Goal: Task Accomplishment & Management: Manage account settings

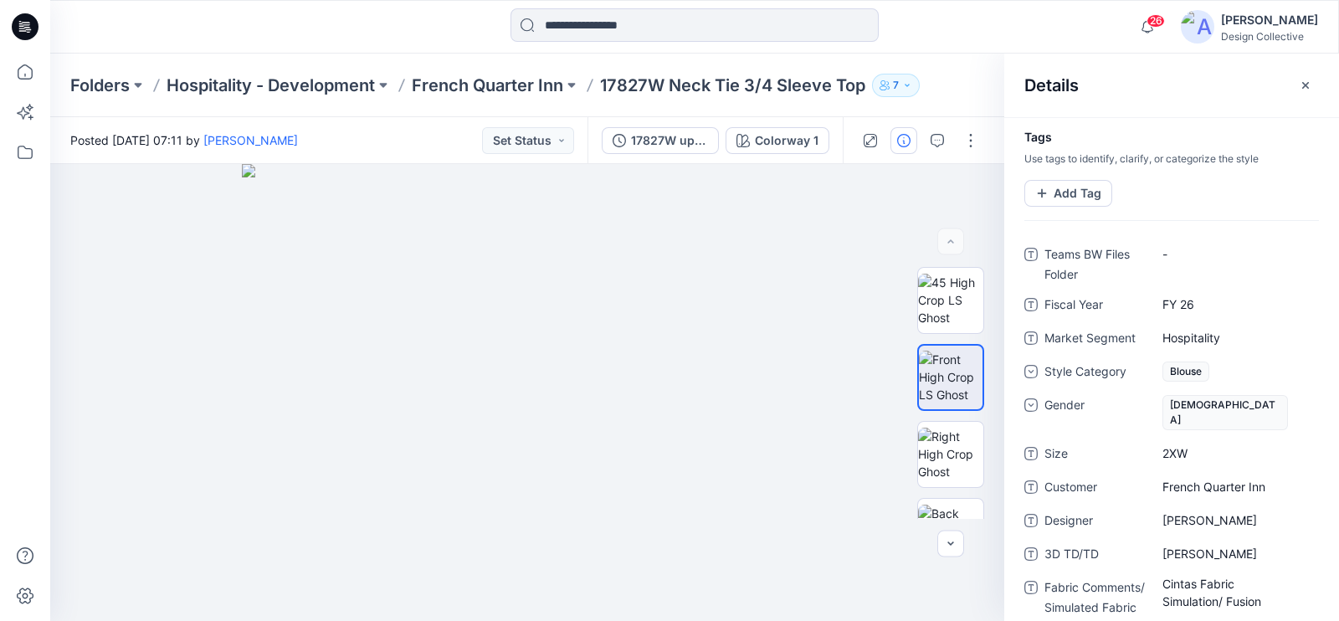
click at [23, 21] on icon at bounding box center [25, 26] width 27 height 27
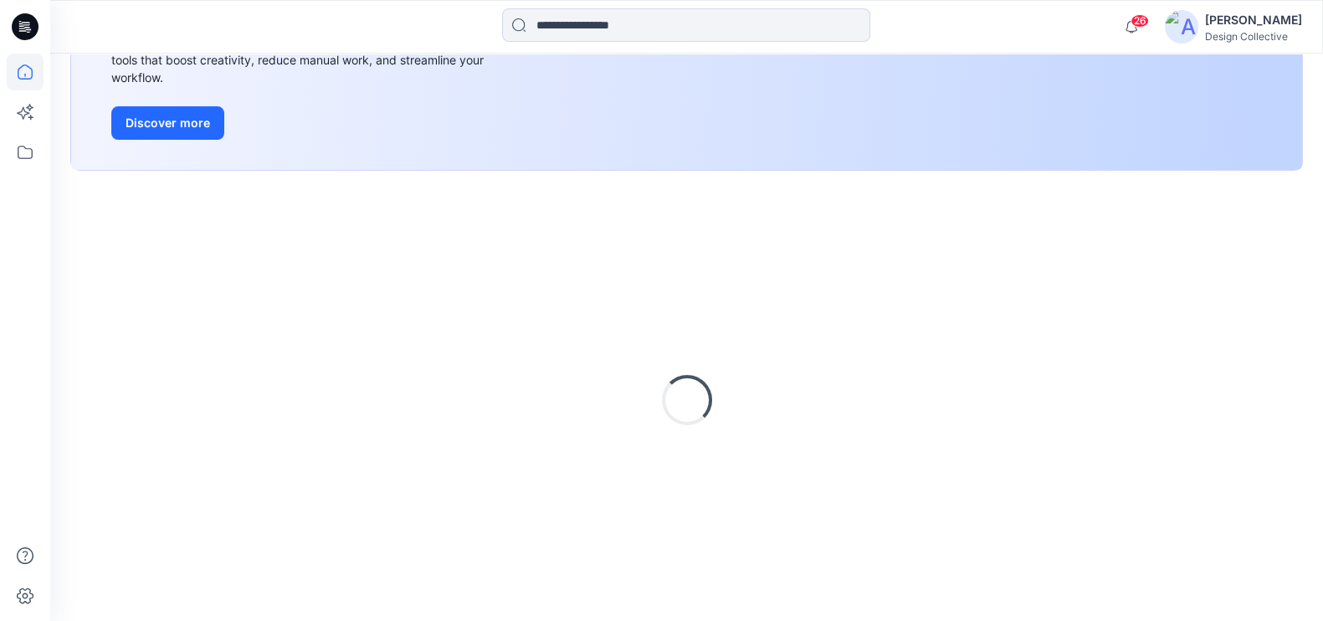
scroll to position [268, 0]
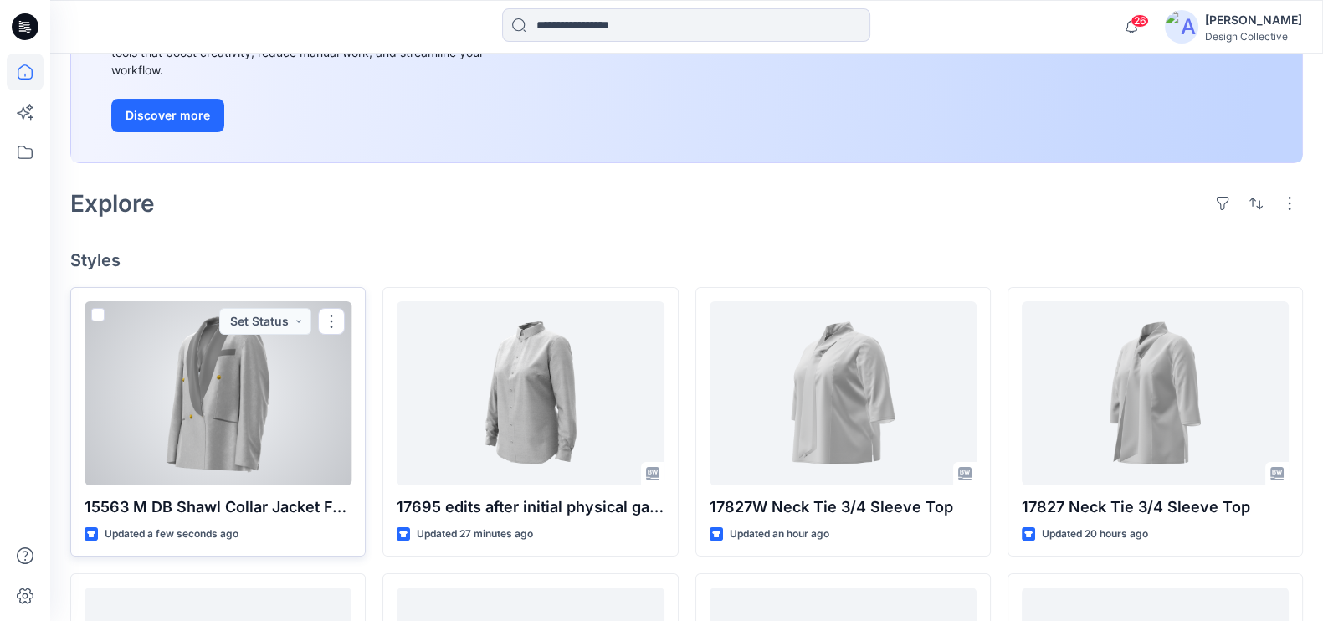
click at [250, 404] on div at bounding box center [218, 393] width 267 height 184
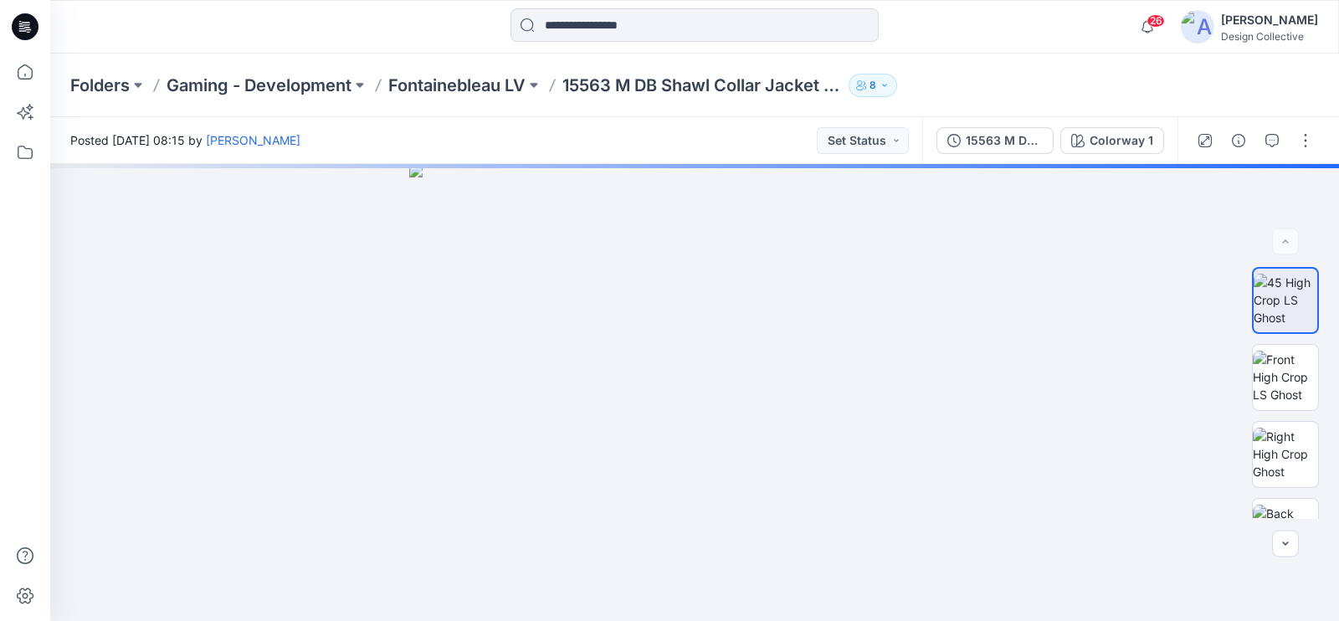
click at [28, 27] on icon at bounding box center [27, 27] width 7 height 1
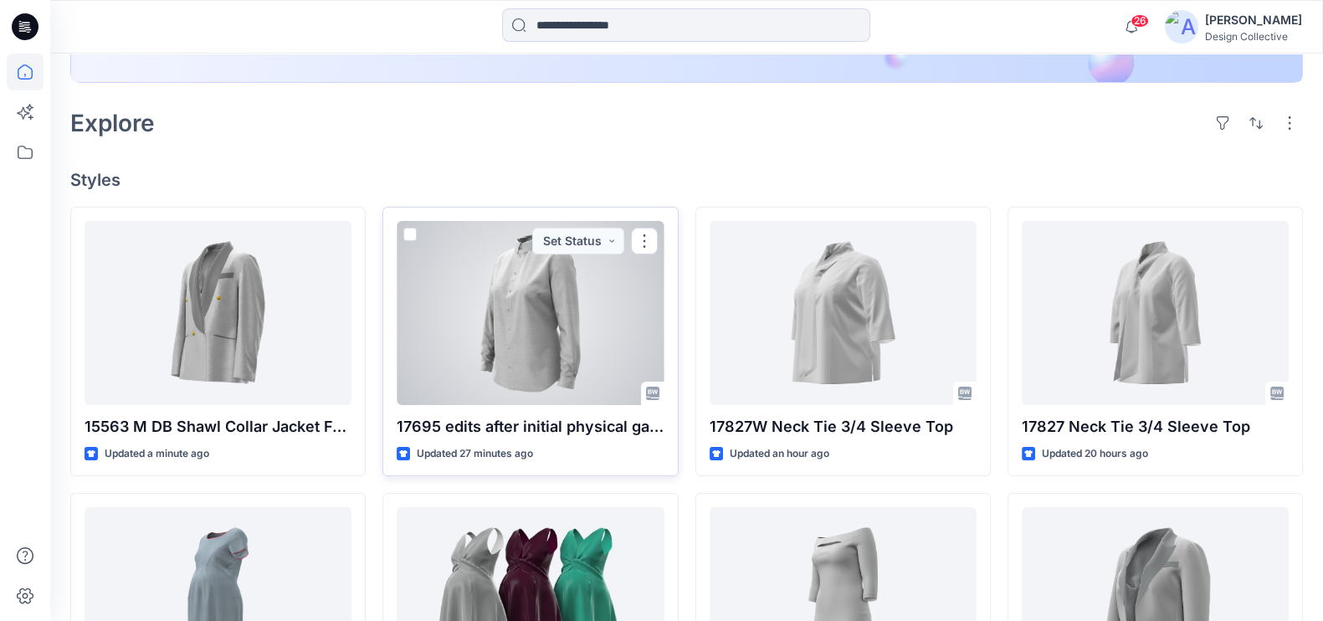
scroll to position [523, 0]
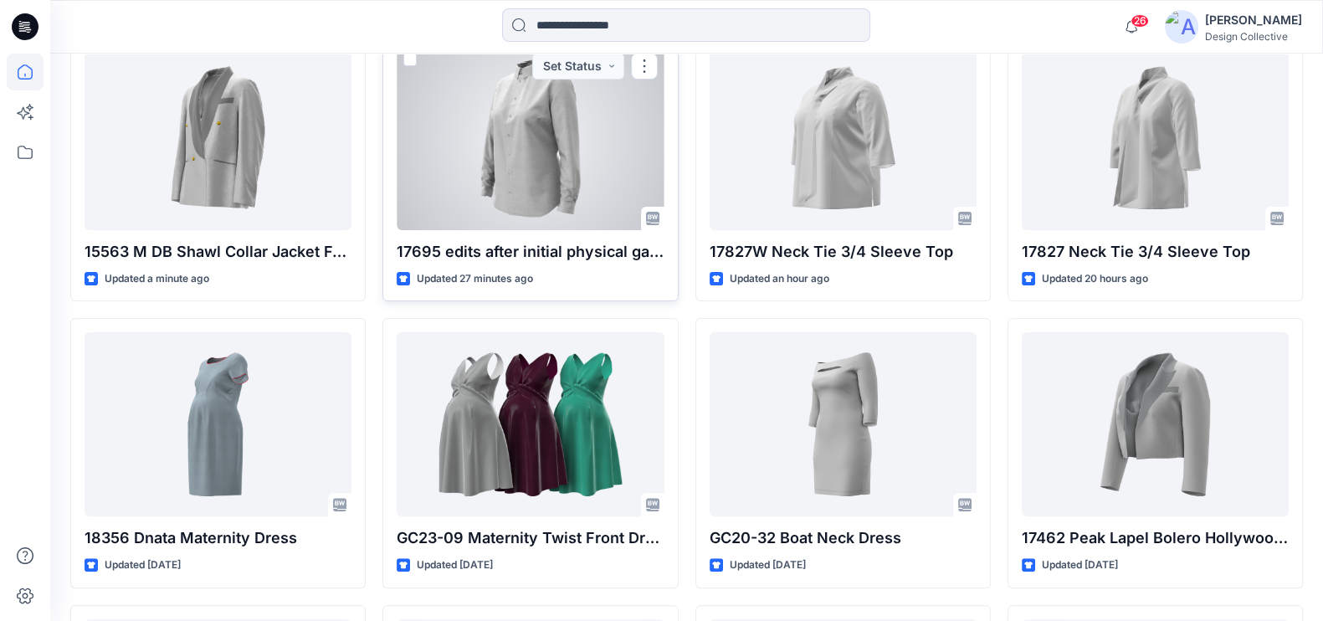
click at [572, 144] on div at bounding box center [530, 138] width 267 height 184
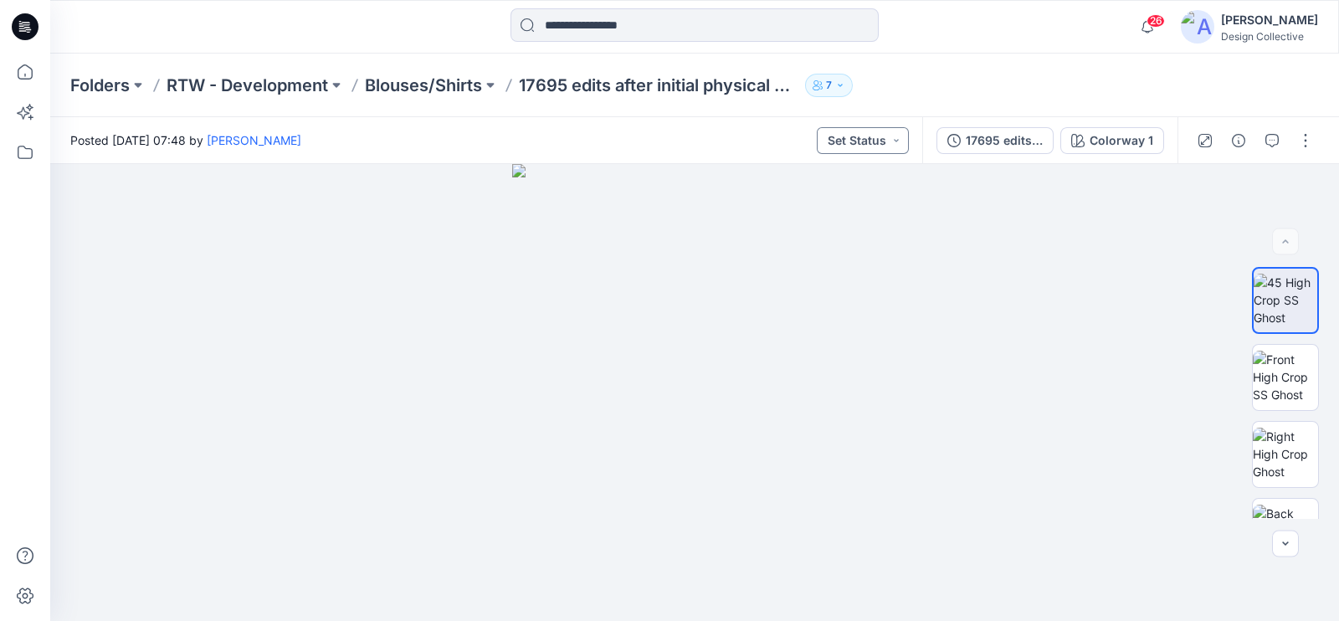
click at [890, 141] on button "Set Status" at bounding box center [863, 140] width 92 height 27
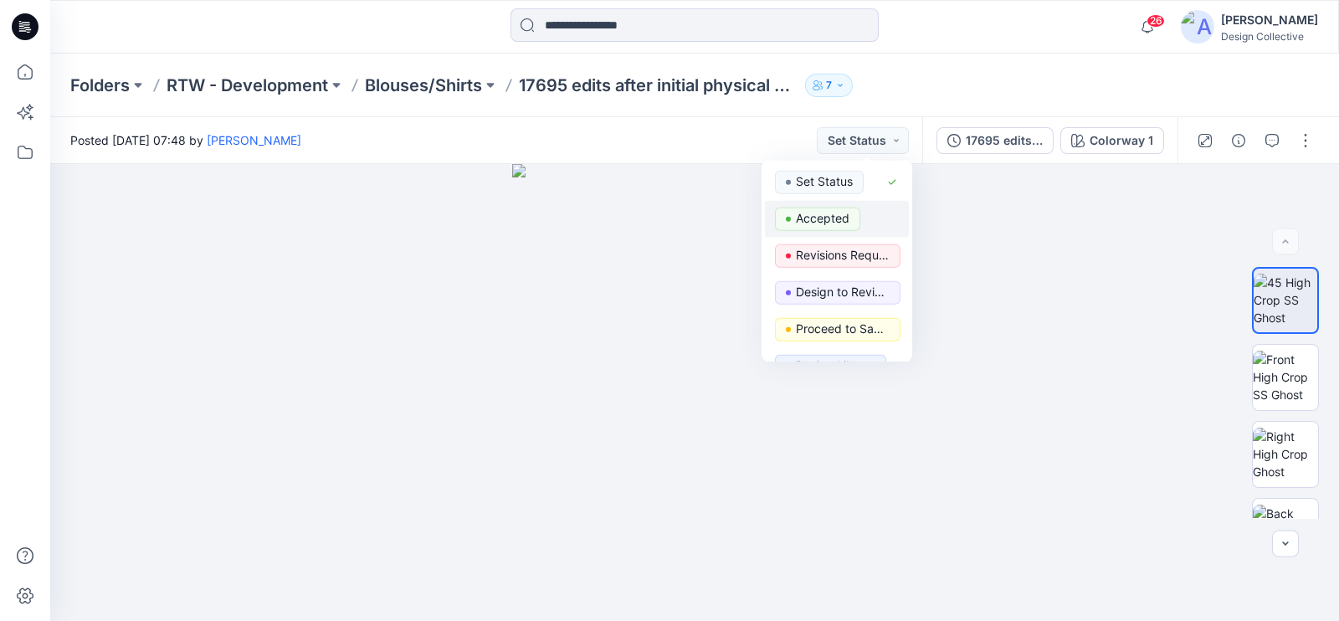
scroll to position [173, 0]
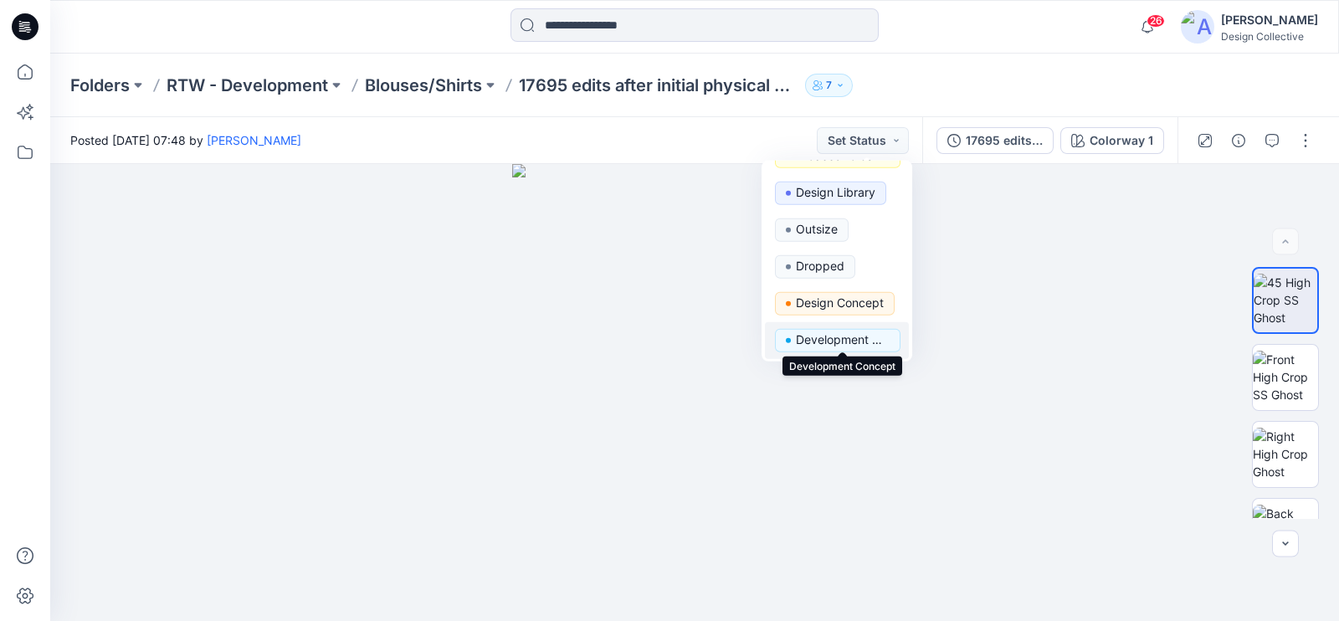
click at [849, 341] on p "Development Concept" at bounding box center [843, 340] width 94 height 22
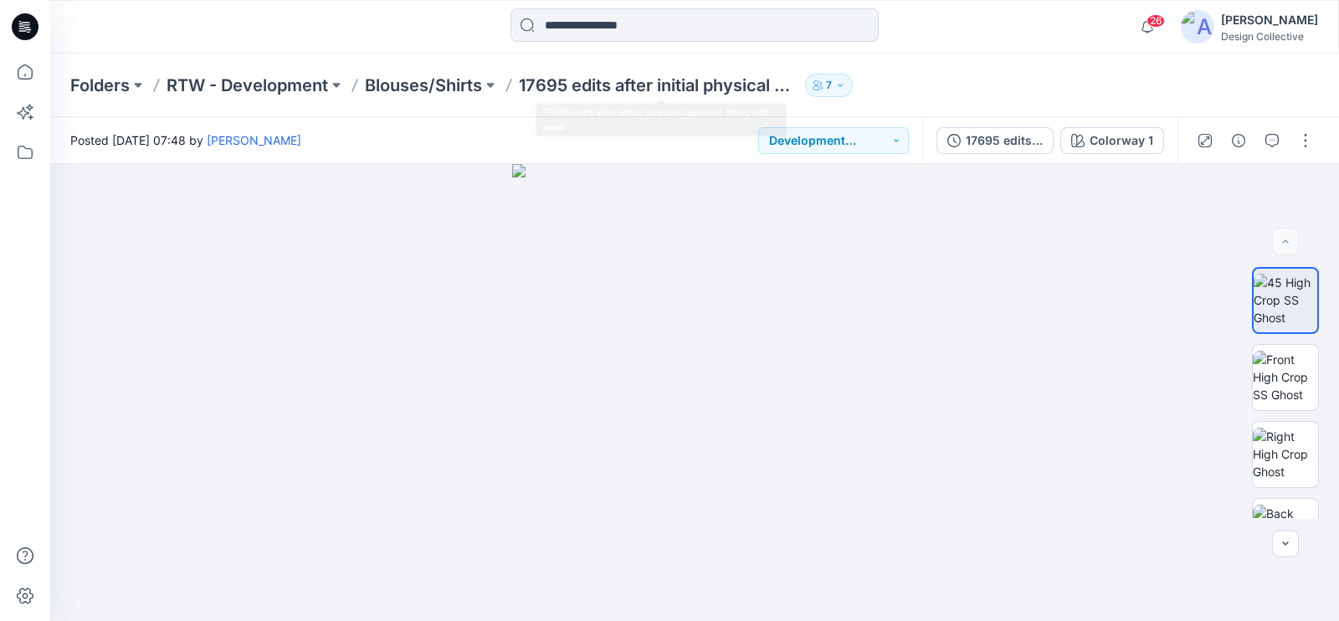
click at [690, 63] on div "Folders RTW - Development Blouses/Shirts 17695 edits after initial physical gar…" at bounding box center [694, 86] width 1289 height 64
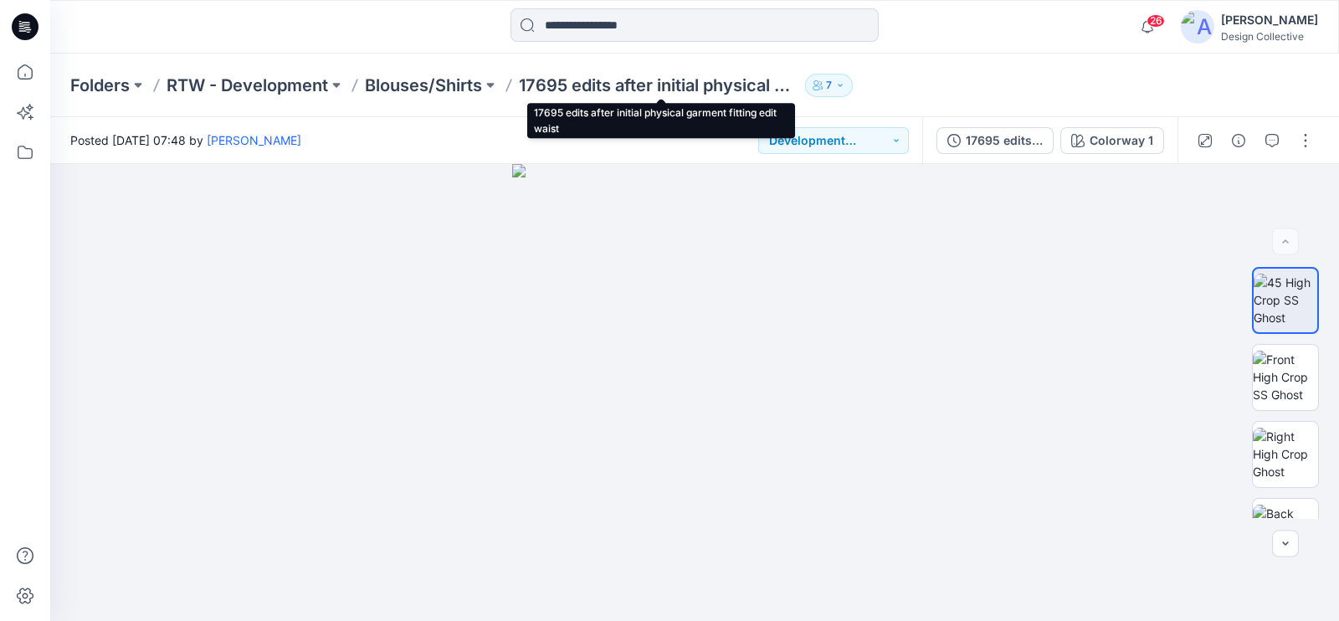
click at [693, 81] on p "17695 edits after initial physical garment fitting edit waist" at bounding box center [658, 85] width 279 height 23
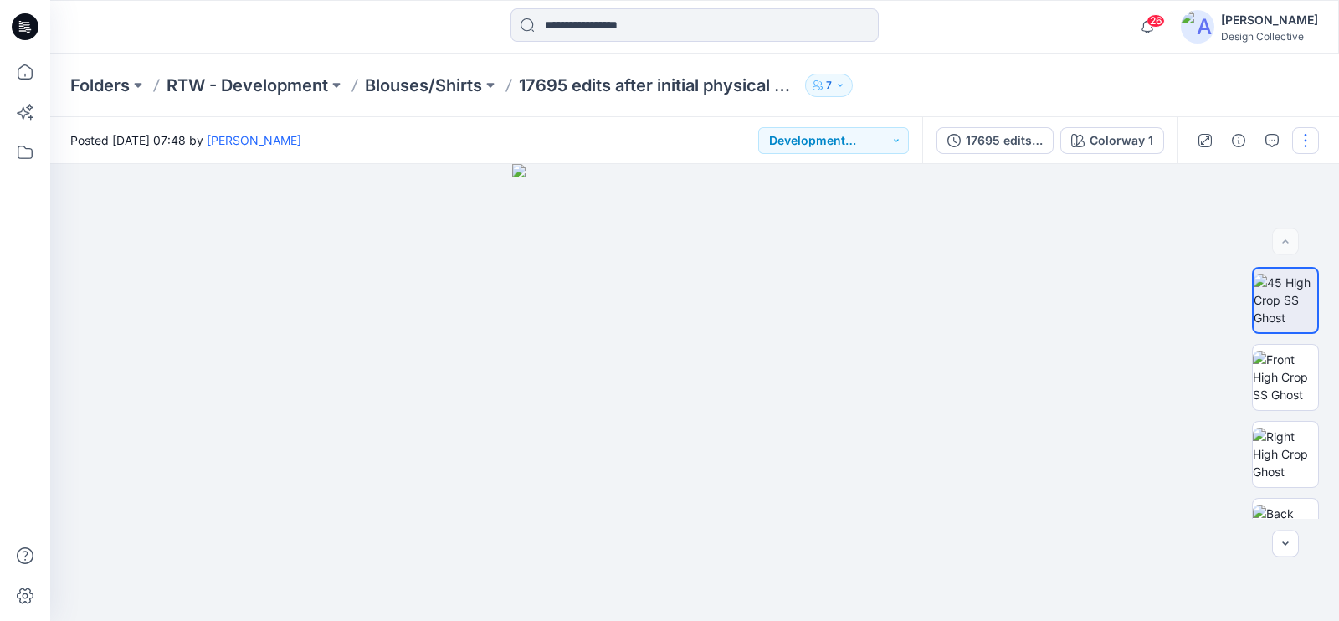
click at [1310, 148] on button "button" at bounding box center [1305, 140] width 27 height 27
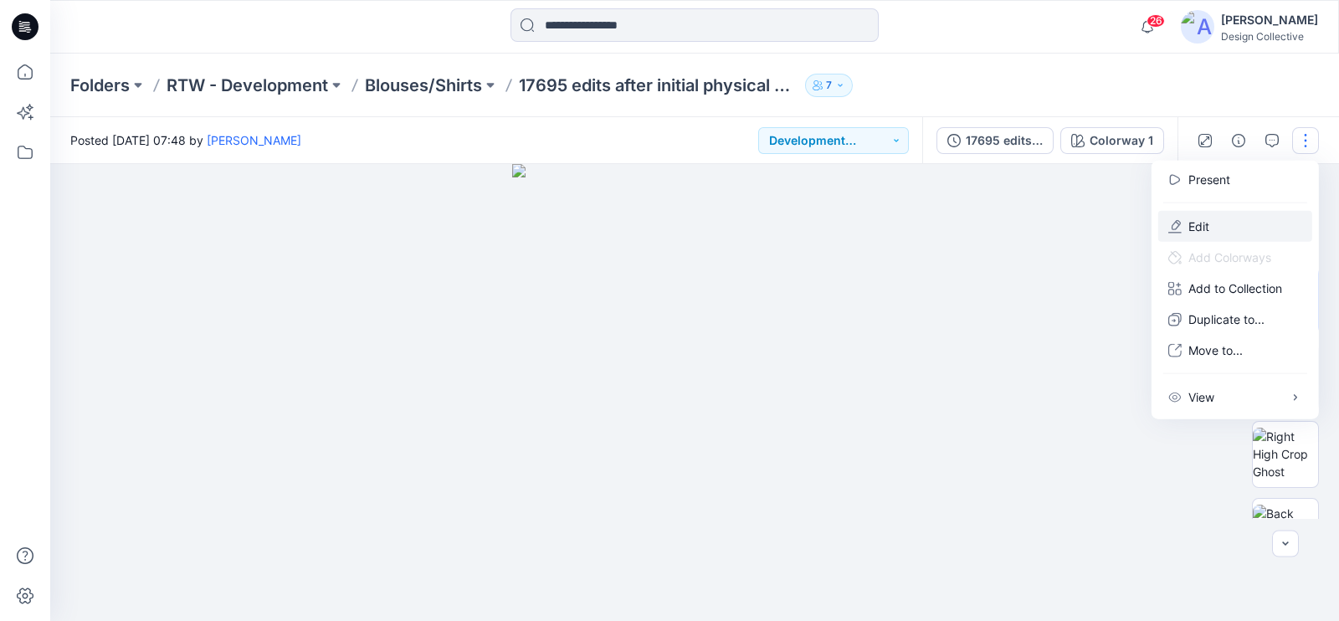
click at [1223, 229] on button "Edit" at bounding box center [1235, 226] width 154 height 31
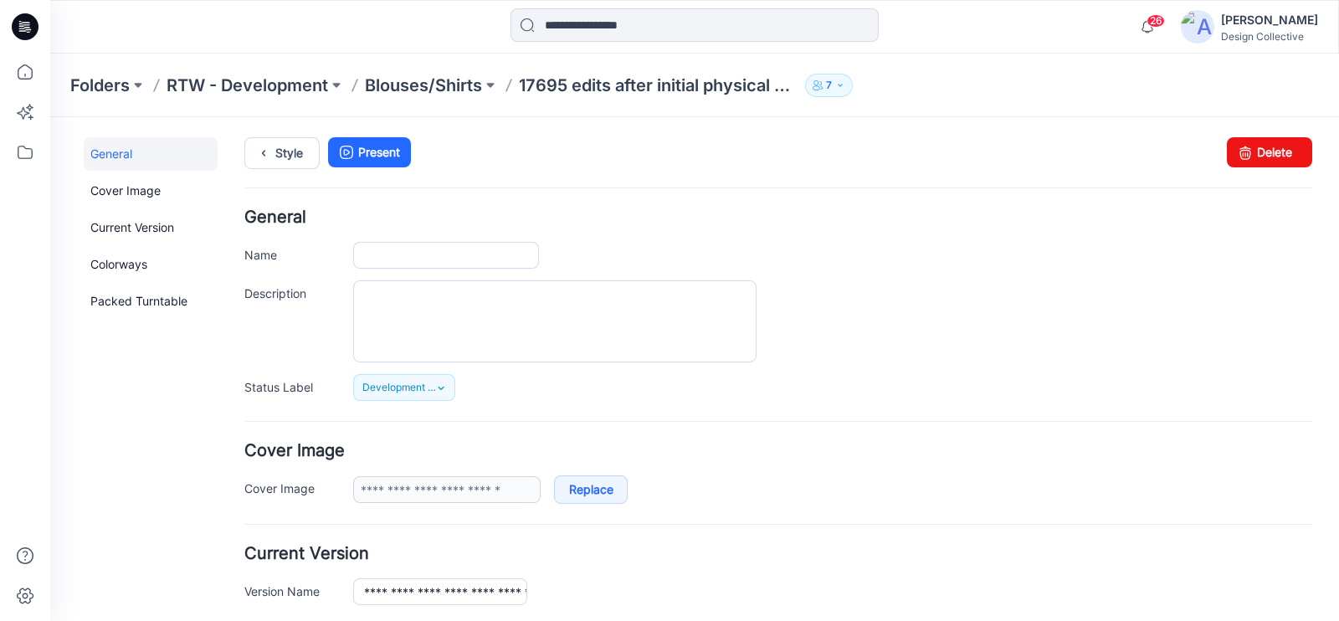
type input "**********"
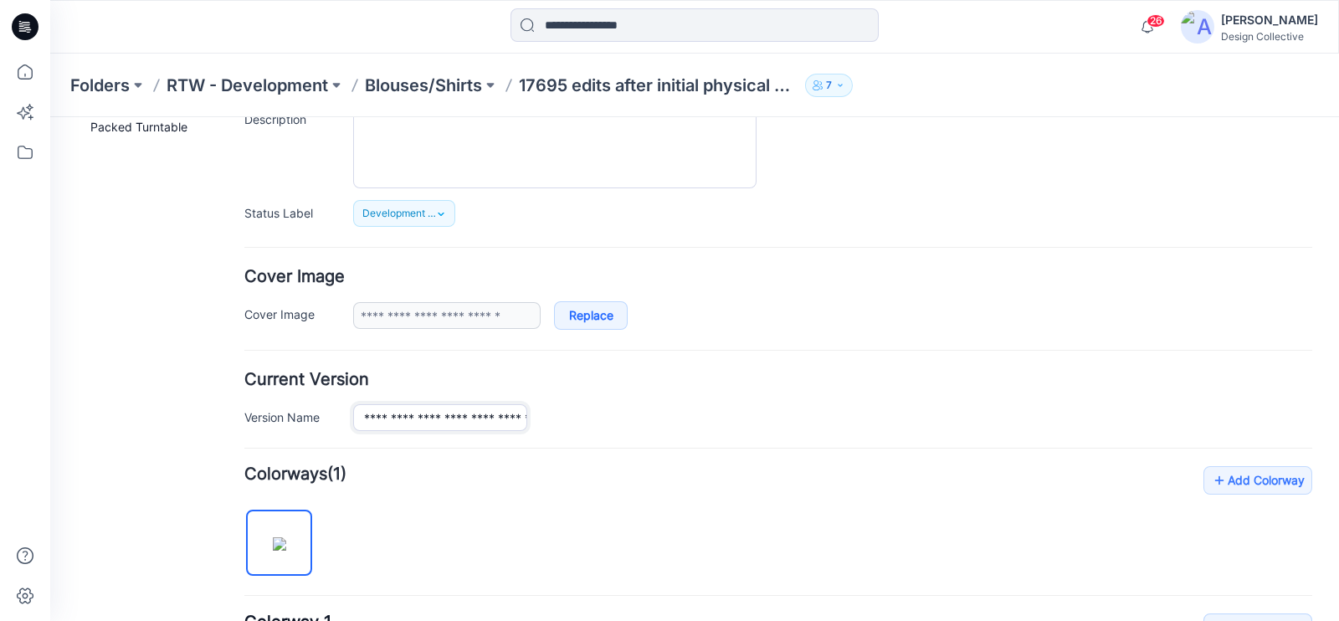
scroll to position [0, 154]
drag, startPoint x: 406, startPoint y: 421, endPoint x: 768, endPoint y: 436, distance: 362.6
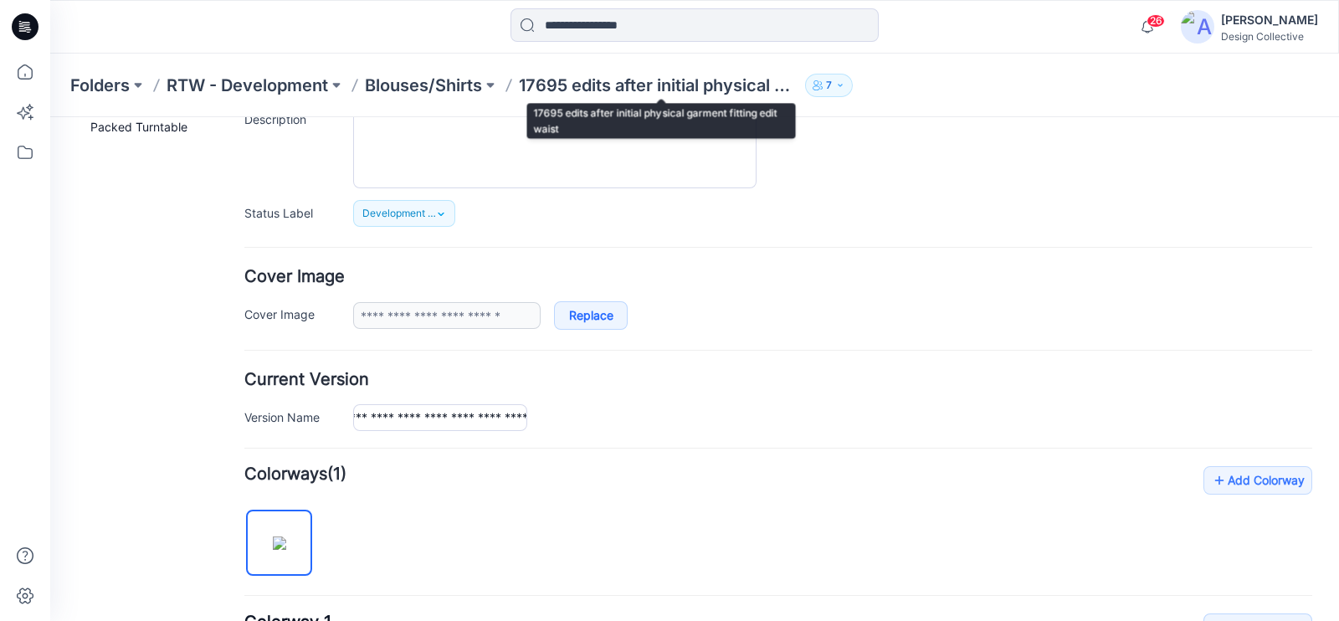
scroll to position [0, 0]
click at [629, 84] on p "17695 edits after initial physical garment fitting edit waist" at bounding box center [658, 85] width 279 height 23
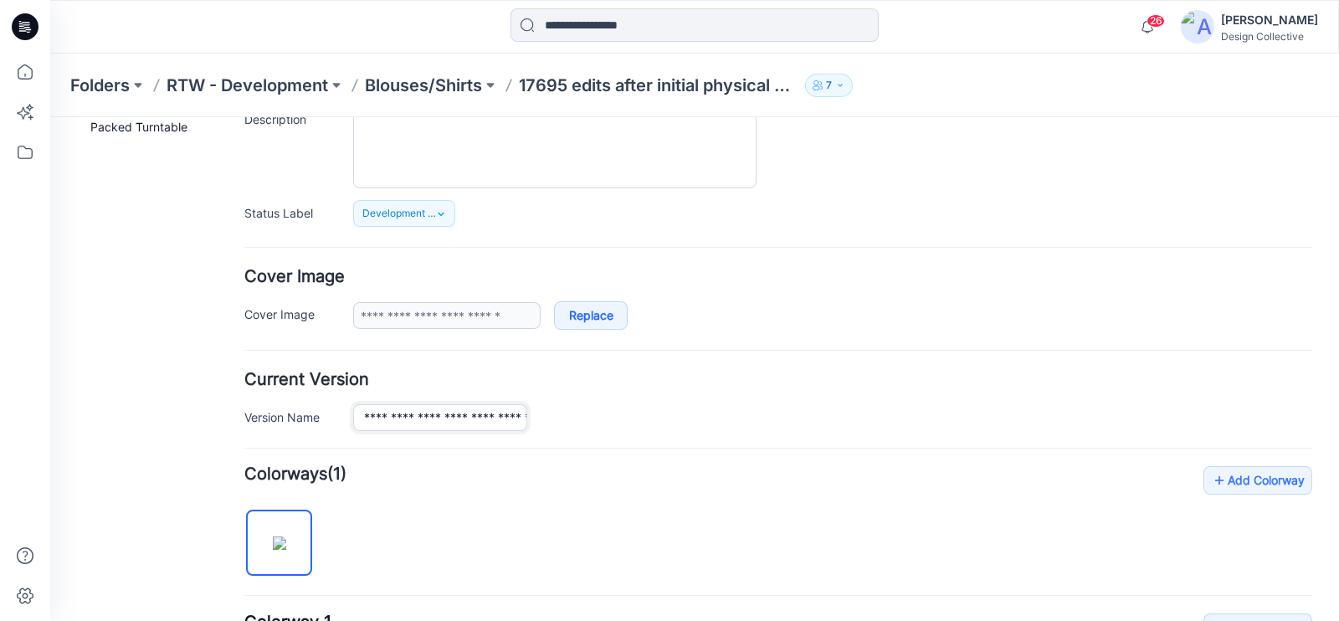
click at [427, 404] on input "**********" at bounding box center [440, 417] width 174 height 27
drag, startPoint x: 408, startPoint y: 424, endPoint x: 631, endPoint y: 435, distance: 223.7
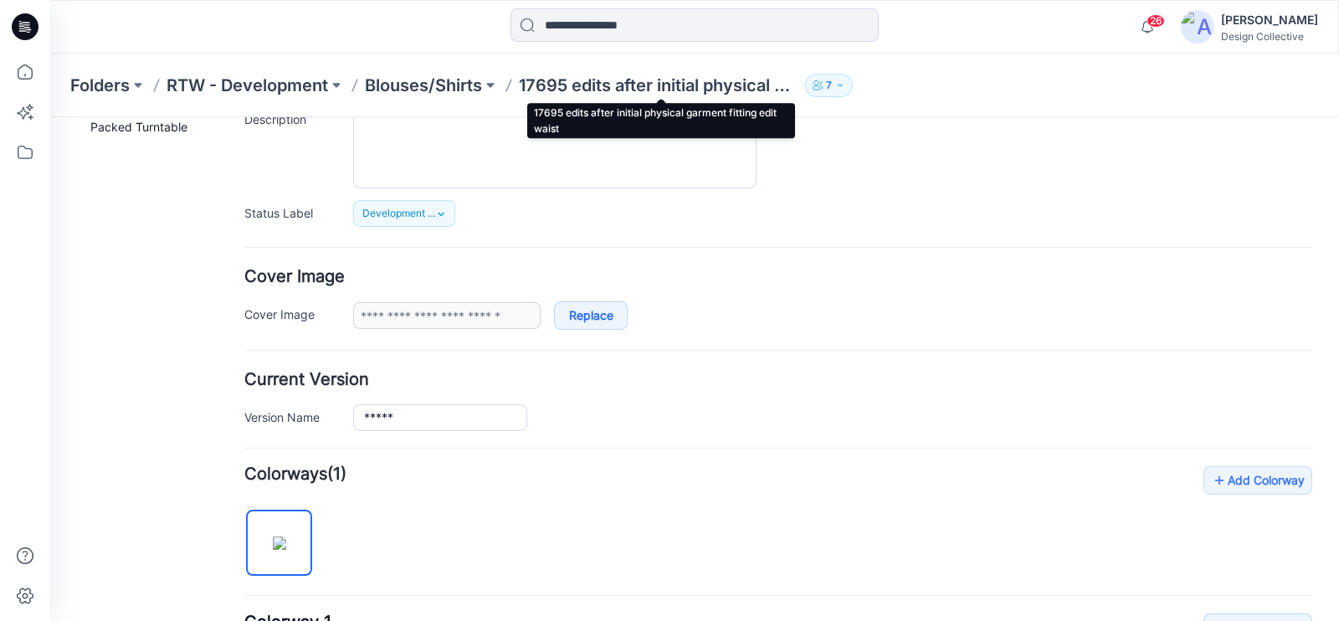
drag, startPoint x: 669, startPoint y: 91, endPoint x: 623, endPoint y: 88, distance: 46.1
click at [623, 88] on p "17695 edits after initial physical garment fitting edit waist" at bounding box center [658, 85] width 279 height 23
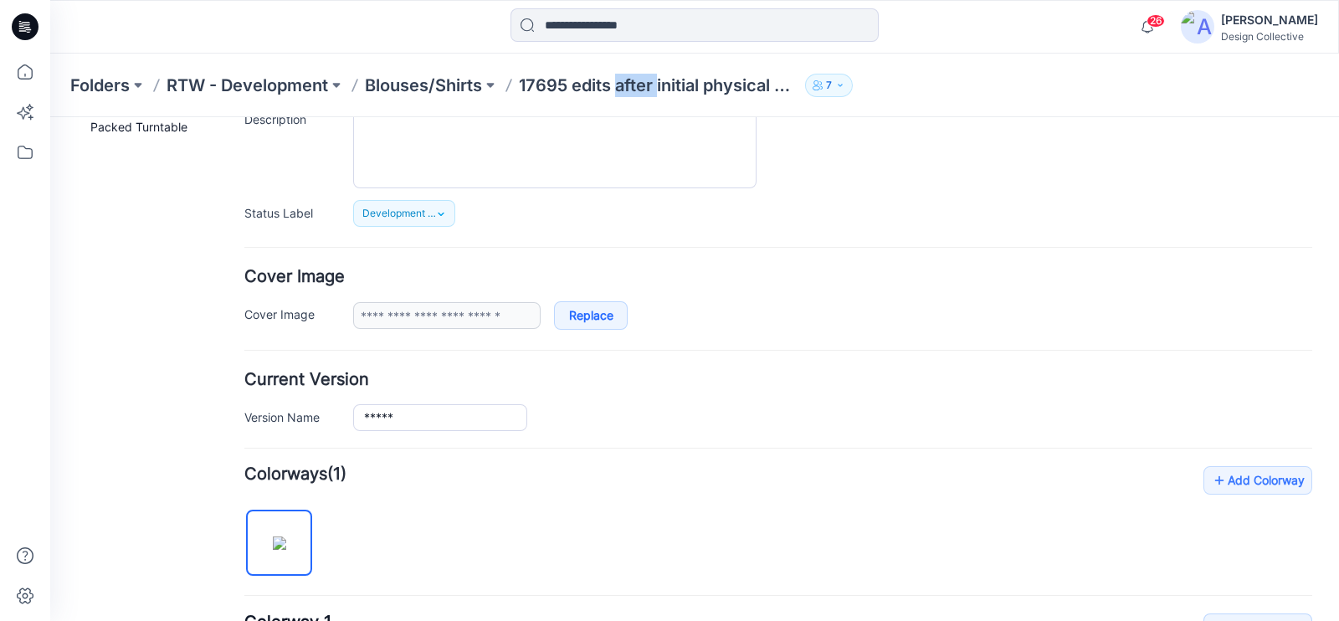
click at [623, 88] on p "17695 edits after initial physical garment fitting edit waist" at bounding box center [658, 85] width 279 height 23
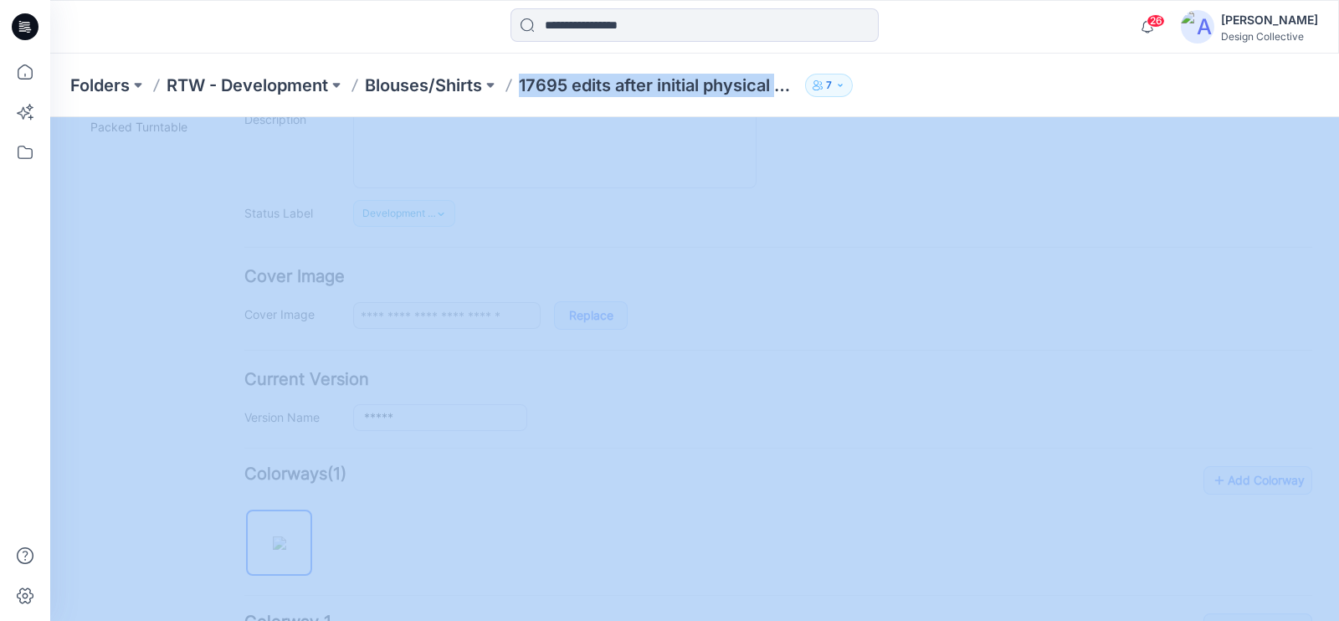
click at [623, 88] on p "17695 edits after initial physical garment fitting edit waist" at bounding box center [658, 85] width 279 height 23
click at [687, 98] on div "Folders RTW - Development Blouses/Shirts 17695 edits after initial physical gar…" at bounding box center [694, 86] width 1289 height 64
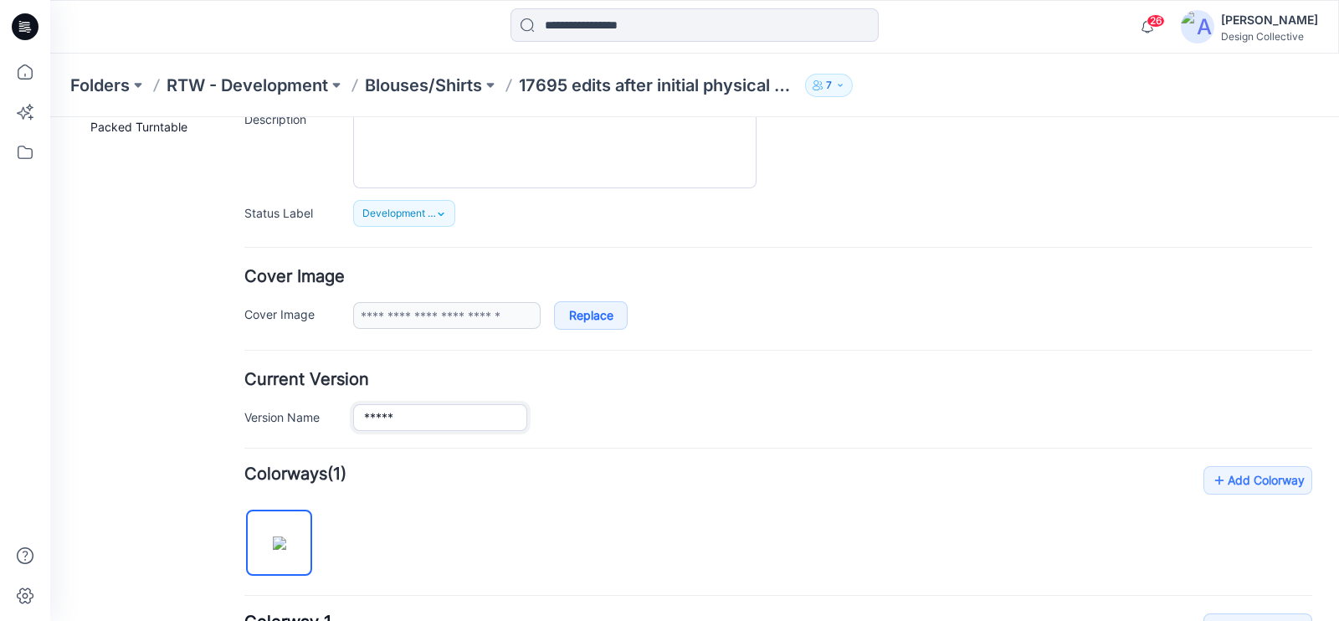
click at [423, 423] on input "*****" at bounding box center [440, 417] width 174 height 27
type input "**********"
click at [728, 414] on div "**********" at bounding box center [832, 417] width 959 height 27
click at [435, 90] on p "Blouses/Shirts" at bounding box center [423, 85] width 117 height 23
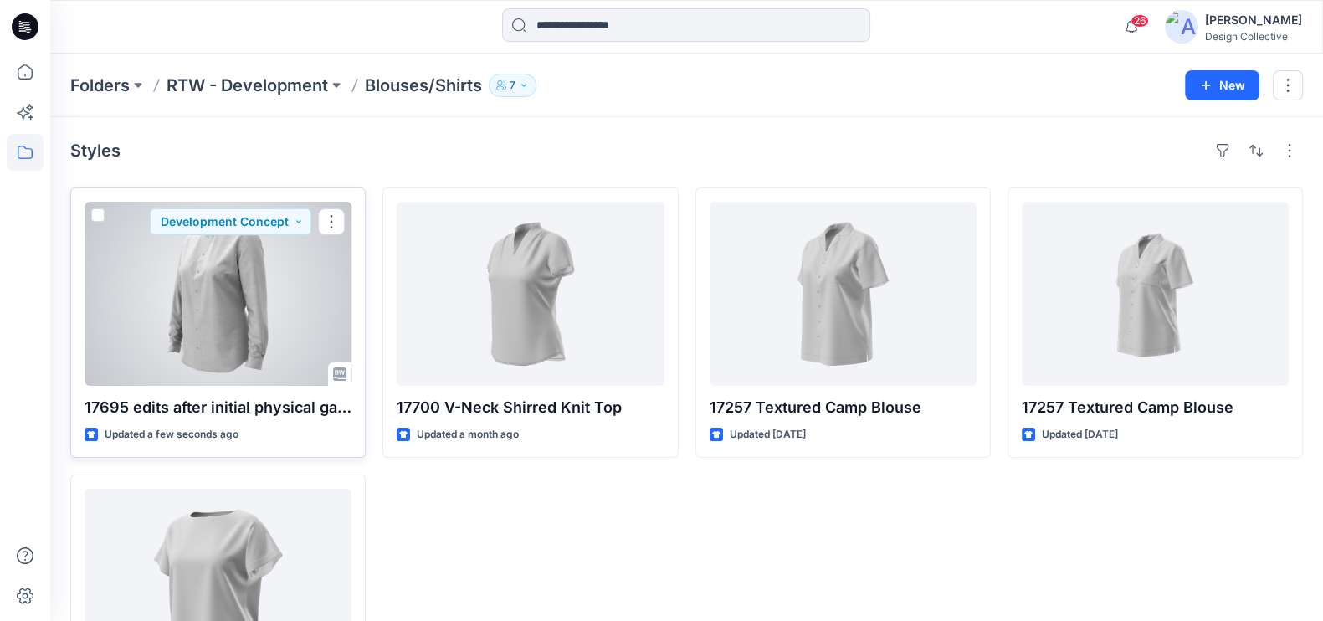
click at [228, 331] on div at bounding box center [218, 294] width 267 height 184
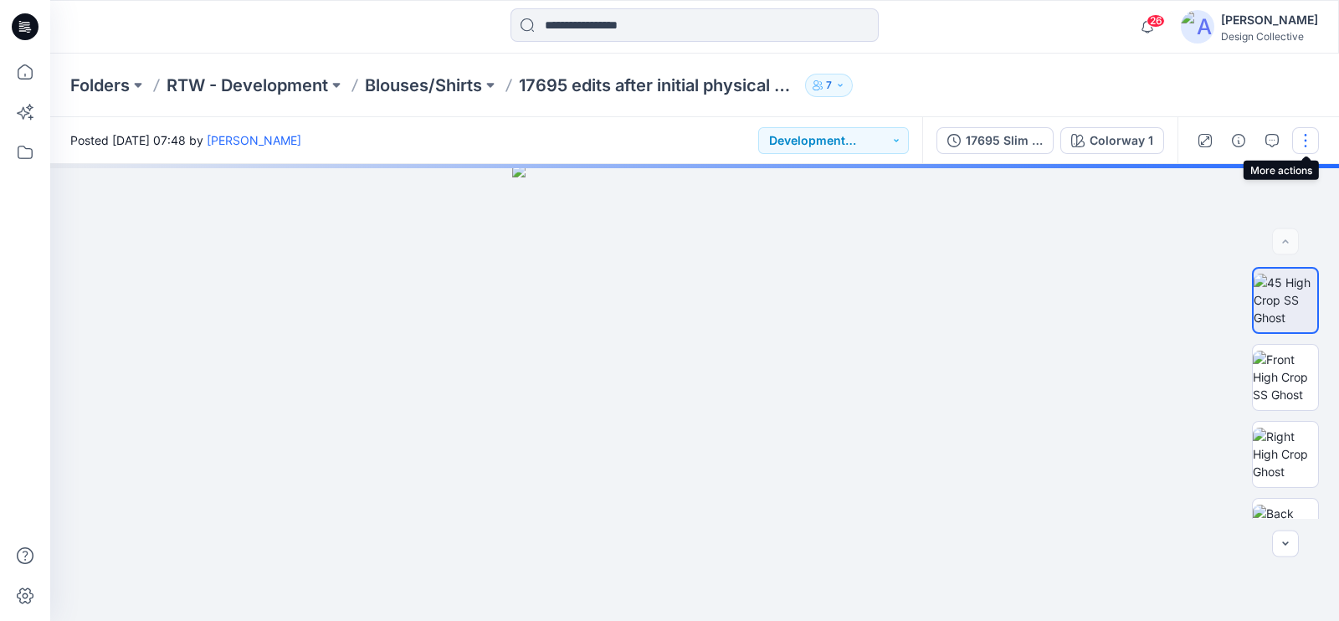
click at [1301, 140] on button "button" at bounding box center [1305, 140] width 27 height 27
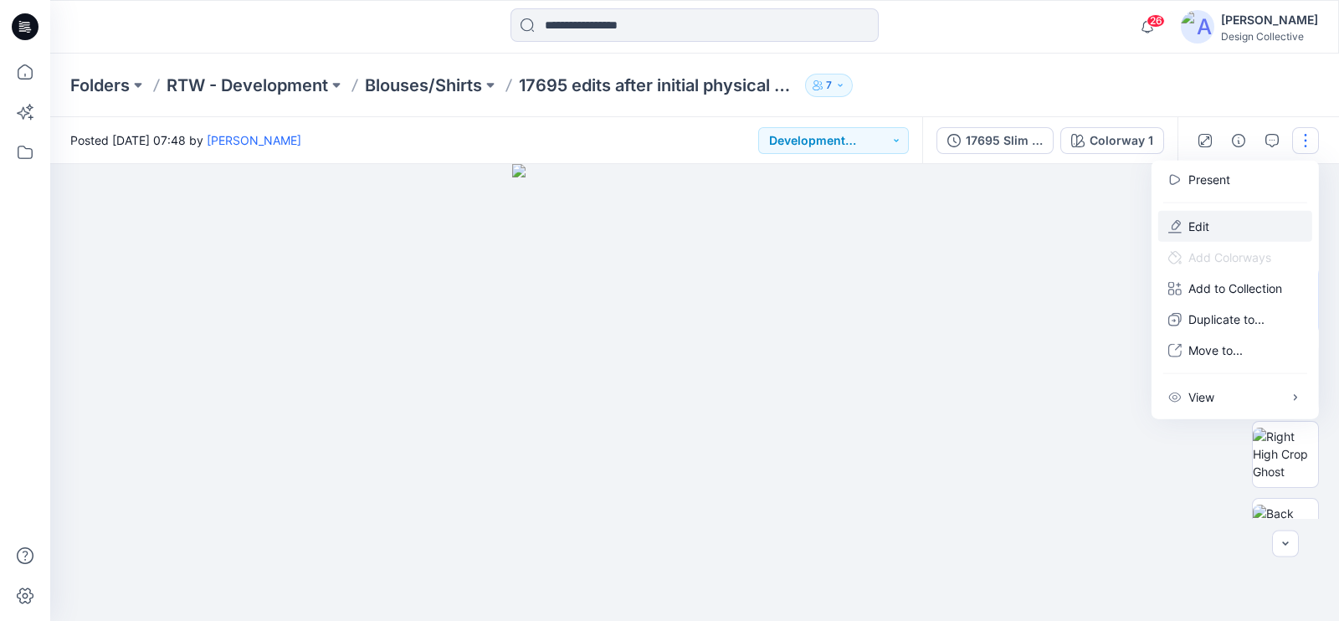
click at [1213, 228] on button "Edit" at bounding box center [1235, 226] width 154 height 31
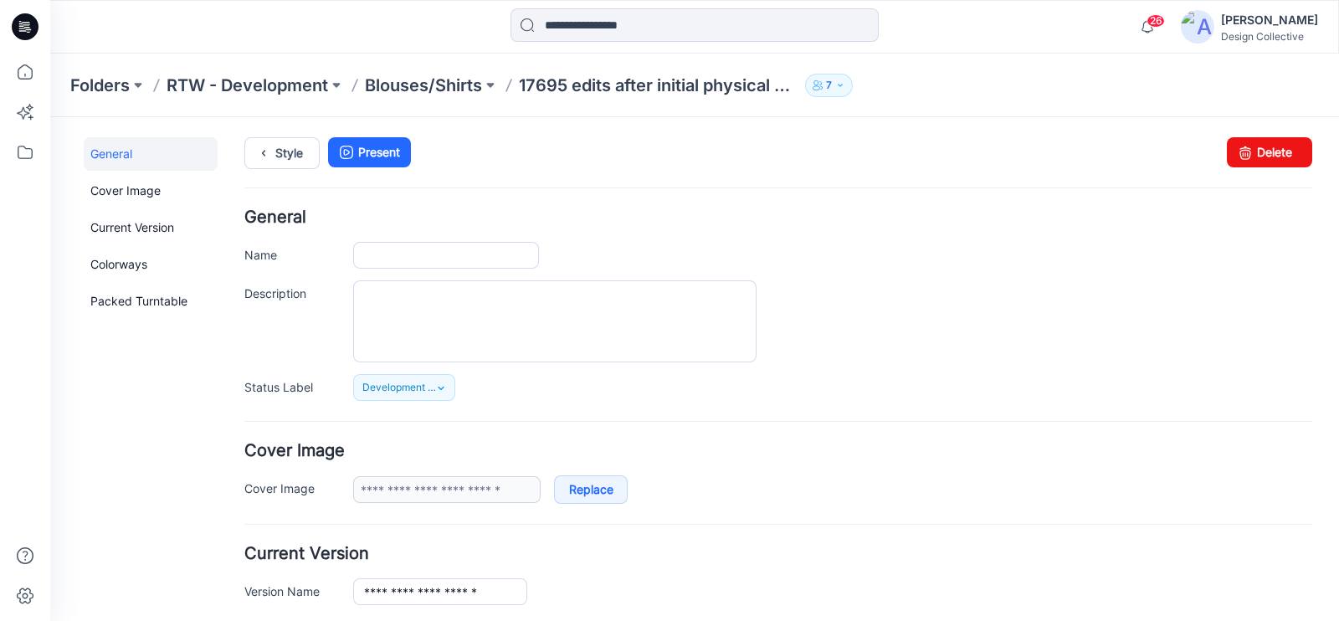
type input "**********"
click at [504, 258] on input "**********" at bounding box center [446, 255] width 186 height 27
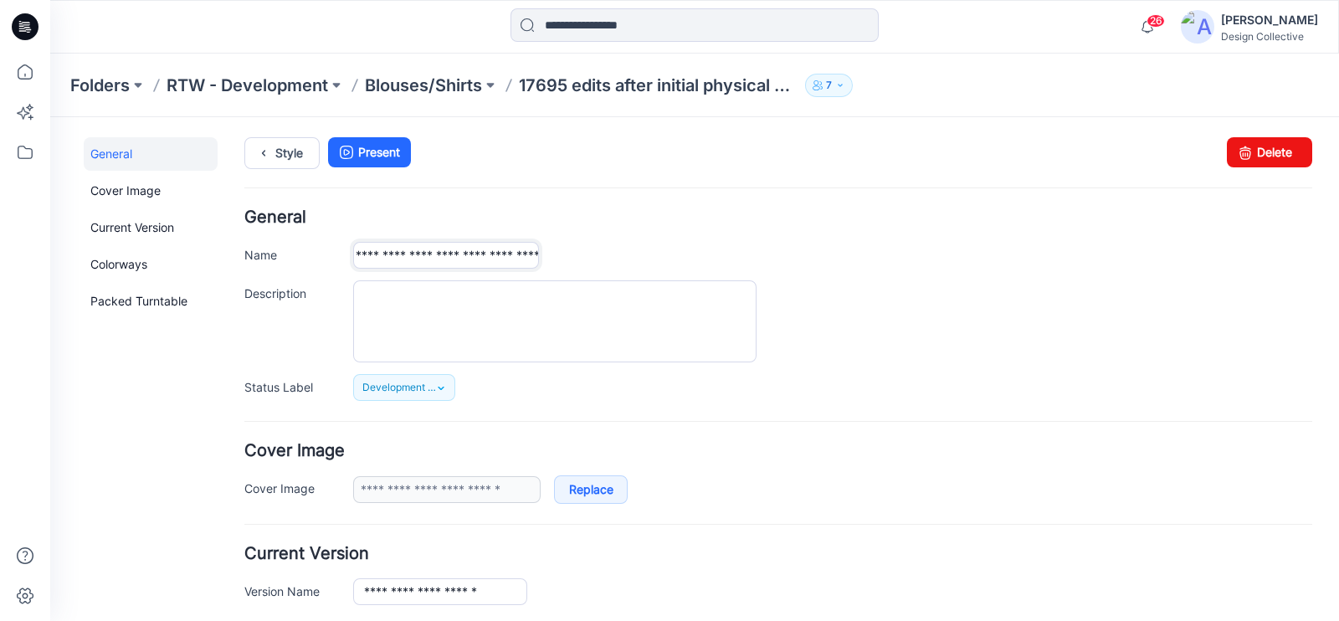
drag, startPoint x: 422, startPoint y: 252, endPoint x: 871, endPoint y: 258, distance: 449.4
click at [871, 258] on div "**********" at bounding box center [832, 255] width 959 height 27
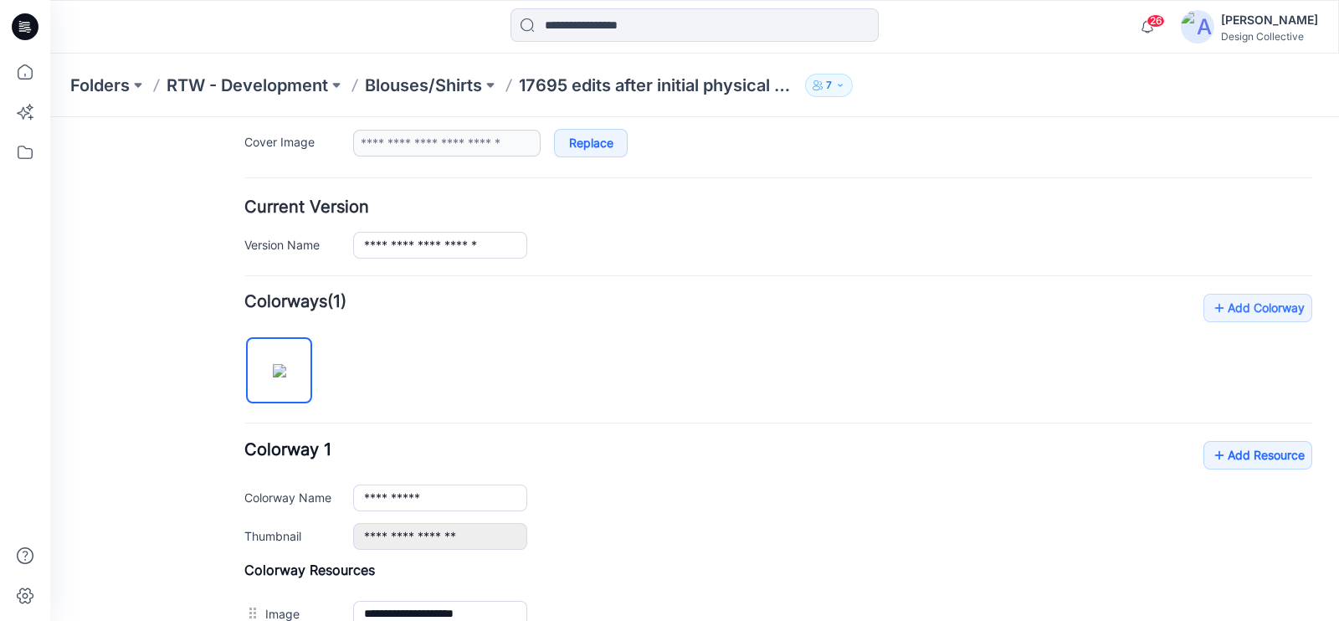
scroll to position [348, 0]
type input "**********"
click at [501, 244] on input "**********" at bounding box center [440, 243] width 174 height 27
type input "**********"
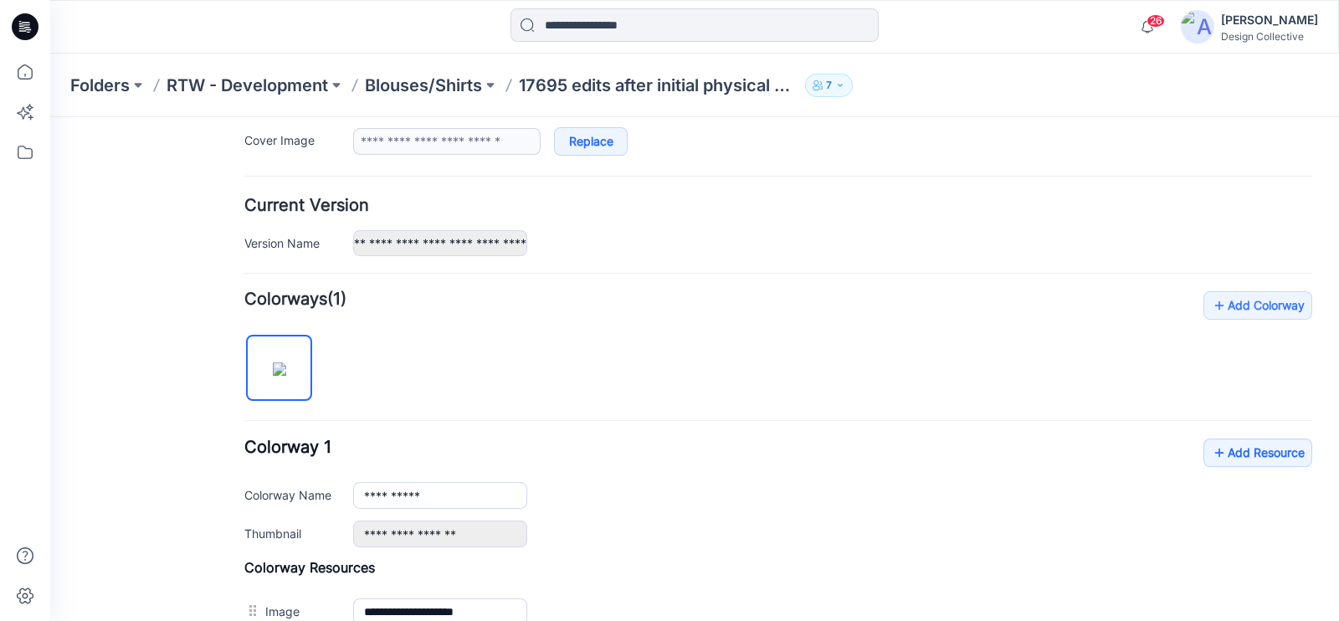
scroll to position [0, 0]
click at [741, 230] on div "**********" at bounding box center [832, 243] width 959 height 27
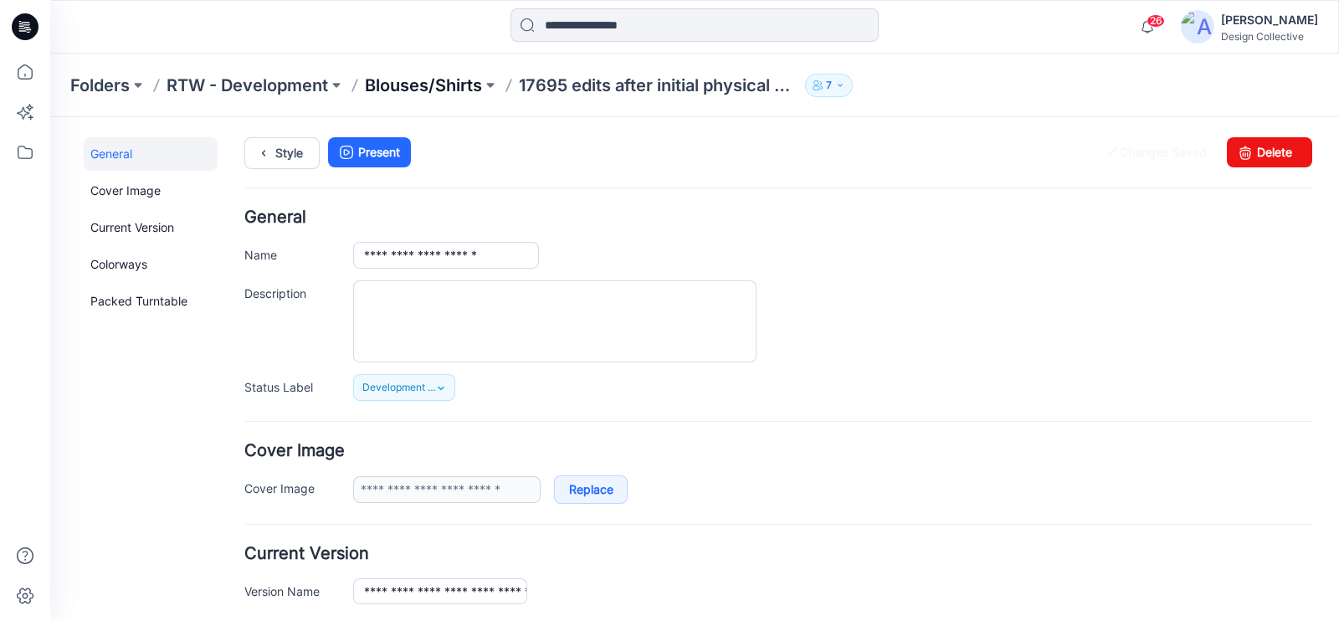
click at [477, 82] on p "Blouses/Shirts" at bounding box center [423, 85] width 117 height 23
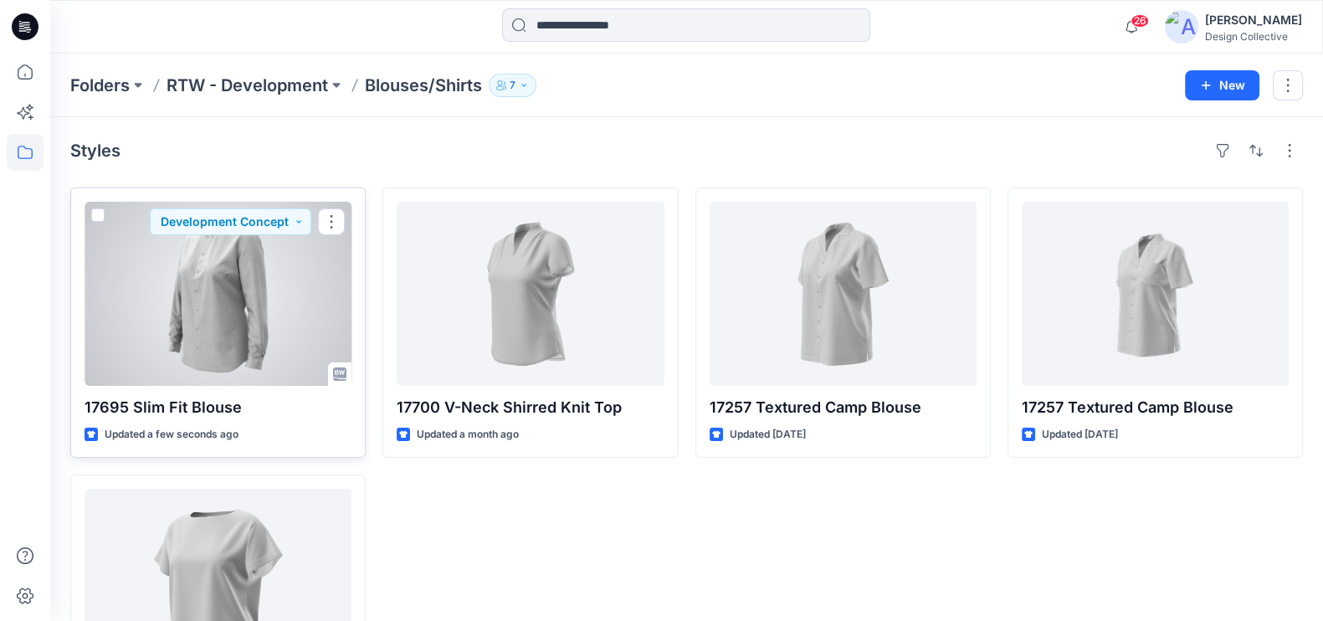
click at [295, 331] on div at bounding box center [218, 294] width 267 height 184
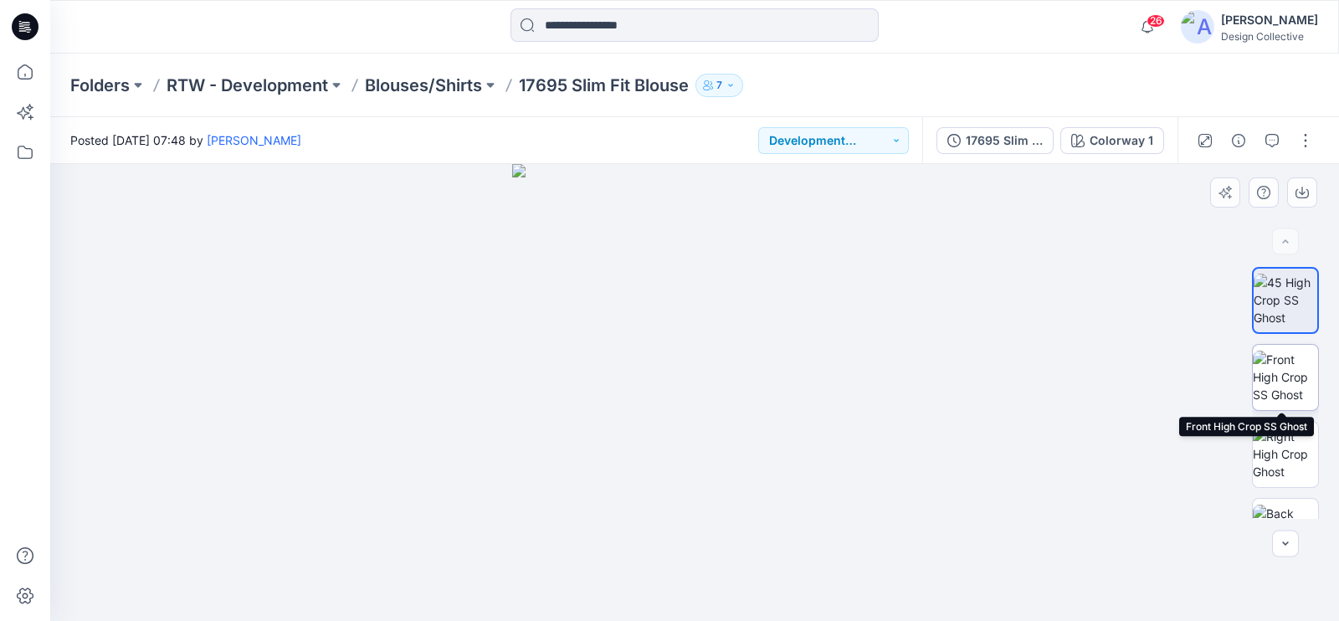
click at [1269, 369] on img at bounding box center [1285, 377] width 65 height 53
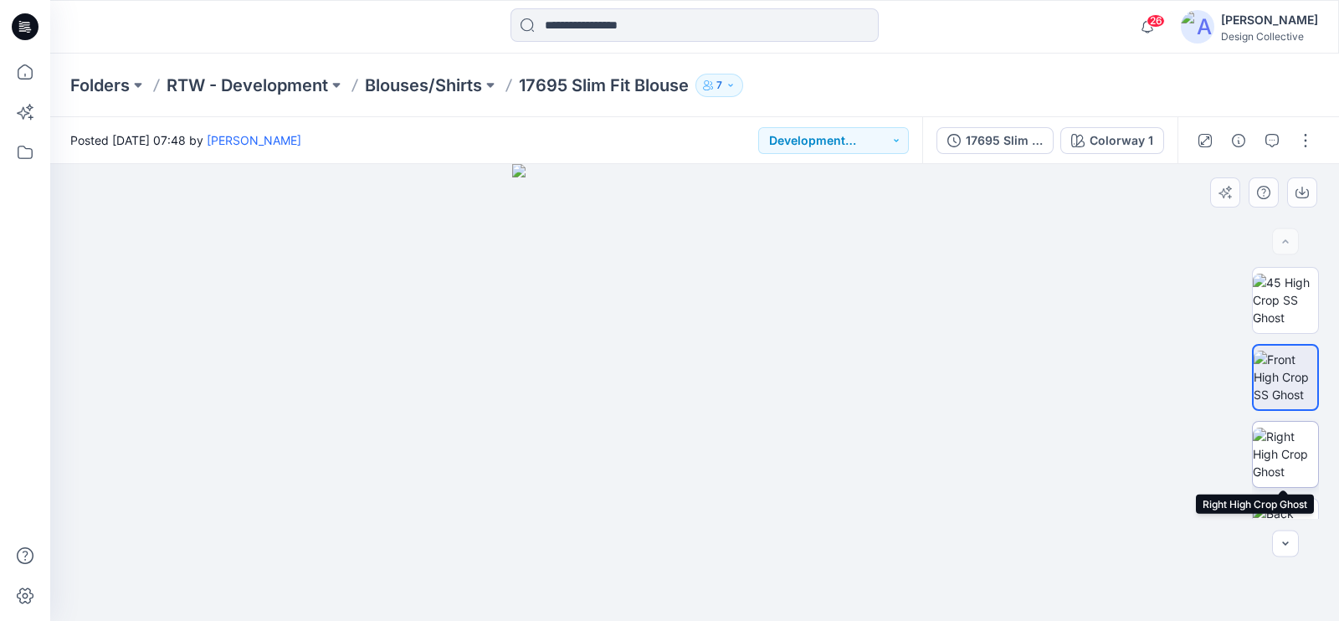
click at [1276, 447] on img at bounding box center [1285, 454] width 65 height 53
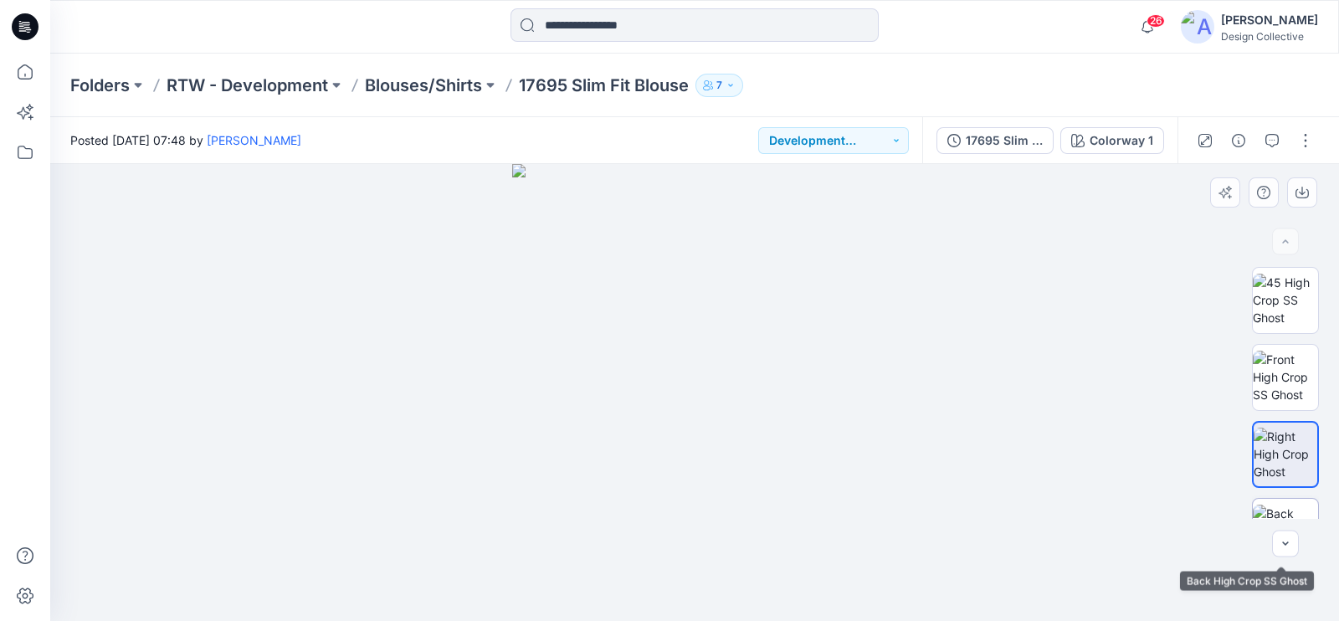
click at [1284, 514] on img at bounding box center [1285, 531] width 65 height 53
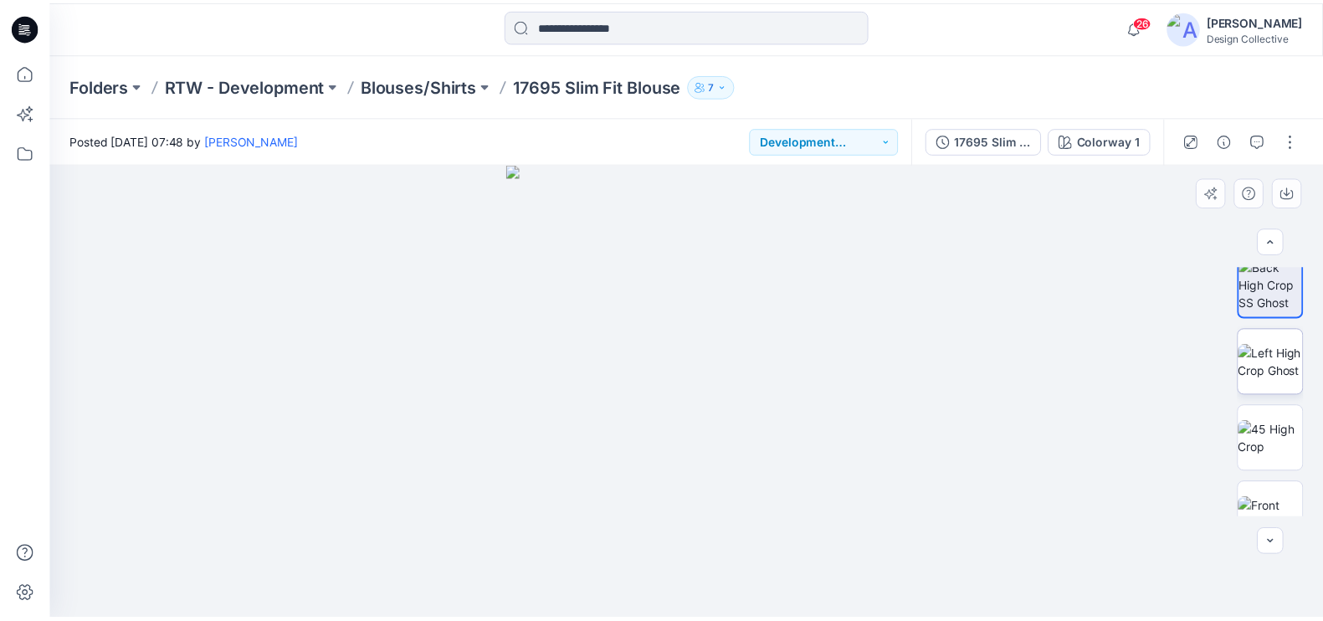
scroll to position [249, 0]
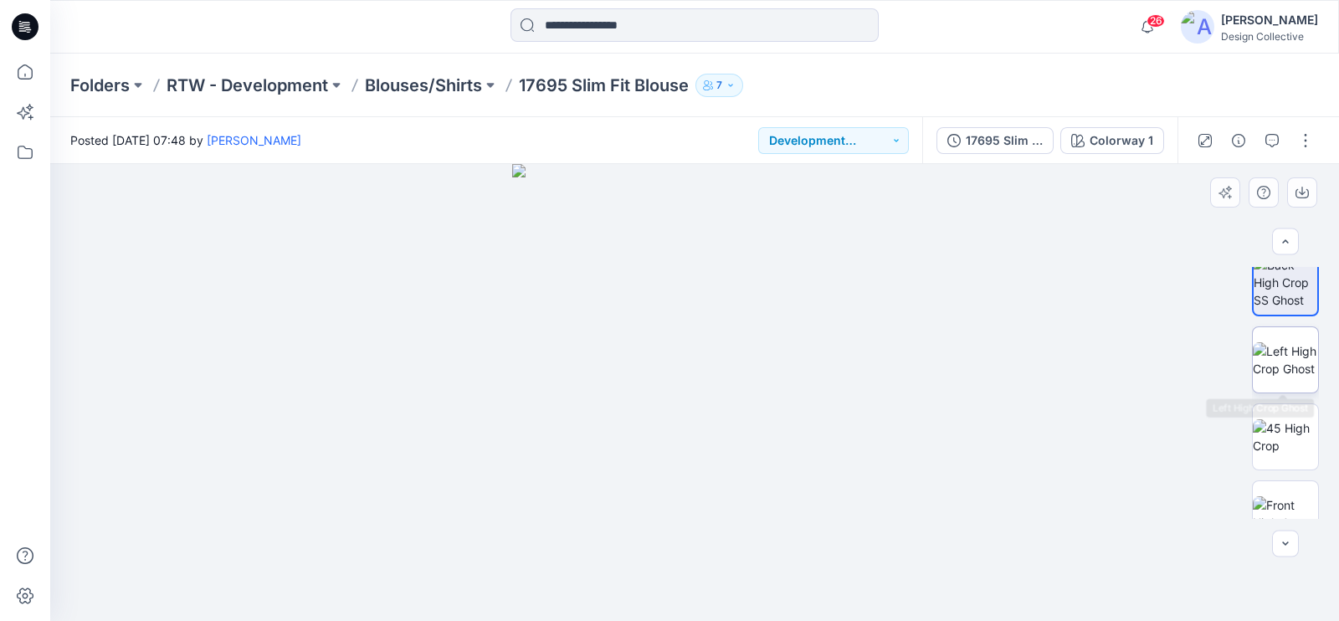
click at [1293, 368] on img at bounding box center [1285, 359] width 65 height 35
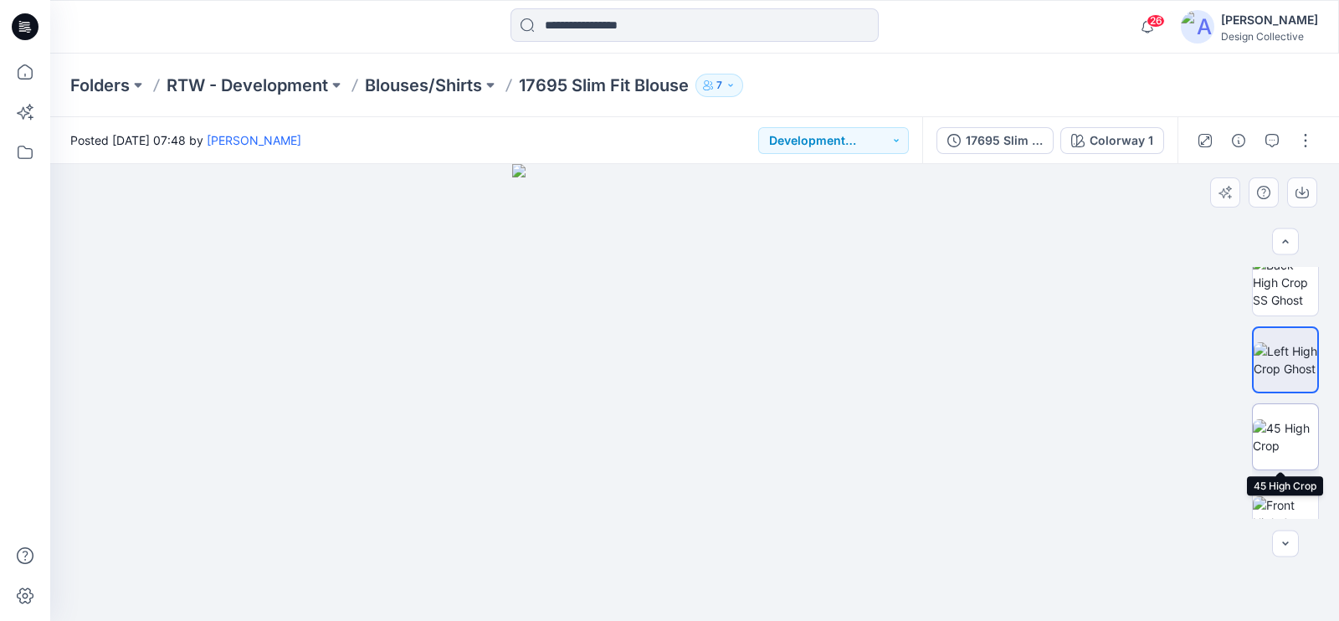
click at [1301, 441] on img at bounding box center [1285, 436] width 65 height 35
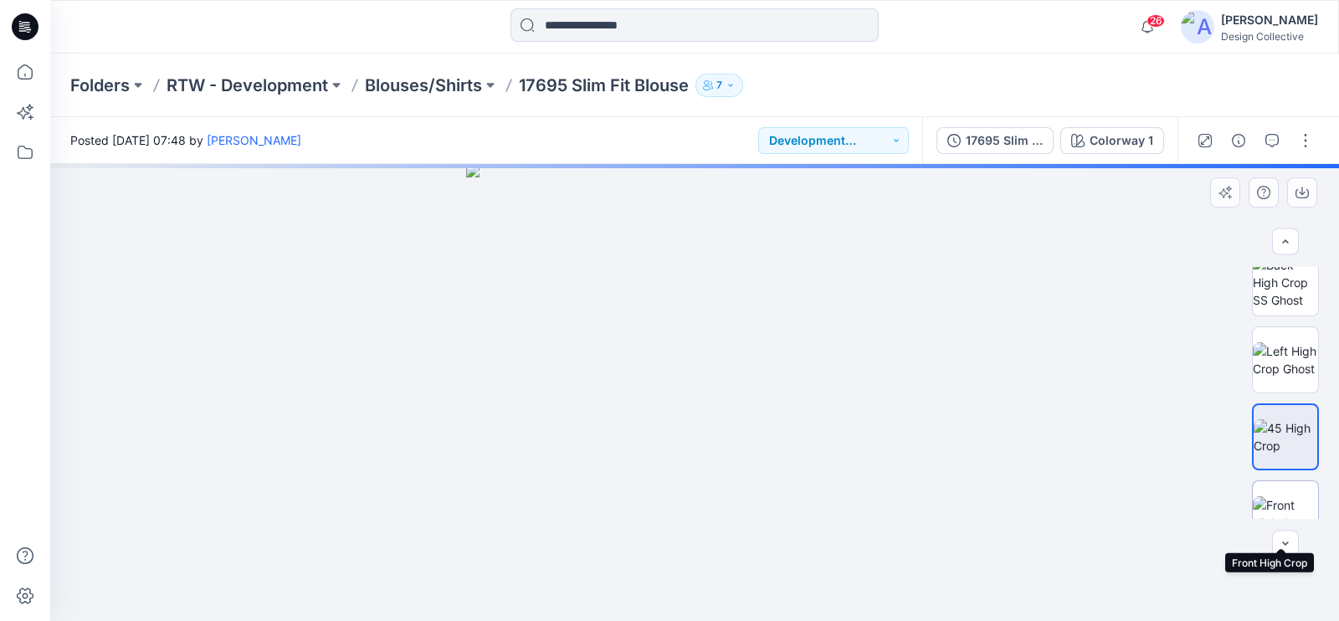
click at [1295, 496] on img at bounding box center [1285, 513] width 65 height 35
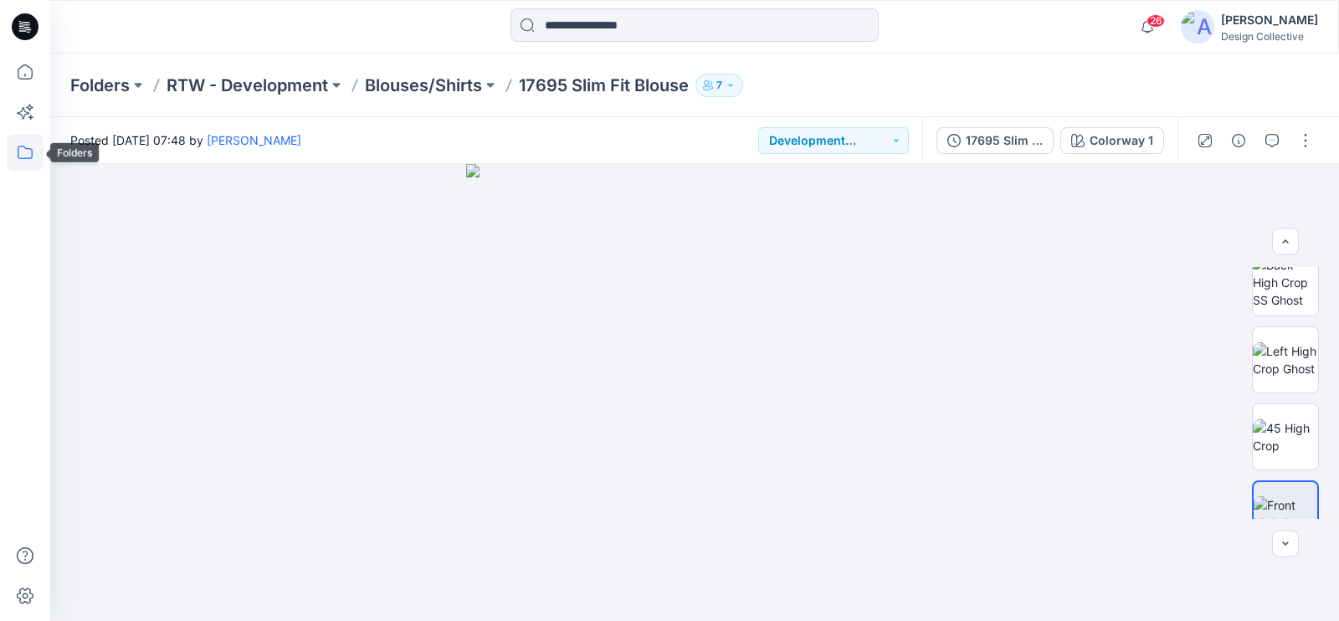
click at [28, 167] on icon at bounding box center [25, 152] width 37 height 37
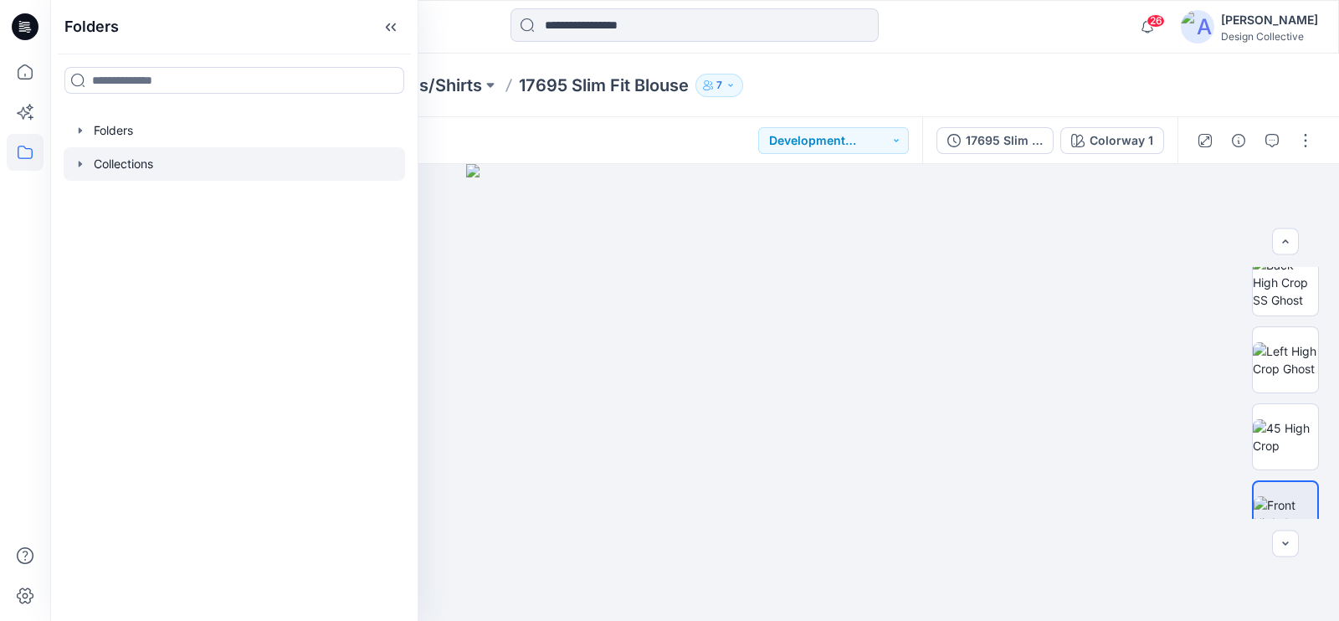
click at [75, 167] on icon "button" at bounding box center [80, 163] width 13 height 13
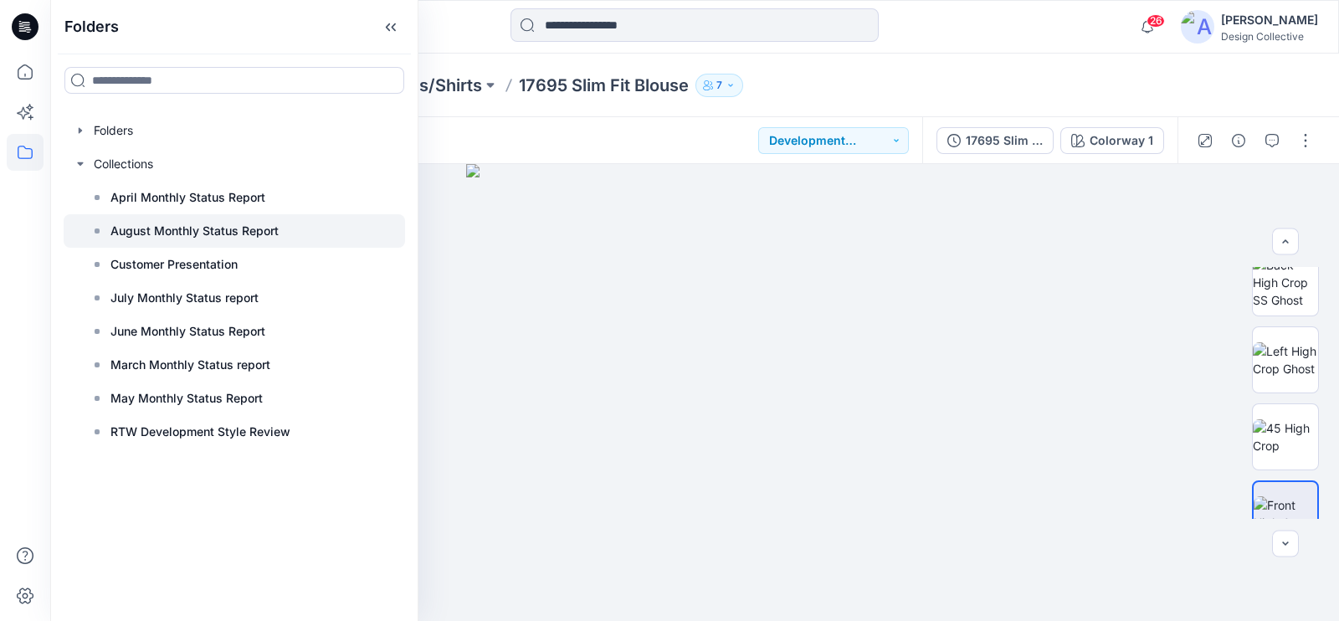
click at [188, 238] on p "August Monthly Status Report" at bounding box center [194, 231] width 168 height 20
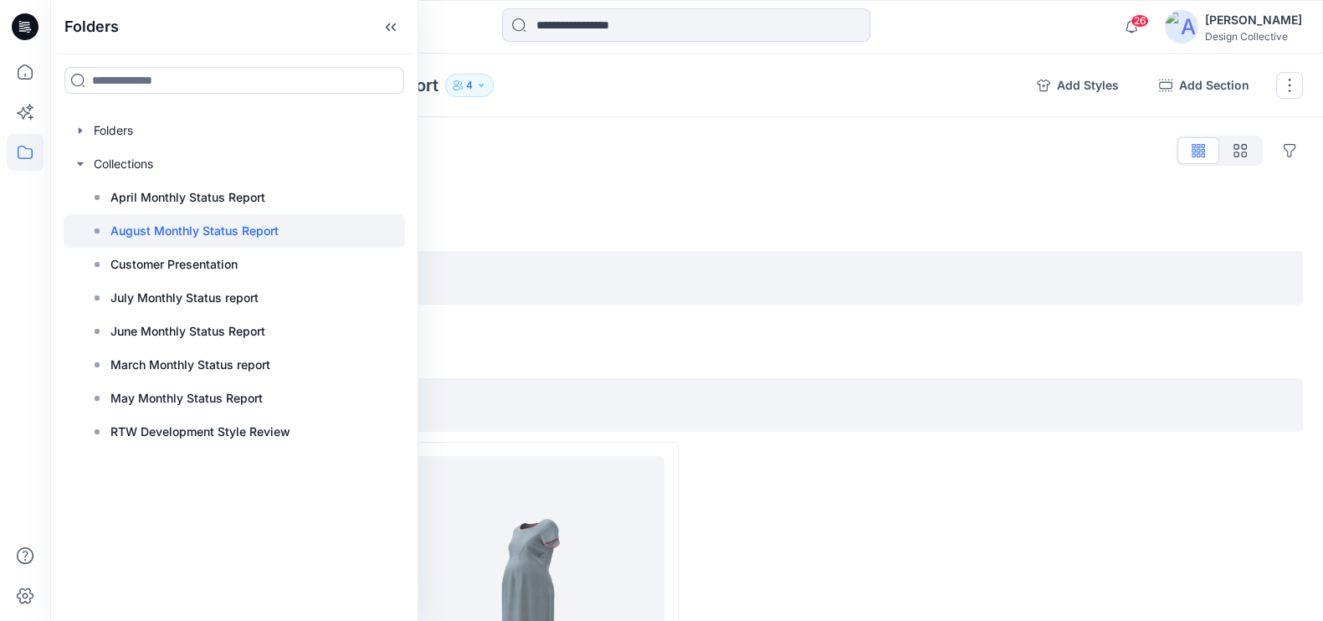
click at [650, 159] on div "Styles Hide Legacy Styles" at bounding box center [686, 150] width 1233 height 27
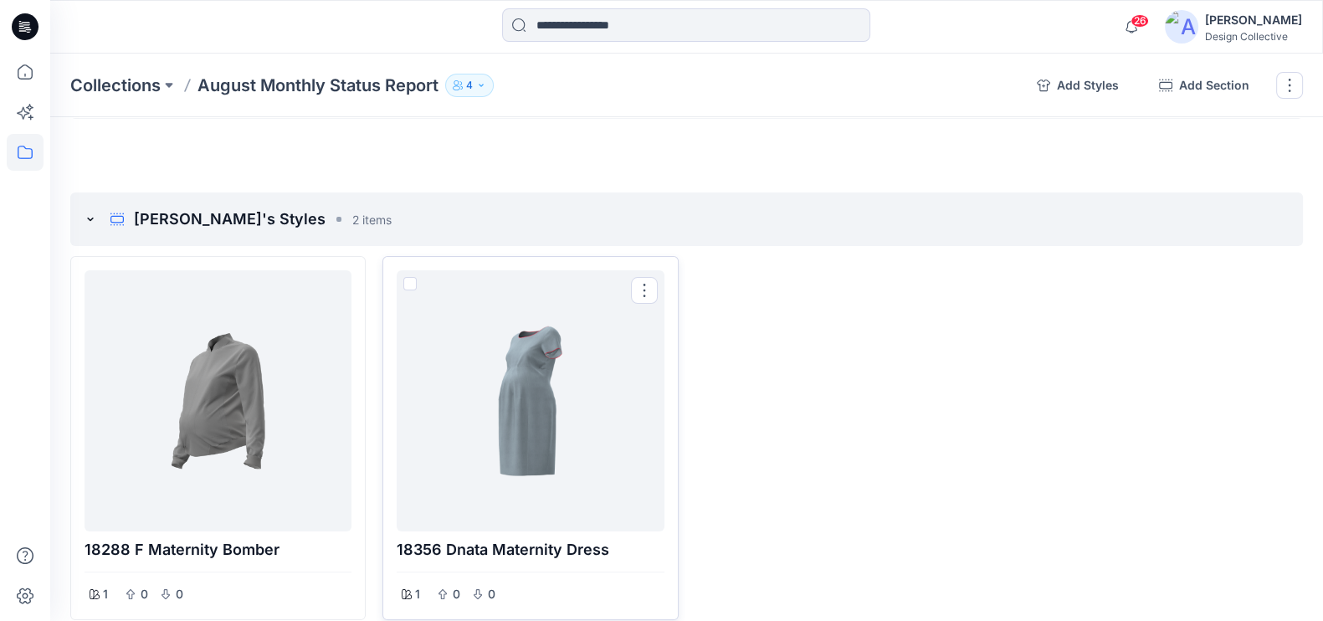
scroll to position [523, 0]
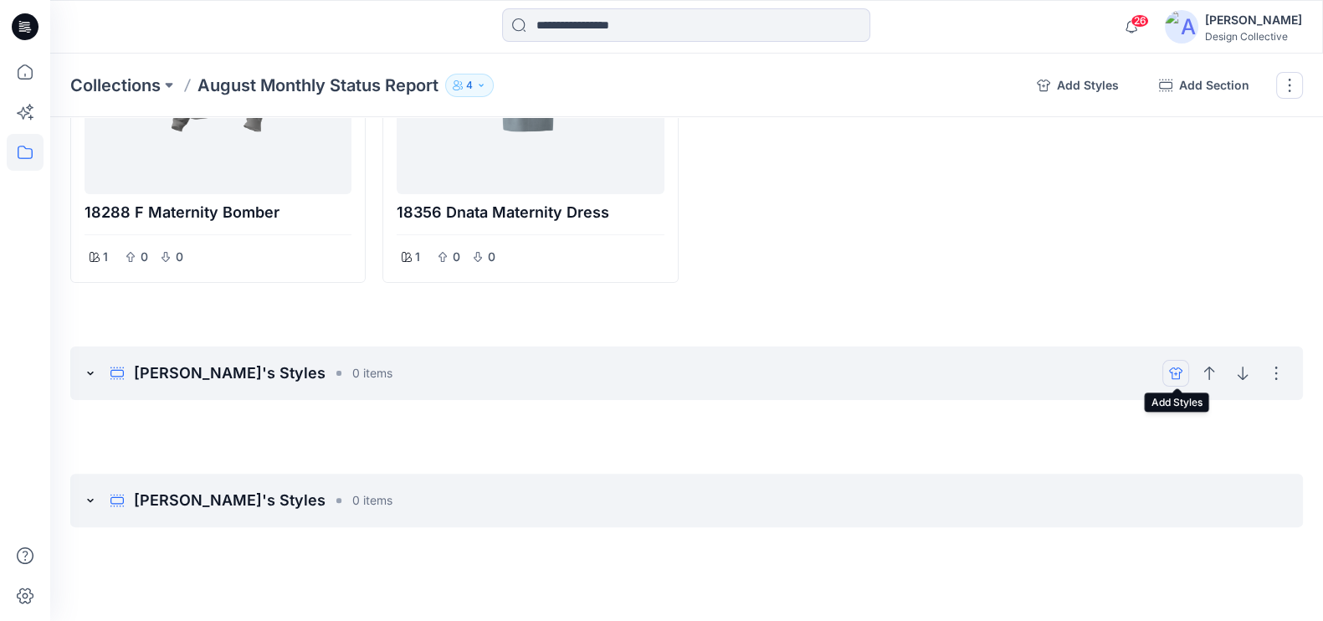
click at [1178, 371] on icon "add styles" at bounding box center [1175, 373] width 13 height 13
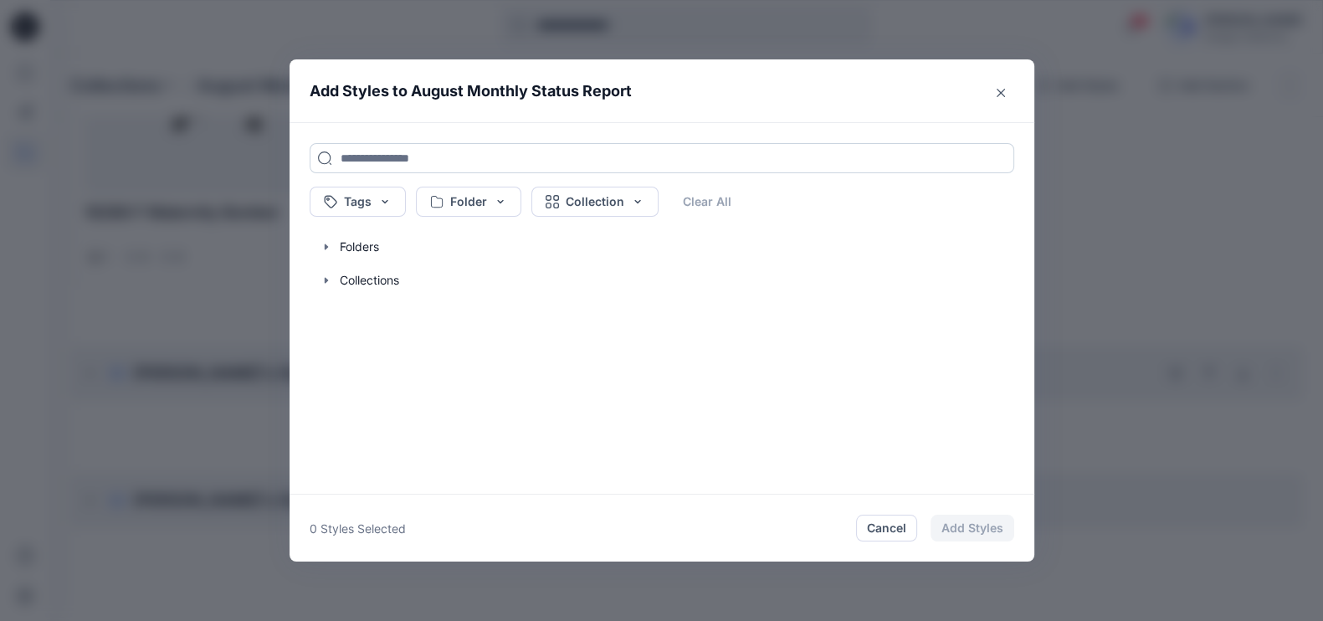
click at [381, 161] on input at bounding box center [662, 158] width 705 height 30
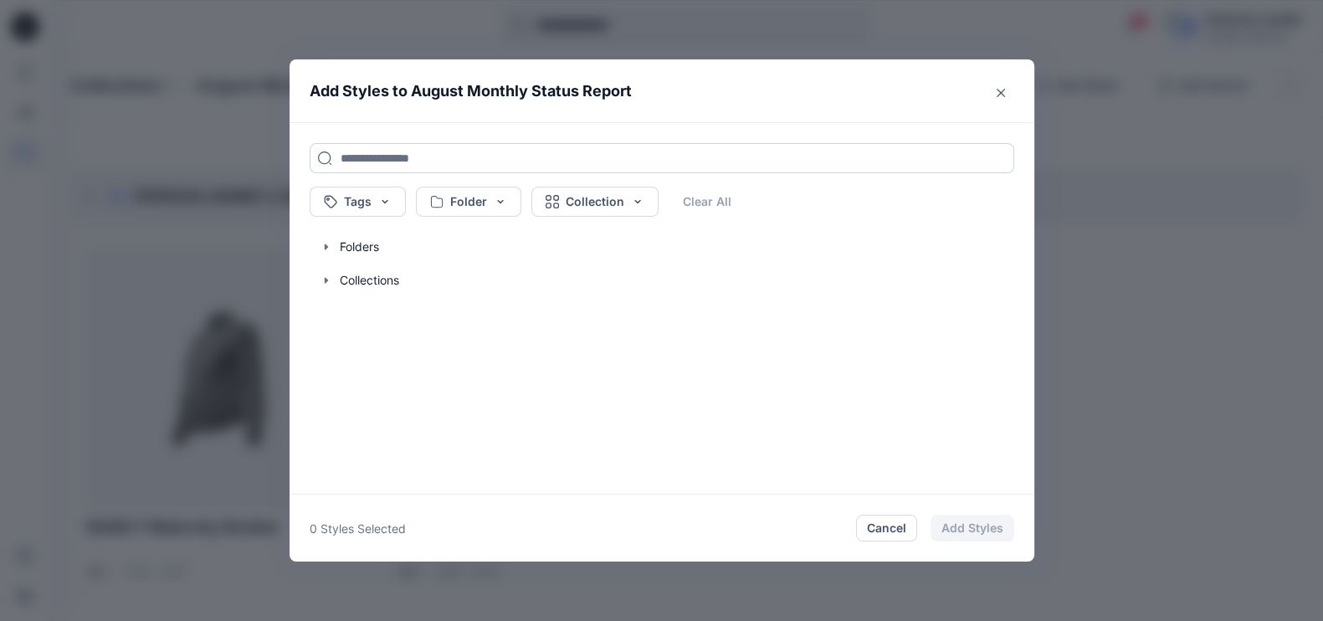
scroll to position [0, 0]
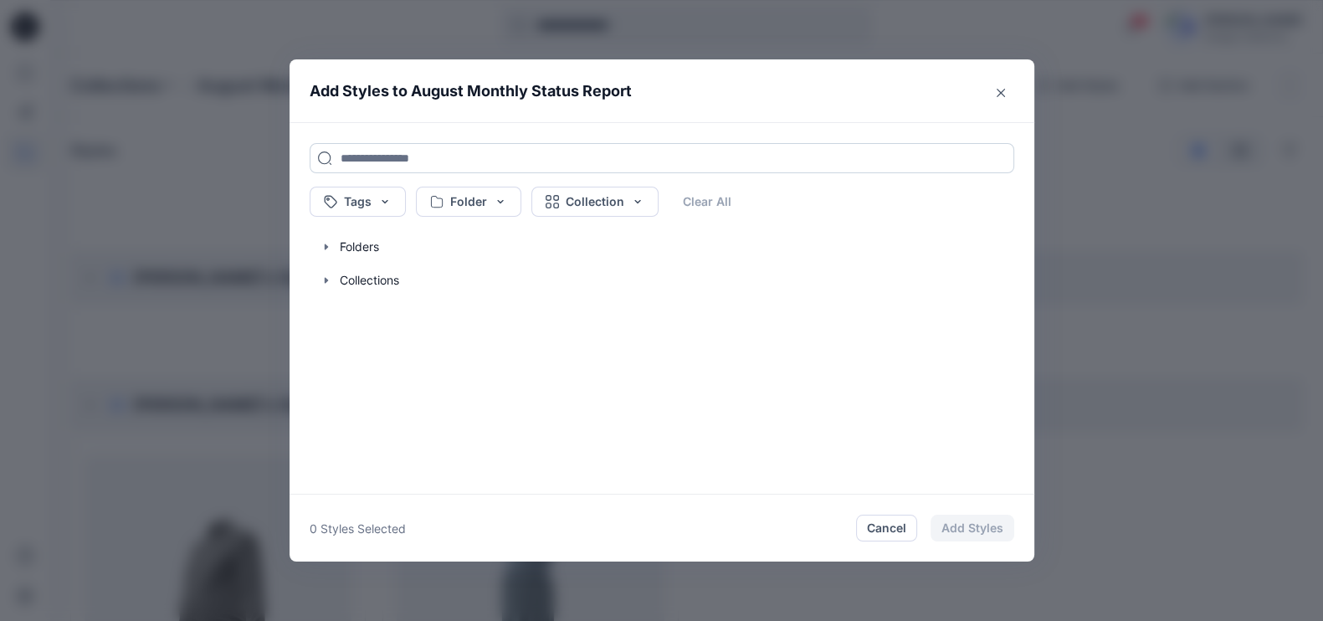
click at [426, 163] on input at bounding box center [662, 158] width 705 height 30
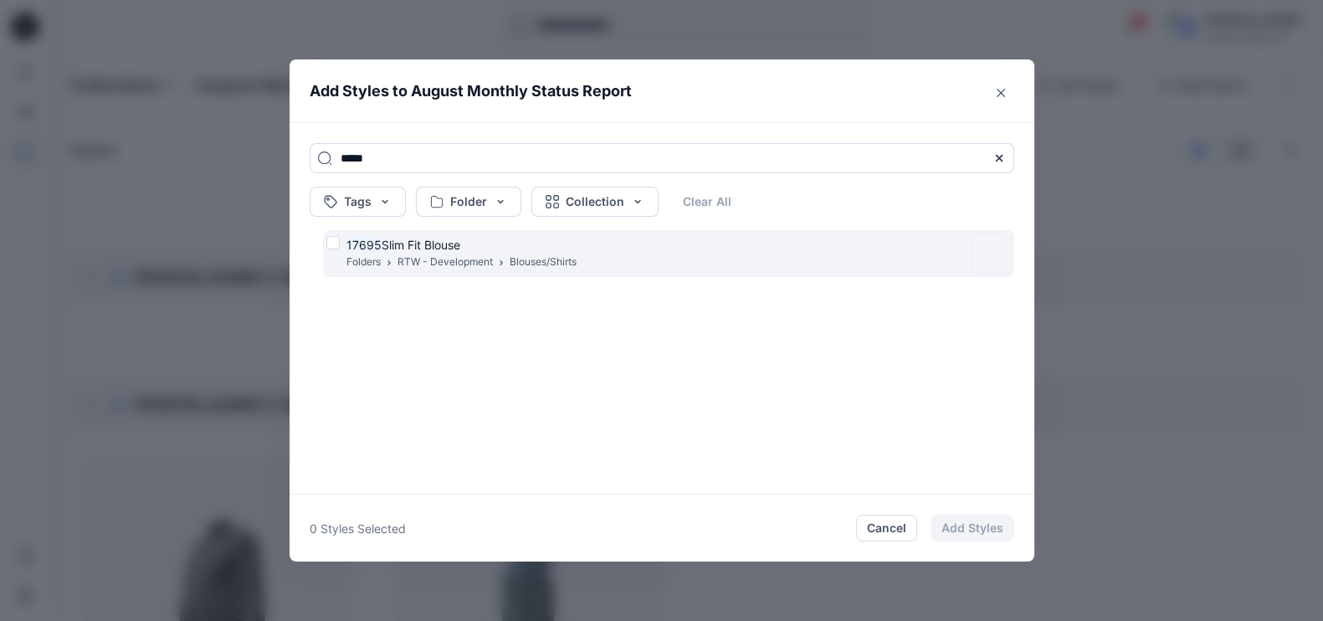
type input "*****"
click at [413, 256] on p "RTW - Development" at bounding box center [444, 263] width 95 height 18
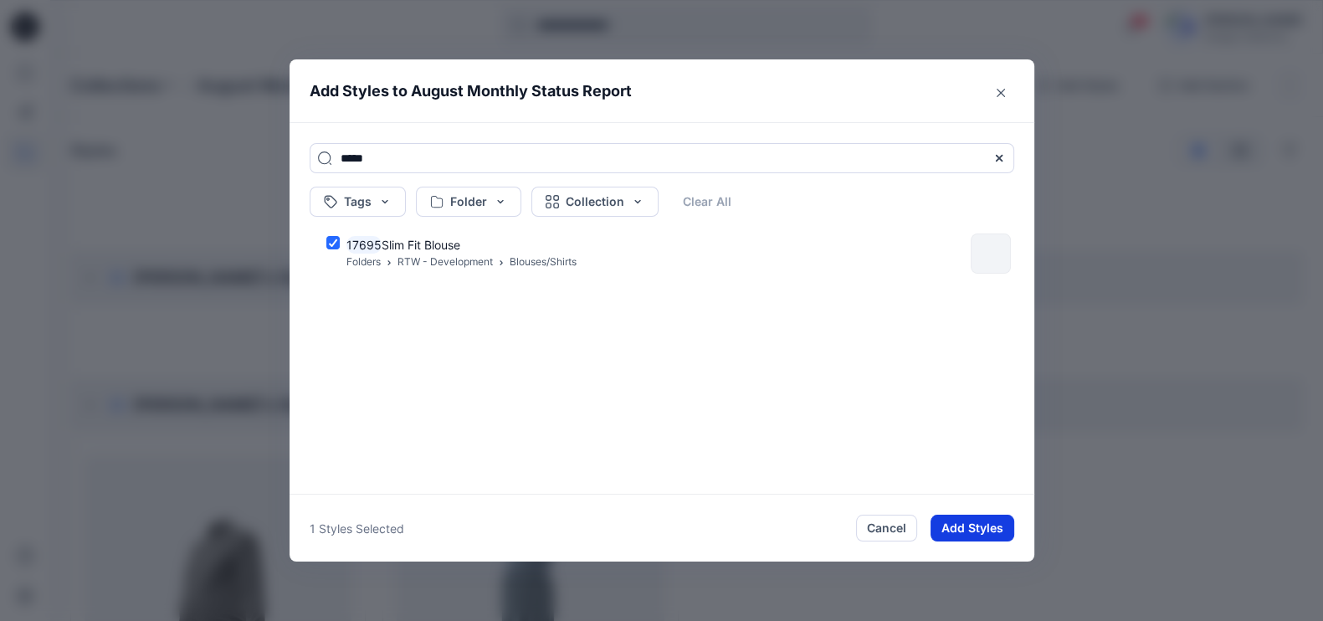
click at [955, 525] on button "Add Styles" at bounding box center [973, 528] width 84 height 27
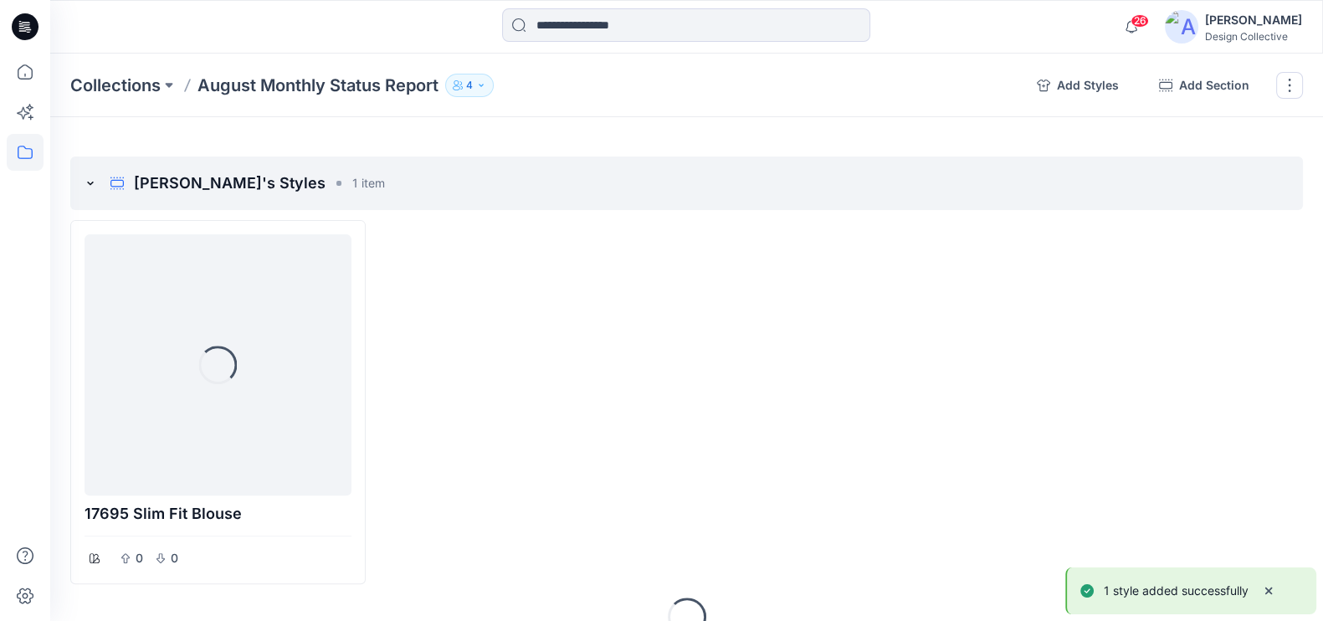
scroll to position [803, 0]
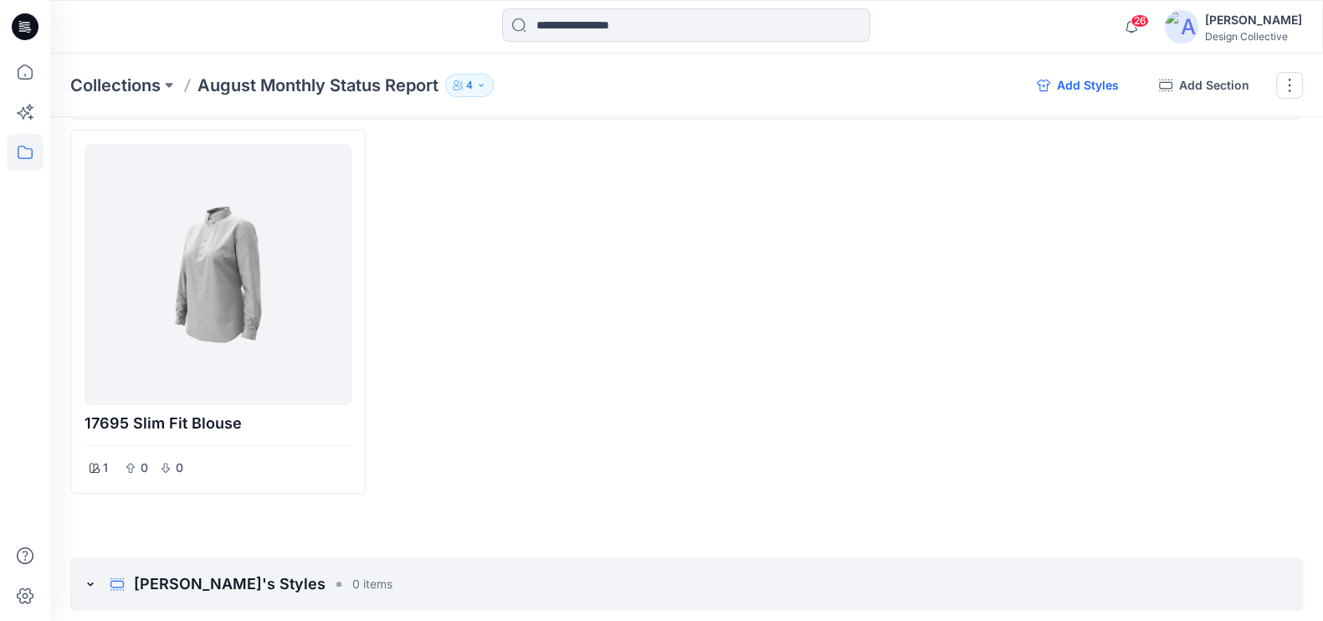
click at [1060, 86] on button "Add Styles" at bounding box center [1077, 85] width 109 height 27
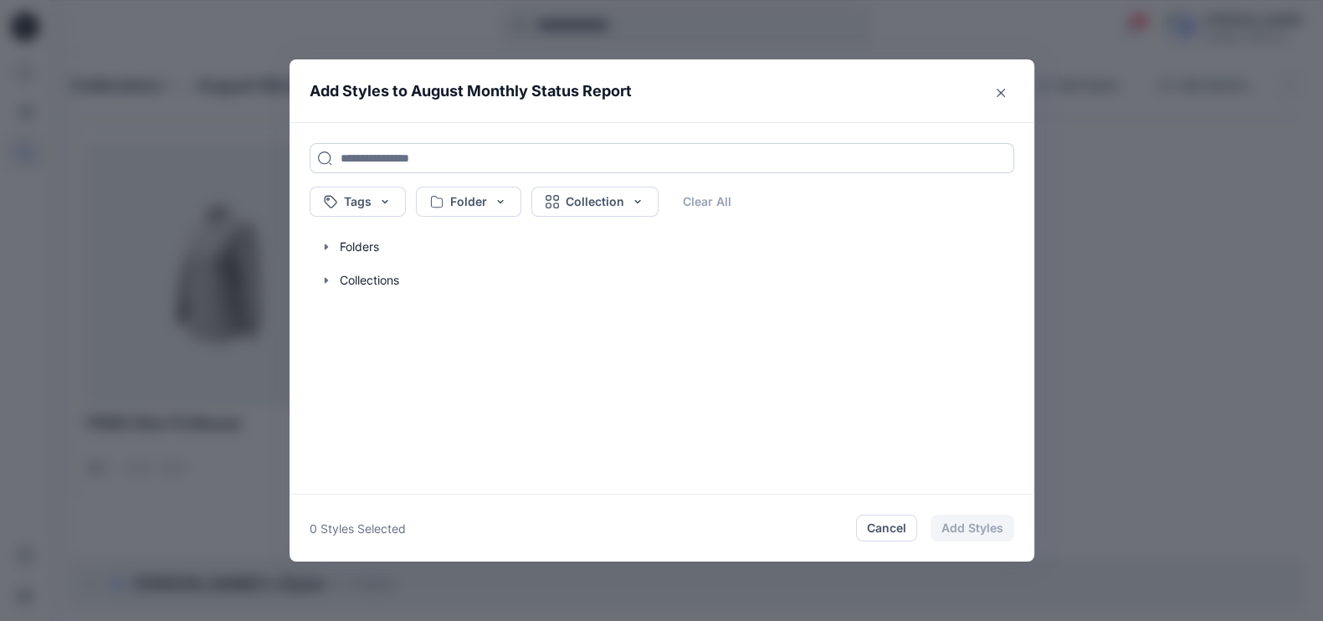
click at [404, 163] on input at bounding box center [662, 158] width 705 height 30
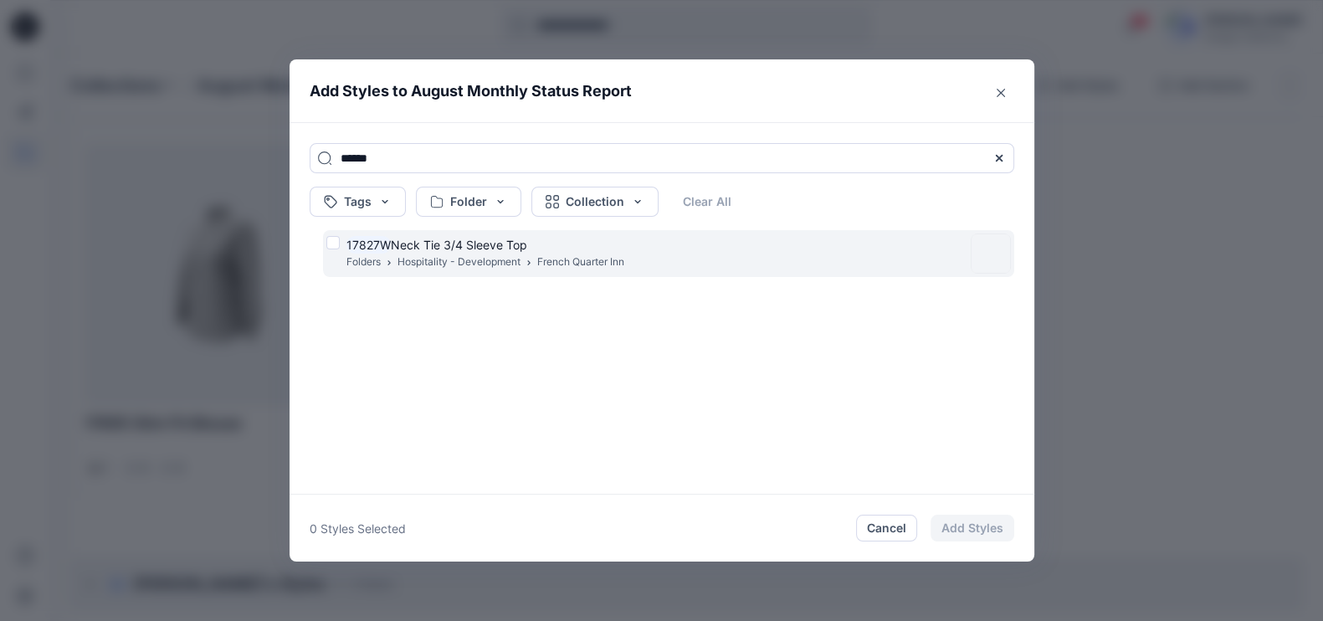
type input "******"
click at [684, 246] on div "17827W Neck Tie 3/4 Sleeve Top Folders Hospitality - Development [GEOGRAPHIC_DA…" at bounding box center [645, 253] width 638 height 35
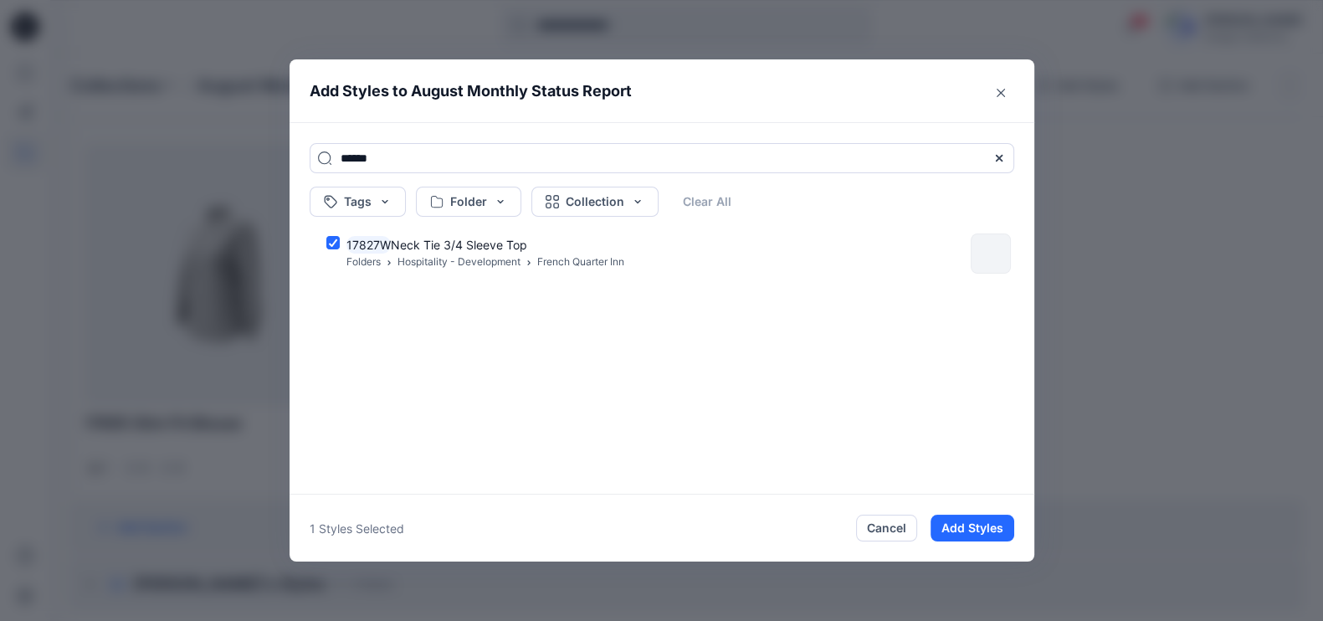
click at [1005, 523] on button "Add Styles" at bounding box center [973, 528] width 84 height 27
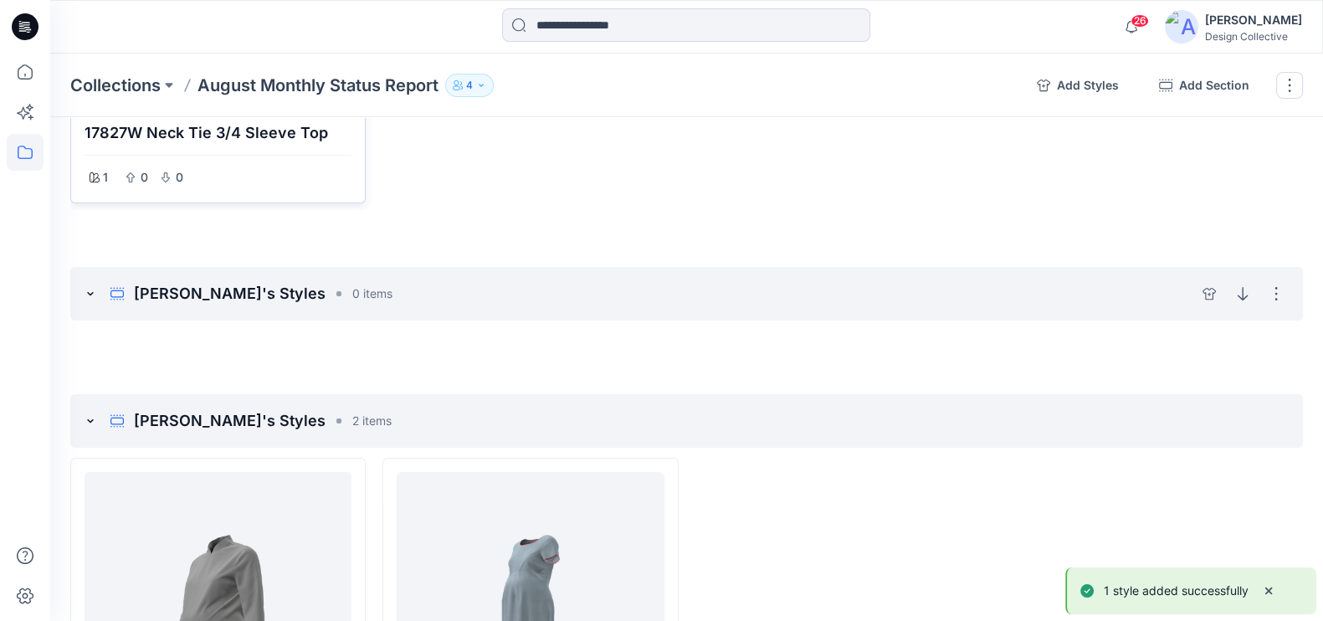
scroll to position [0, 0]
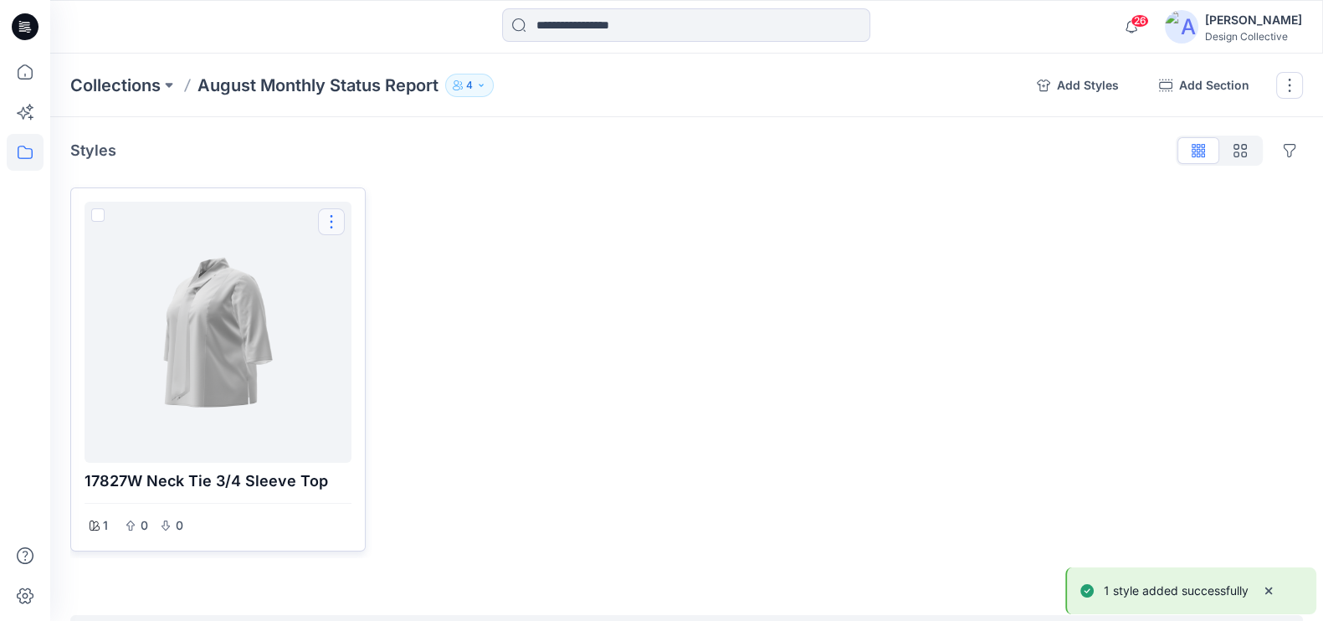
click at [334, 223] on button "Options" at bounding box center [331, 221] width 27 height 27
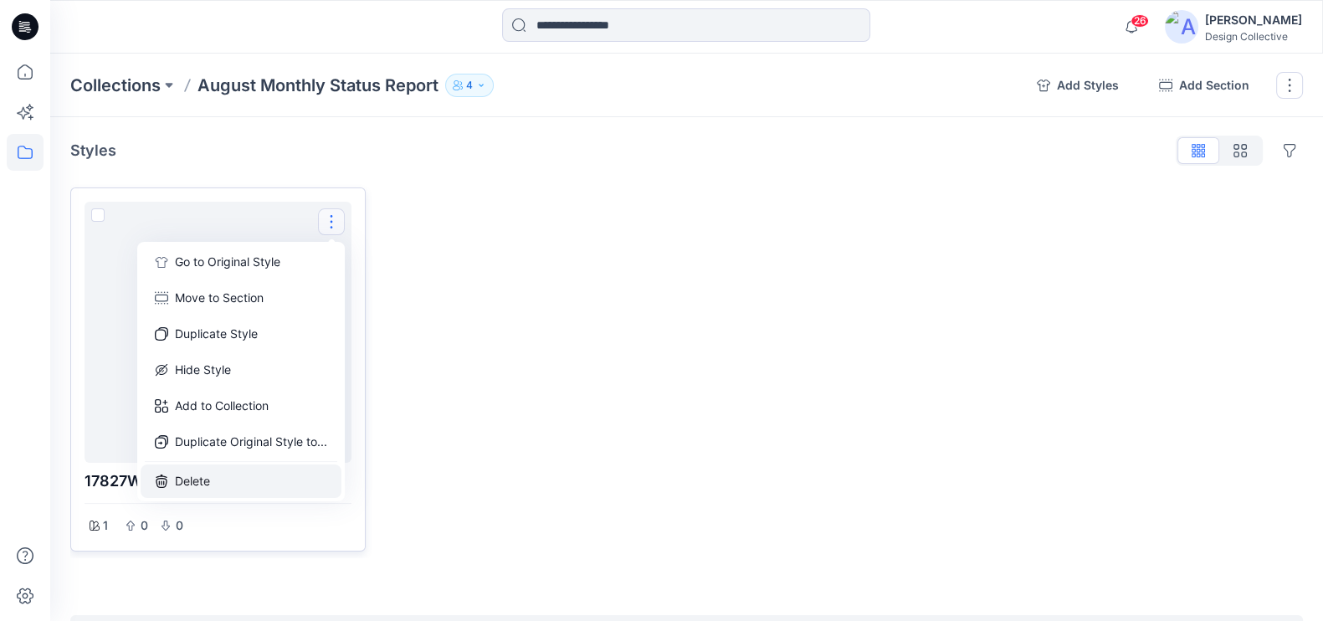
click at [214, 474] on button "Delete" at bounding box center [241, 480] width 201 height 33
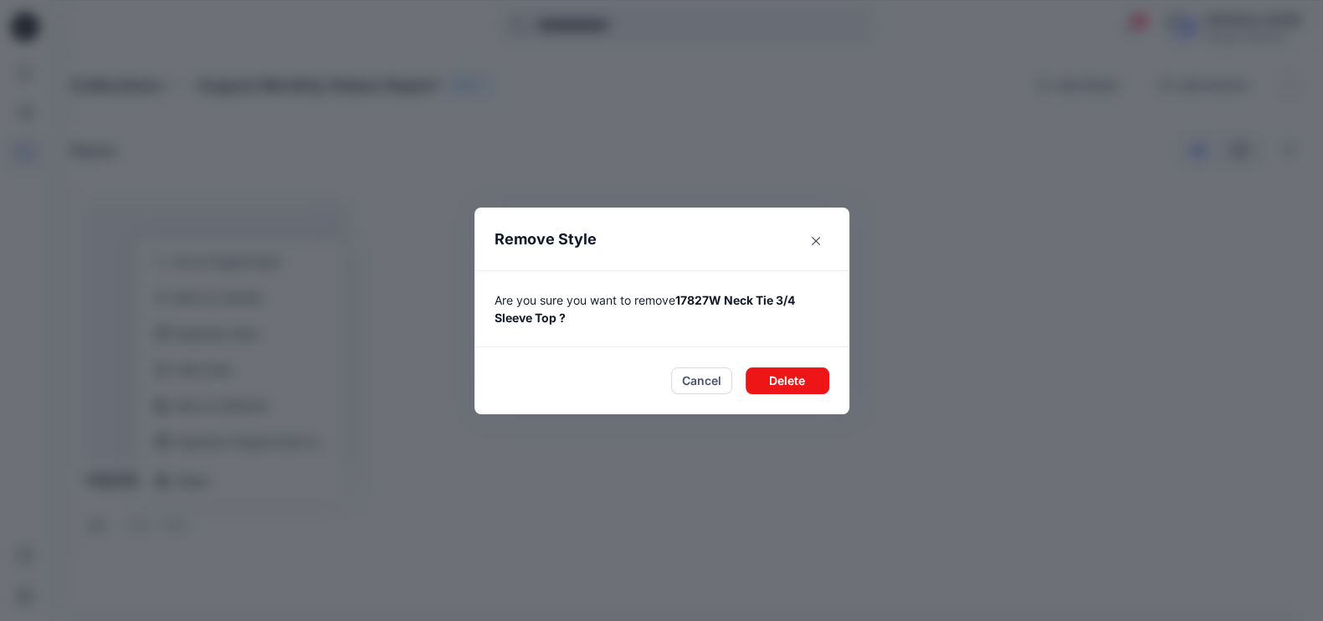
click at [777, 395] on footer "Cancel Delete" at bounding box center [661, 380] width 375 height 67
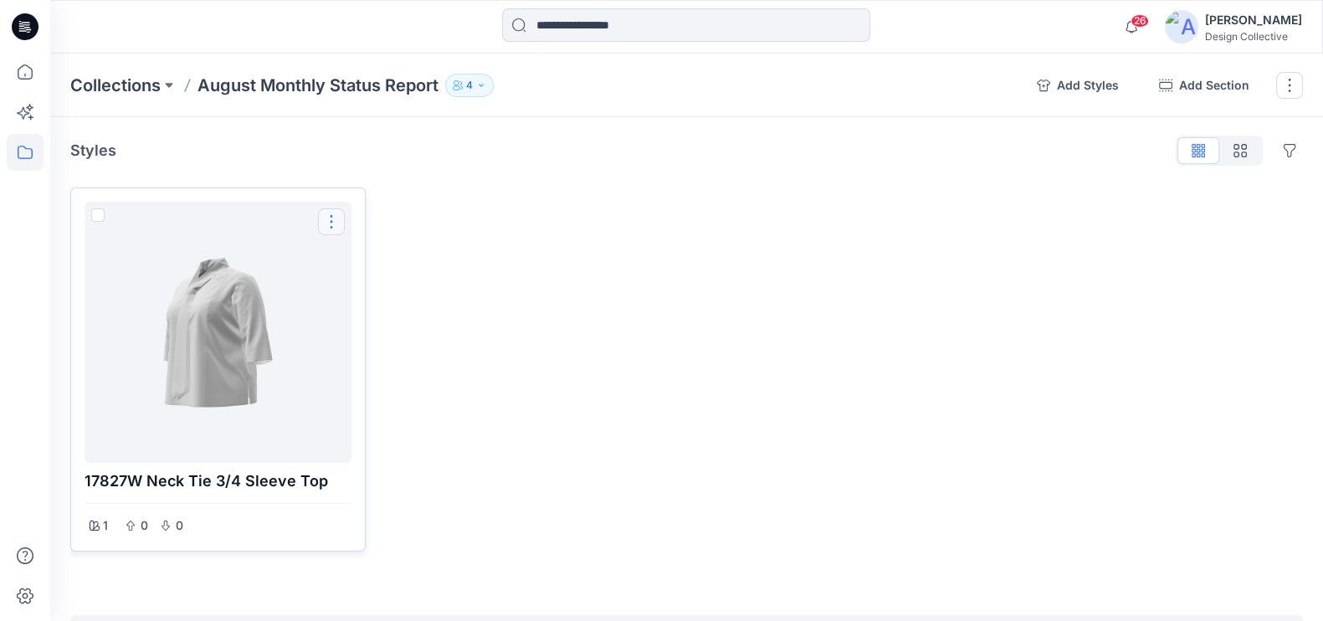
click at [342, 223] on button "Options" at bounding box center [331, 221] width 27 height 27
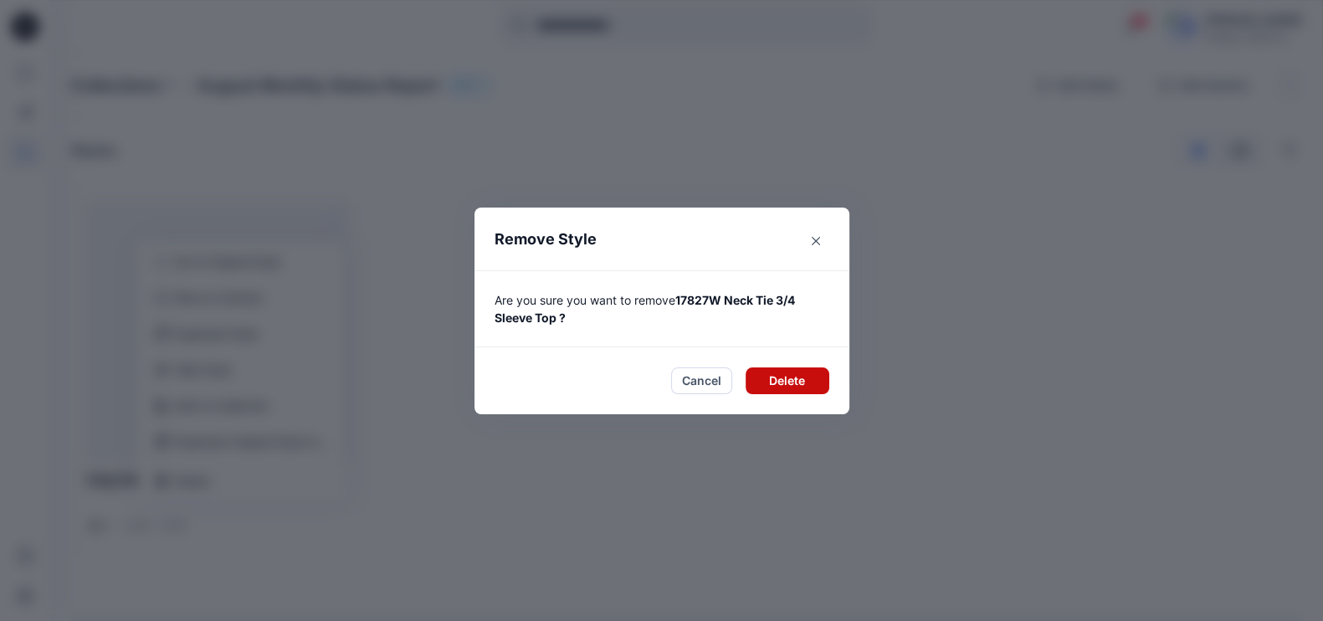
click at [787, 374] on button "Delete" at bounding box center [788, 380] width 84 height 27
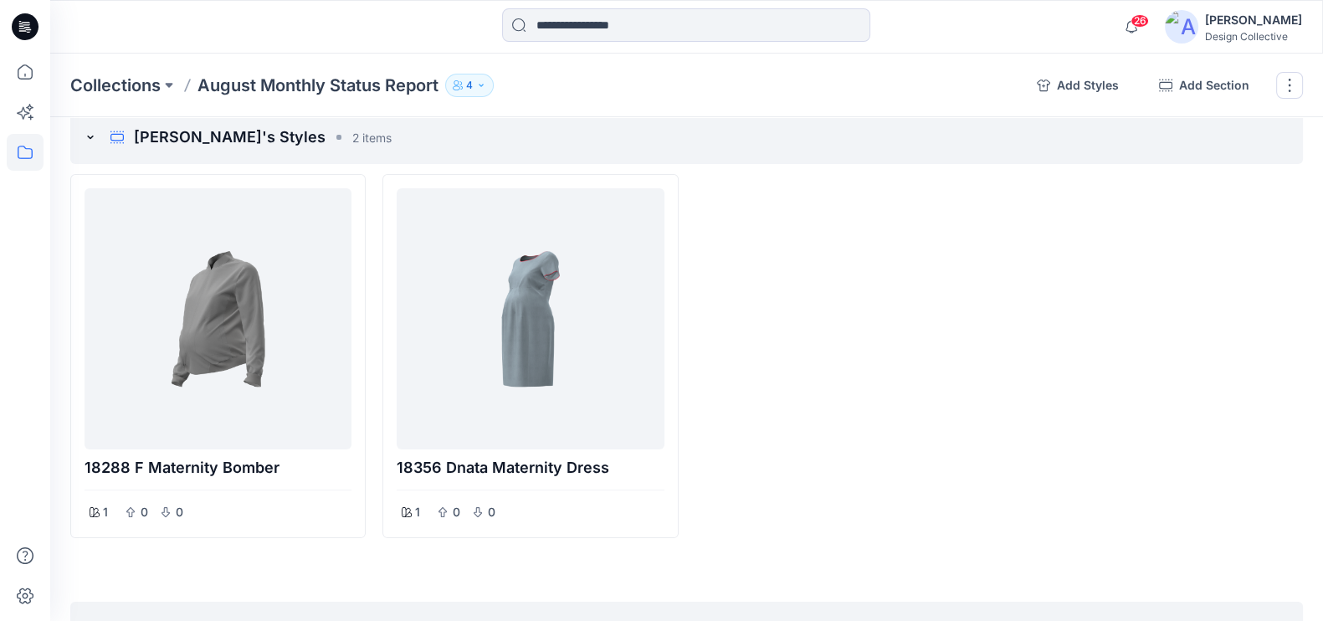
scroll to position [697, 0]
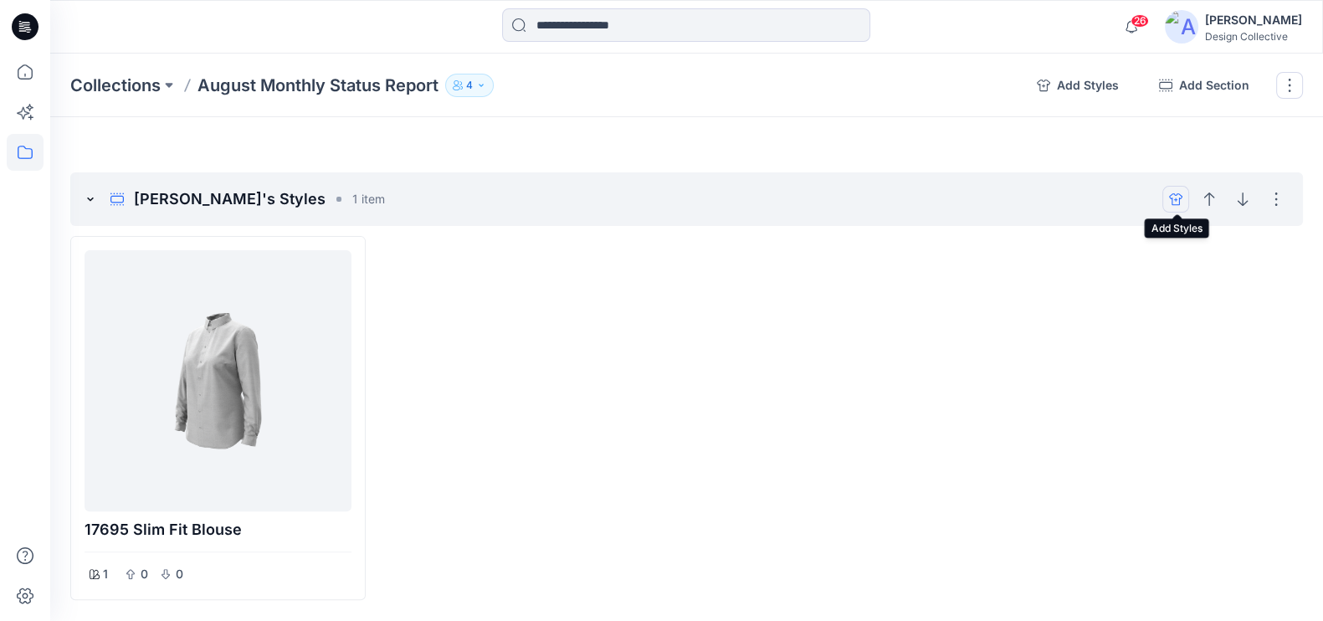
click at [1184, 198] on button "add styles" at bounding box center [1175, 199] width 27 height 27
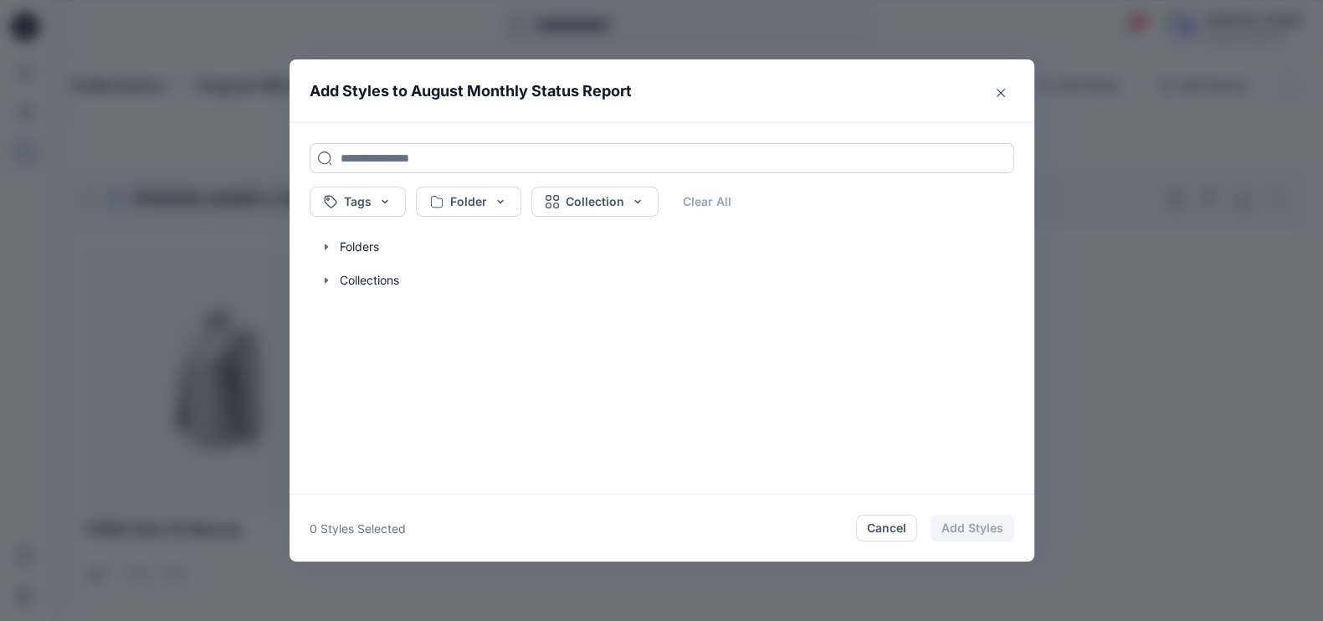
click at [423, 161] on input at bounding box center [662, 158] width 705 height 30
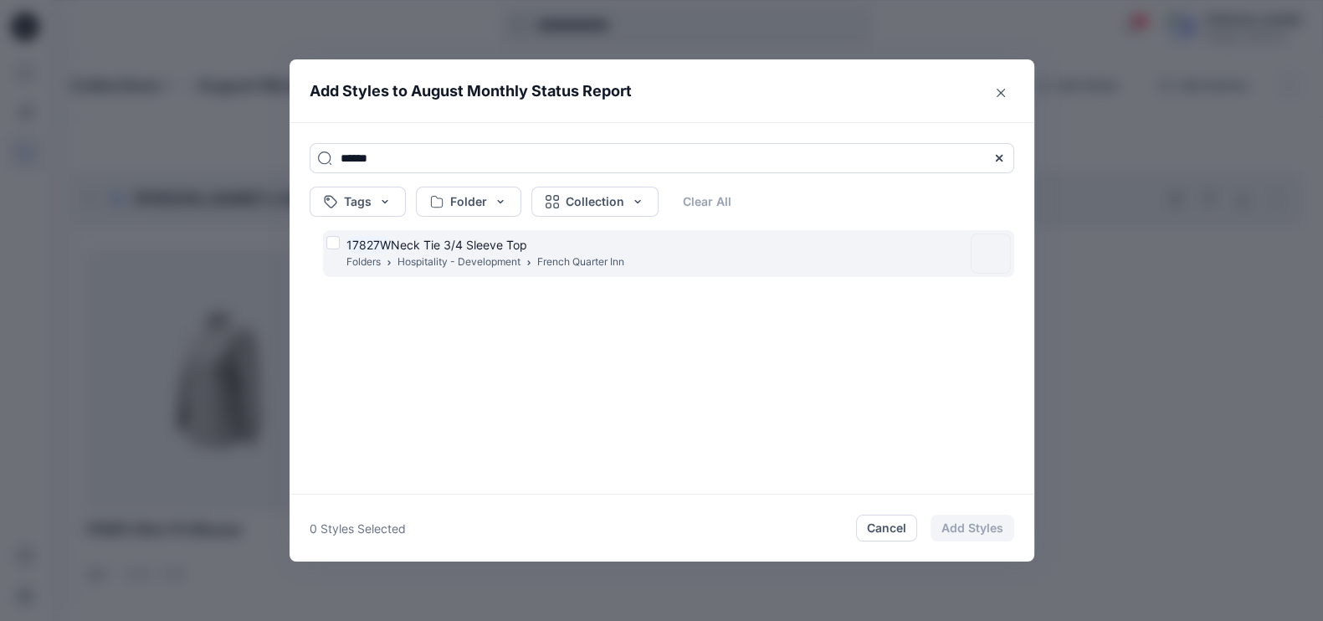
type input "******"
drag, startPoint x: 455, startPoint y: 261, endPoint x: 466, endPoint y: 264, distance: 11.2
click at [455, 261] on p "Hospitality - Development" at bounding box center [458, 263] width 123 height 18
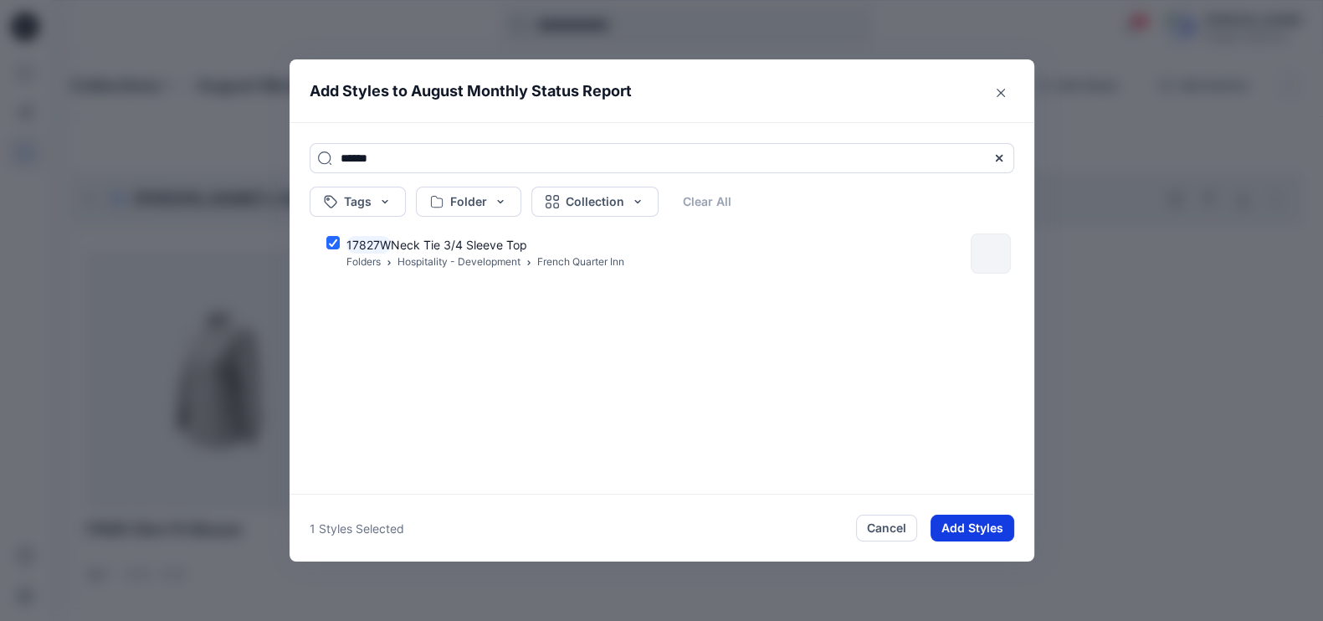
click at [999, 533] on button "Add Styles" at bounding box center [973, 528] width 84 height 27
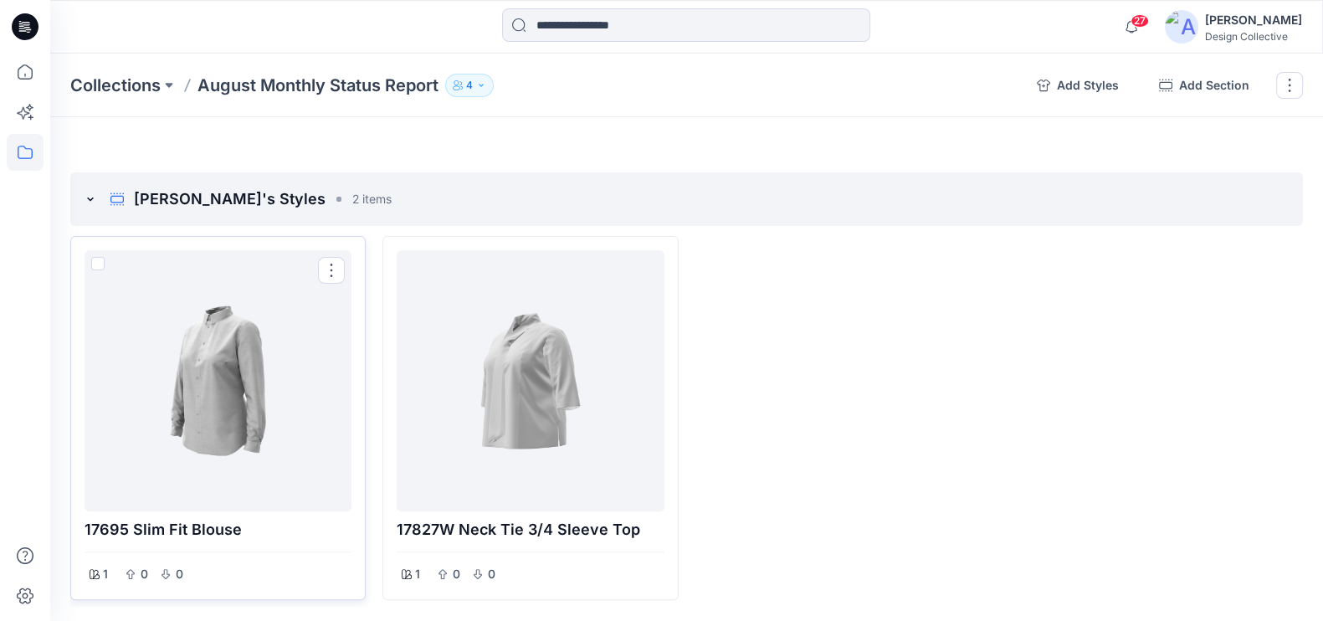
click at [211, 370] on div at bounding box center [218, 381] width 254 height 248
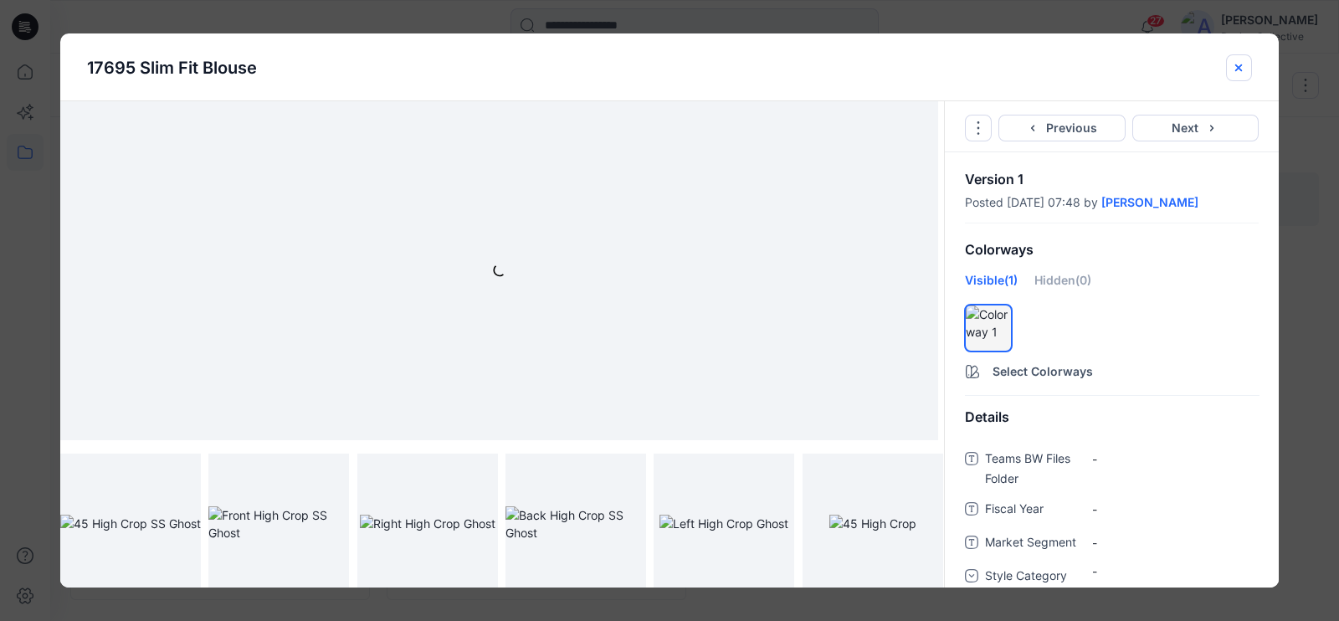
click at [1233, 67] on icon "close-btn" at bounding box center [1238, 67] width 13 height 13
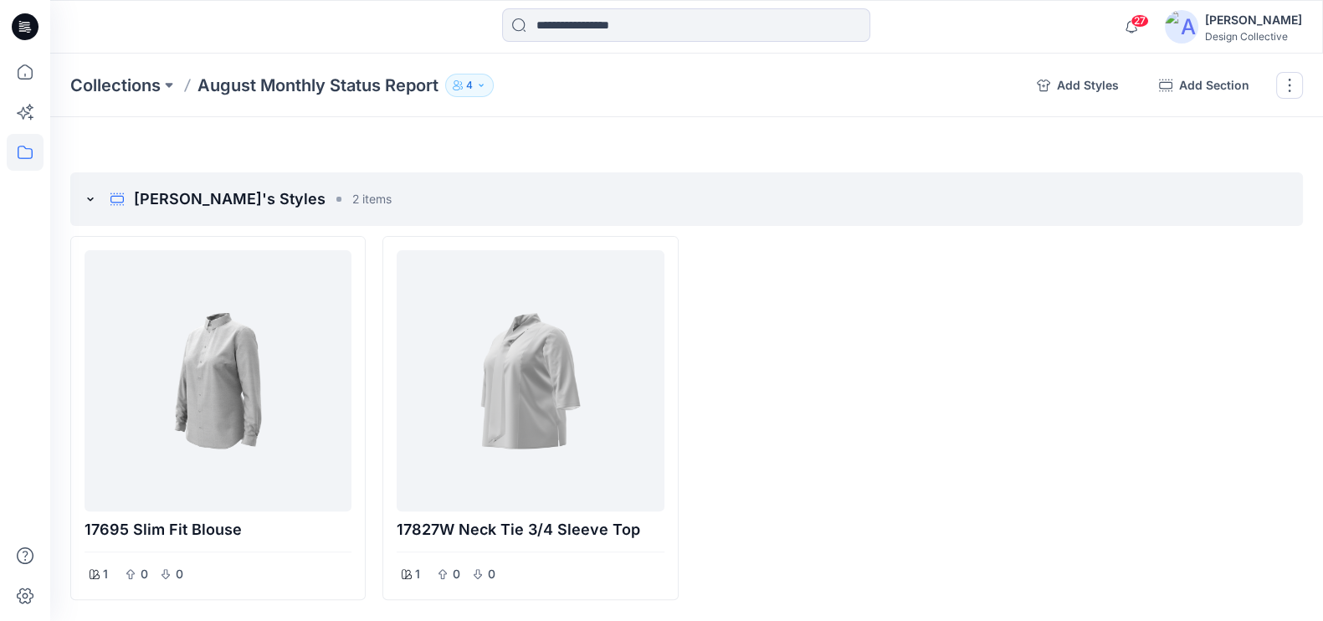
click at [16, 35] on icon at bounding box center [25, 26] width 27 height 27
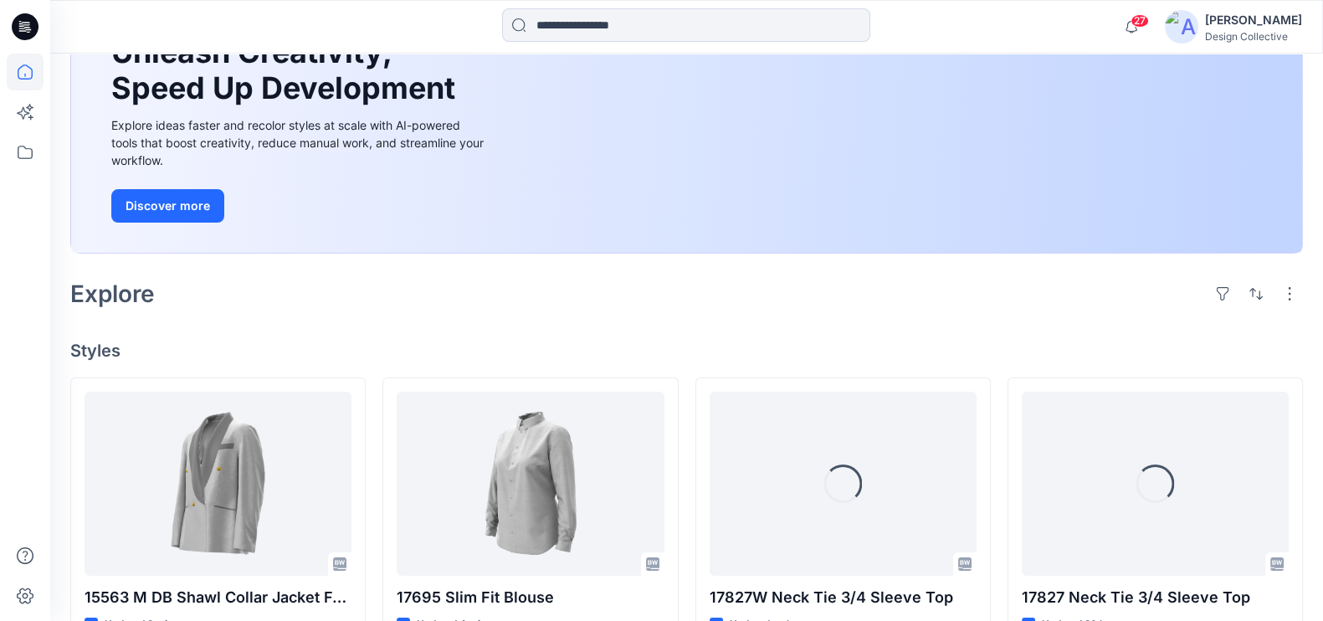
scroll to position [174, 0]
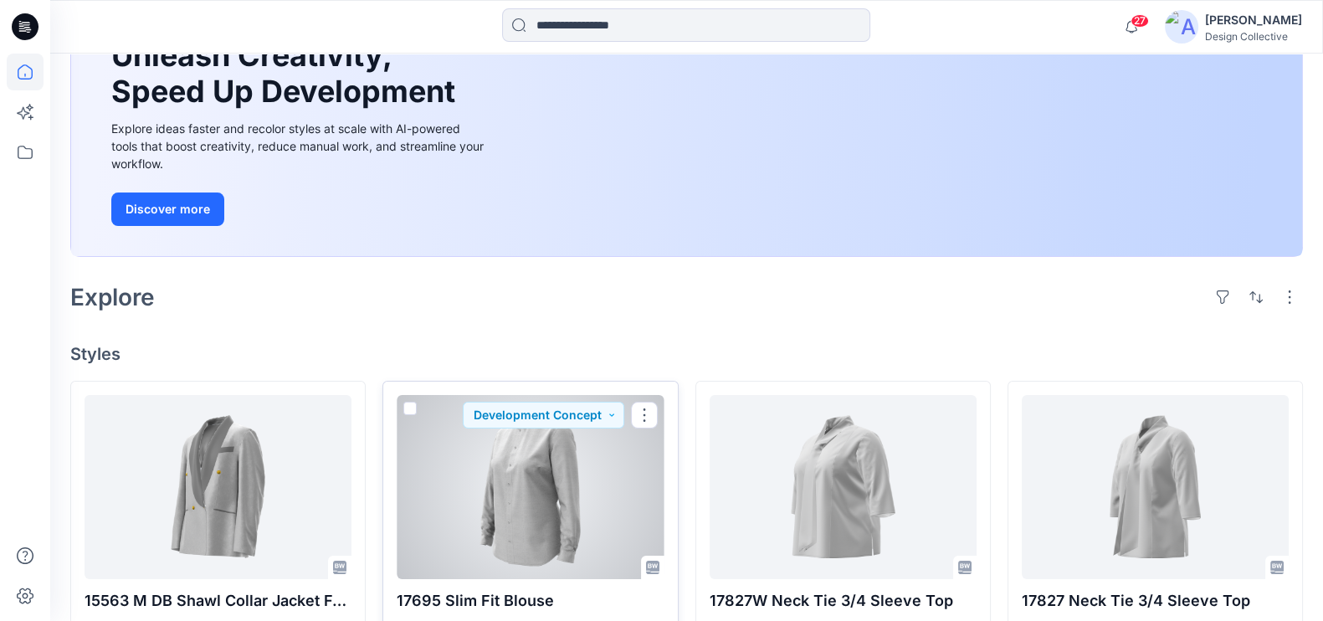
click at [587, 466] on div at bounding box center [530, 487] width 267 height 184
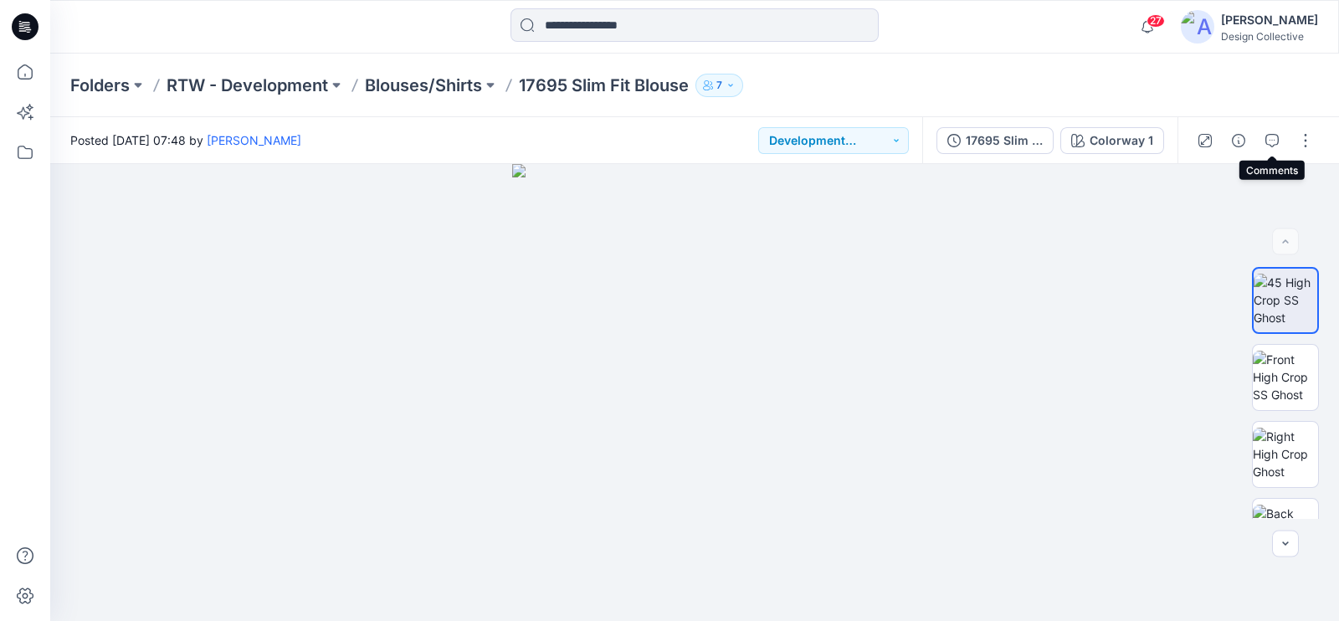
click at [1273, 141] on icon "button" at bounding box center [1271, 140] width 13 height 13
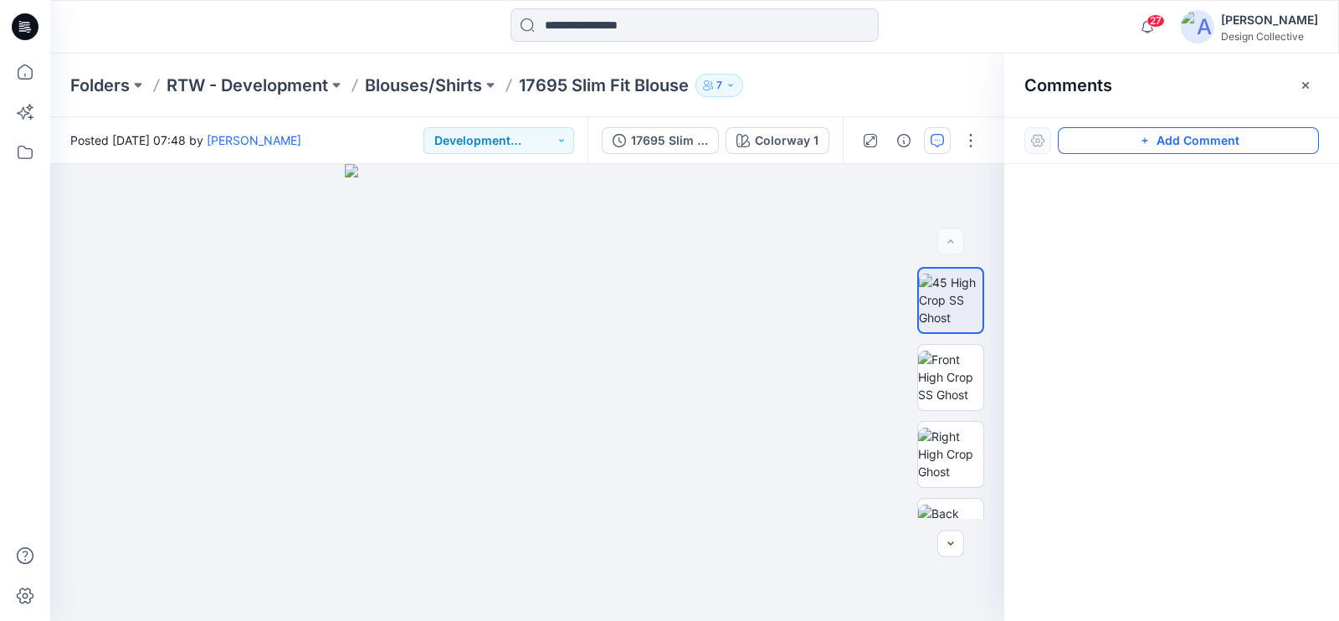
click at [1087, 144] on button "Add Comment" at bounding box center [1188, 140] width 261 height 27
click at [709, 335] on div "1" at bounding box center [527, 392] width 954 height 457
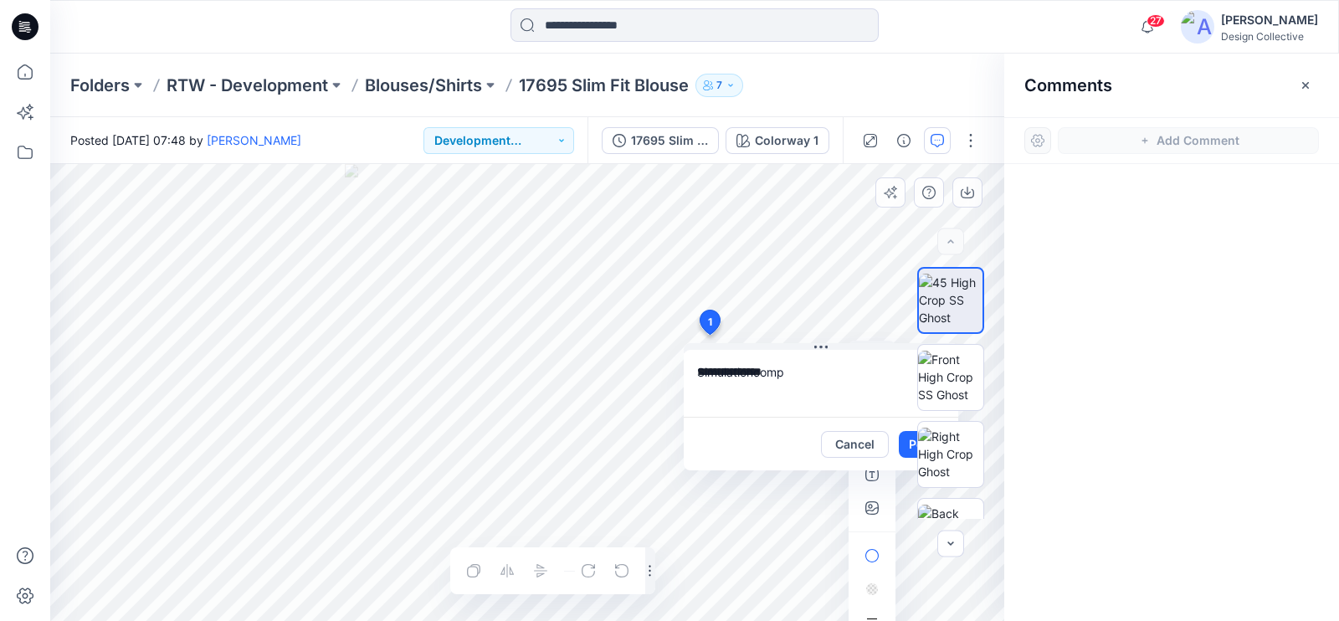
click at [807, 381] on textarea "**********" at bounding box center [821, 383] width 274 height 67
type textarea "**********"
click at [904, 437] on div at bounding box center [950, 393] width 107 height 252
click at [903, 445] on div at bounding box center [950, 393] width 107 height 252
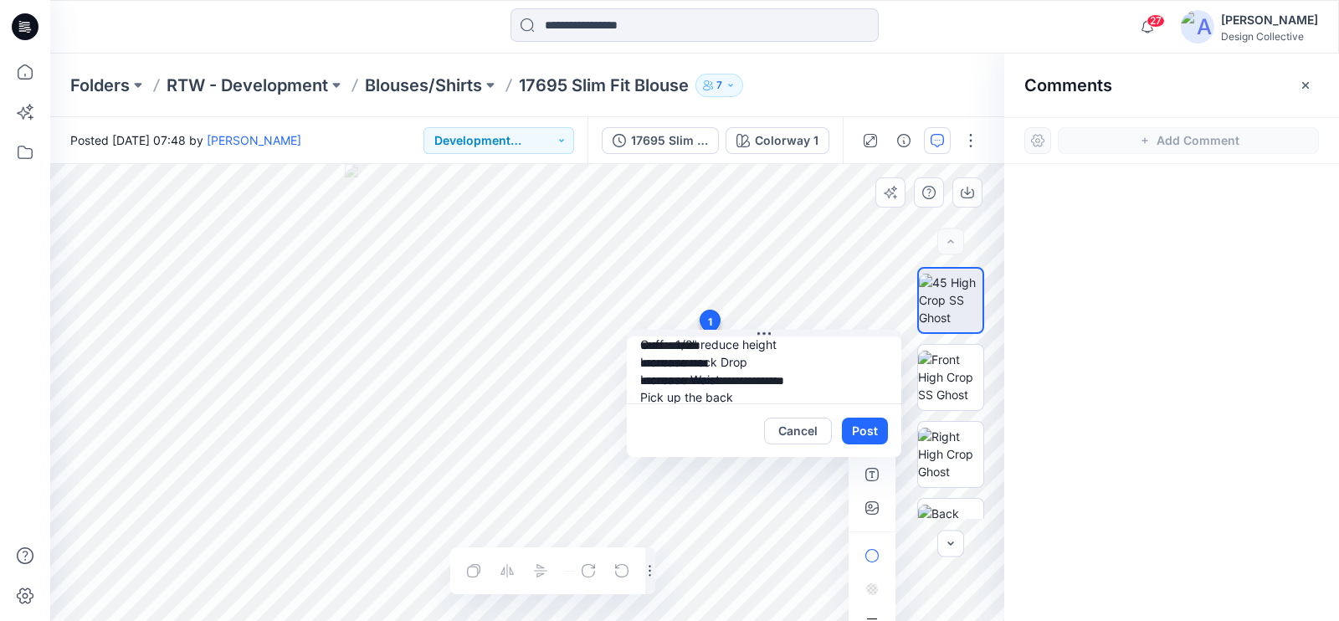
drag, startPoint x: 739, startPoint y: 438, endPoint x: 664, endPoint y: 423, distance: 75.8
click at [664, 423] on div "Cancel Post" at bounding box center [764, 430] width 274 height 54
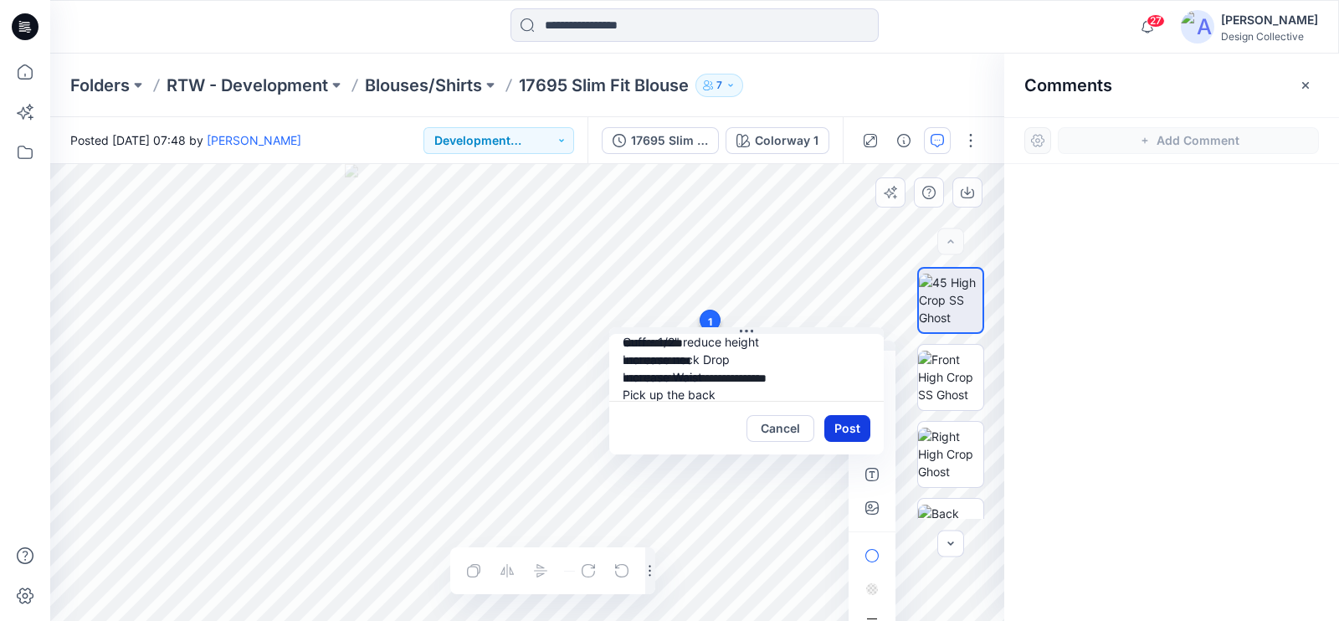
click at [858, 433] on button "Post" at bounding box center [847, 428] width 46 height 27
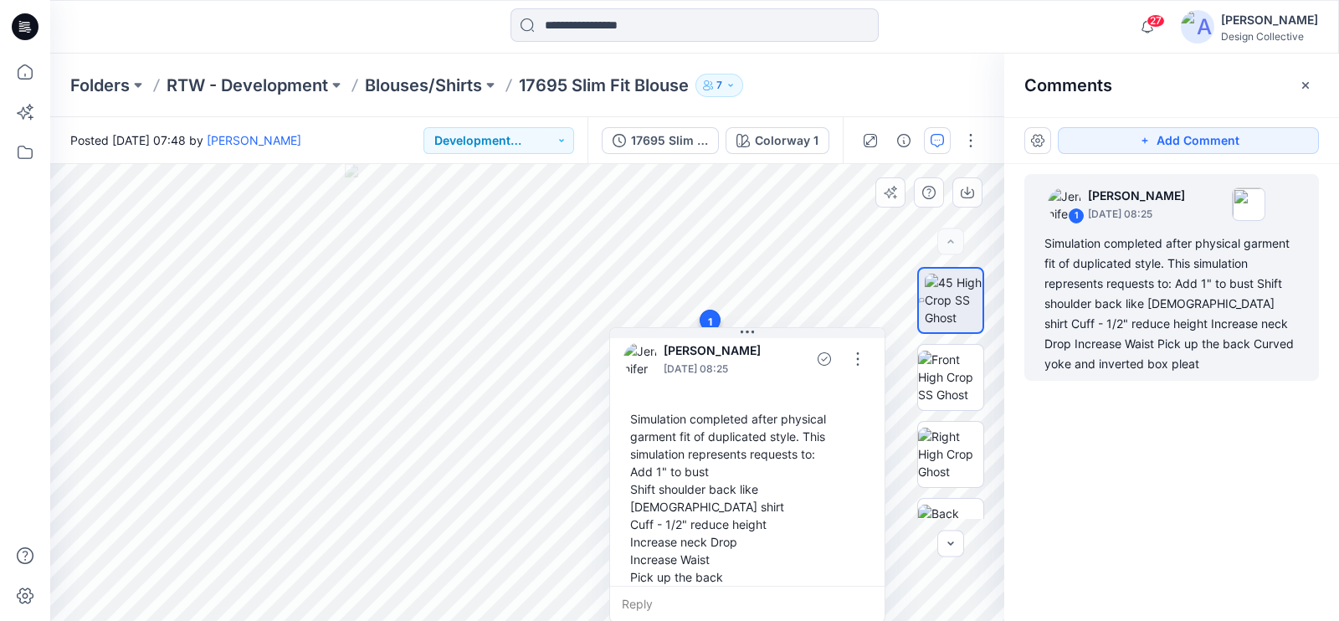
scroll to position [29, 0]
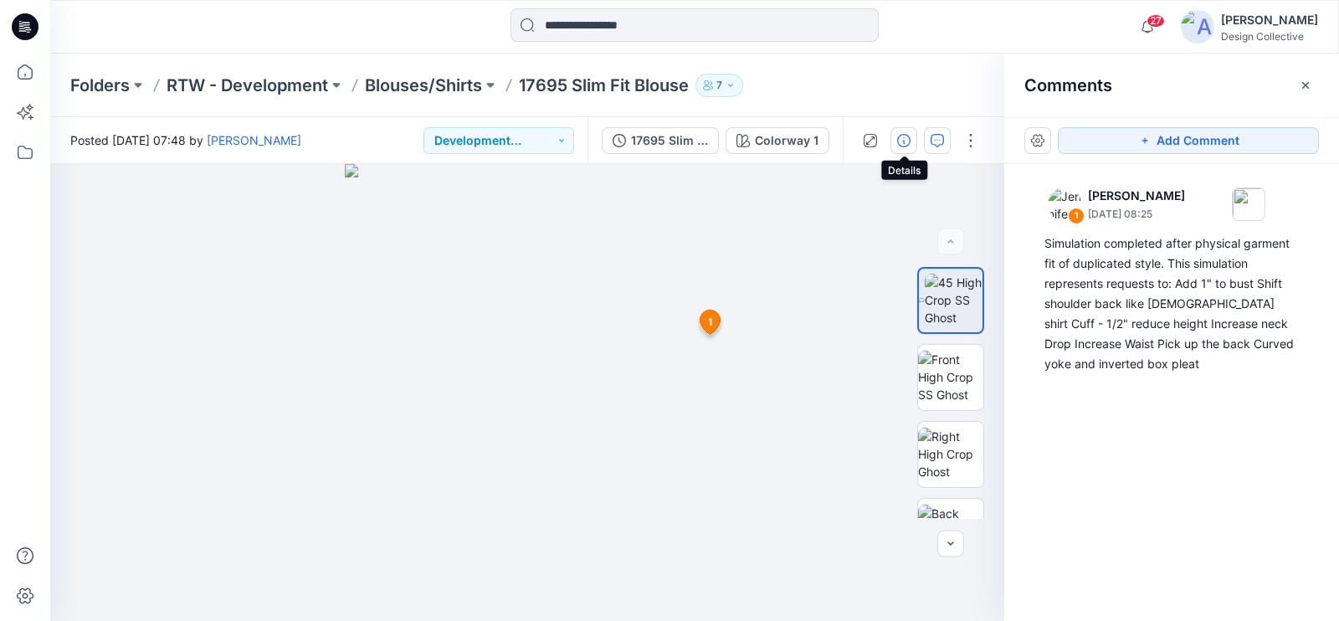
click at [899, 131] on button "button" at bounding box center [903, 140] width 27 height 27
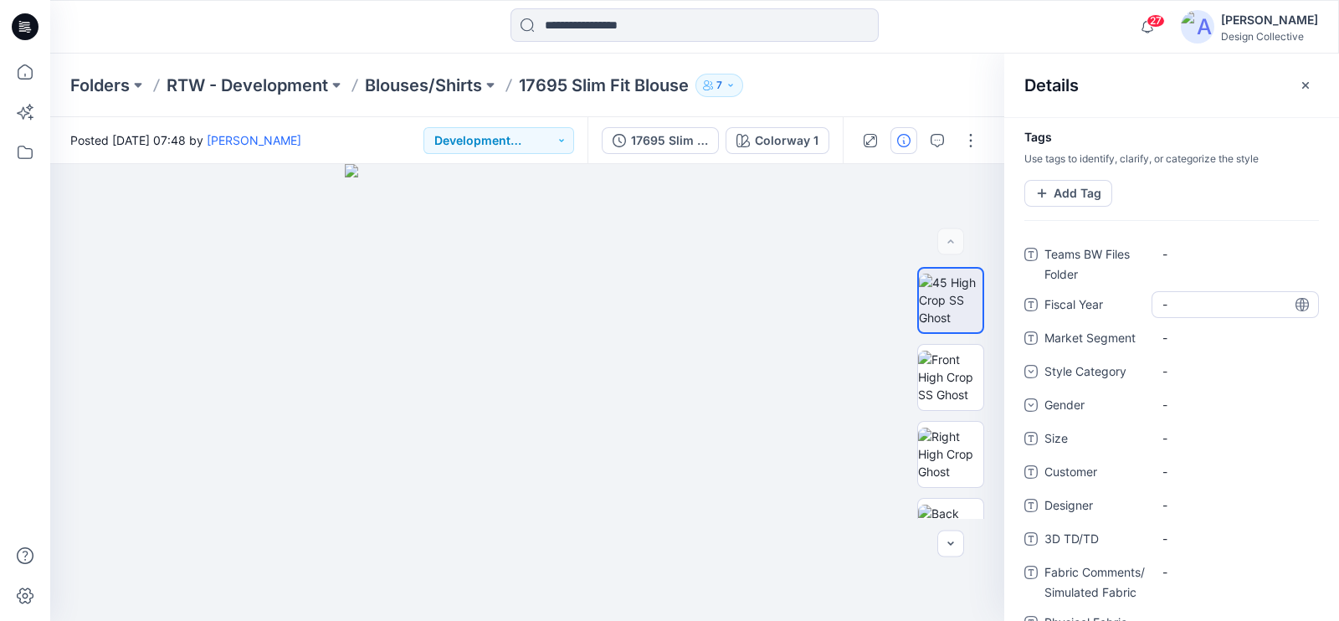
click at [1199, 305] on Year "-" at bounding box center [1235, 304] width 146 height 18
type textarea "*****"
click at [1209, 349] on div "-" at bounding box center [1234, 338] width 167 height 27
type textarea "***"
click at [1186, 377] on div "-" at bounding box center [1174, 371] width 25 height 18
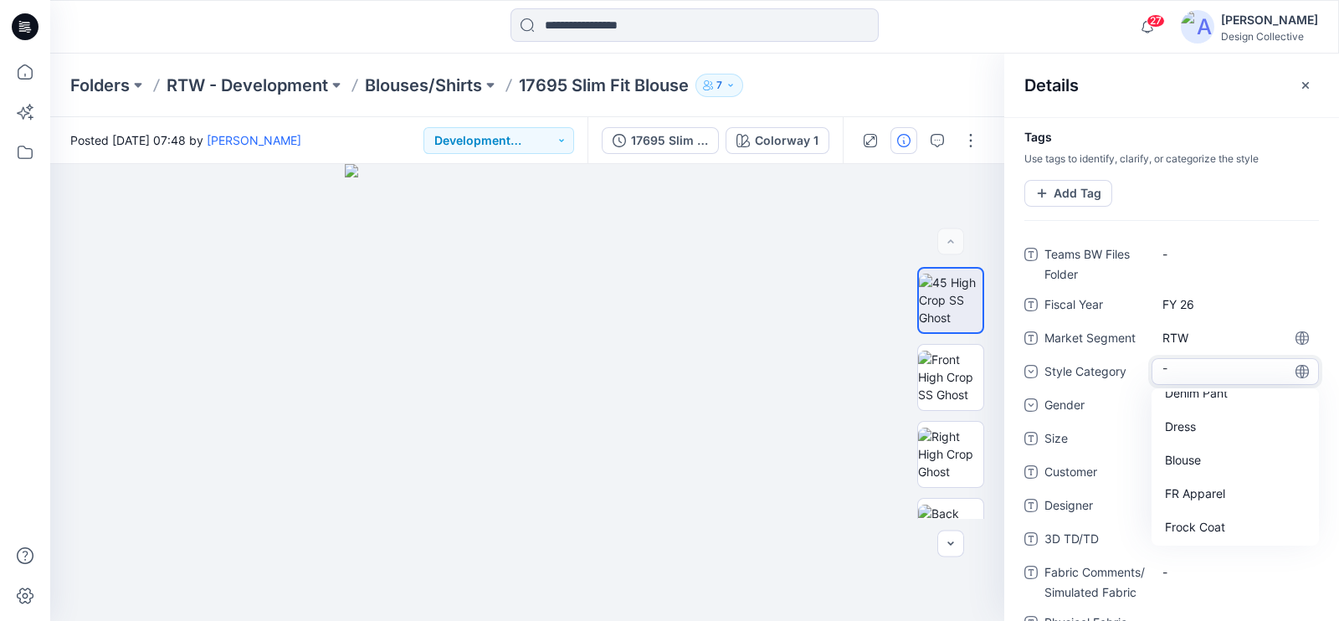
scroll to position [320, 0]
click at [1194, 490] on div "Blouse" at bounding box center [1235, 490] width 161 height 33
click at [1191, 412] on div "-" at bounding box center [1234, 405] width 167 height 27
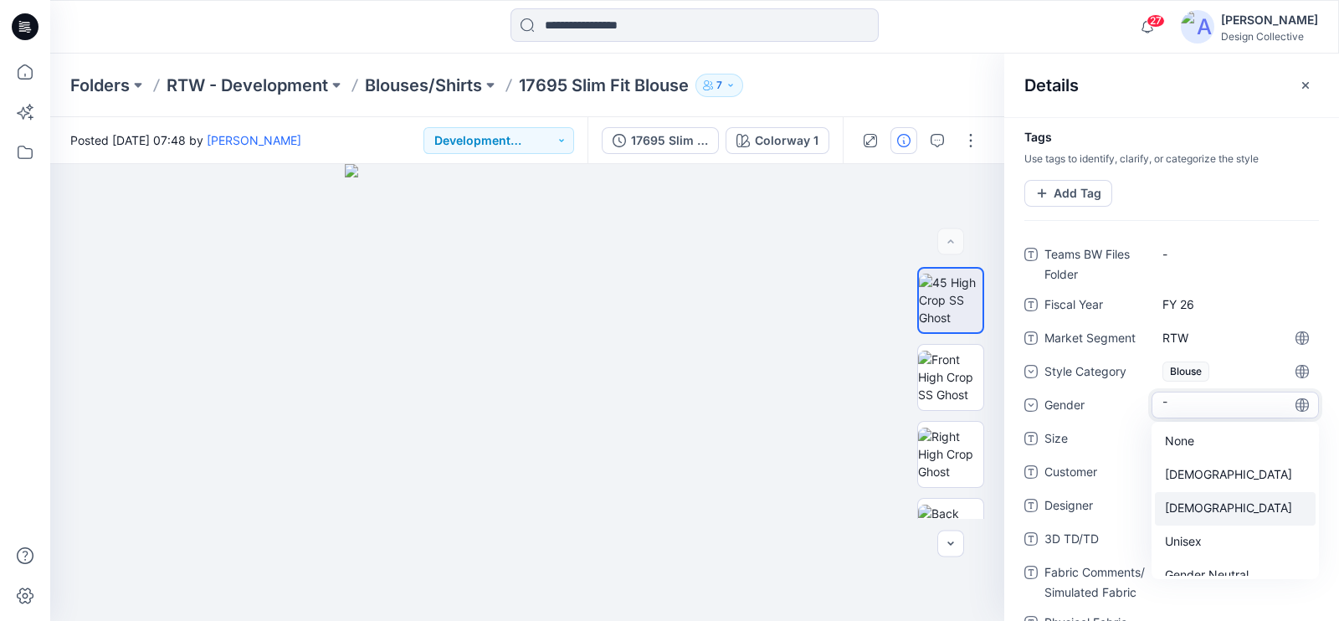
click at [1218, 512] on div "[DEMOGRAPHIC_DATA]" at bounding box center [1235, 508] width 161 height 33
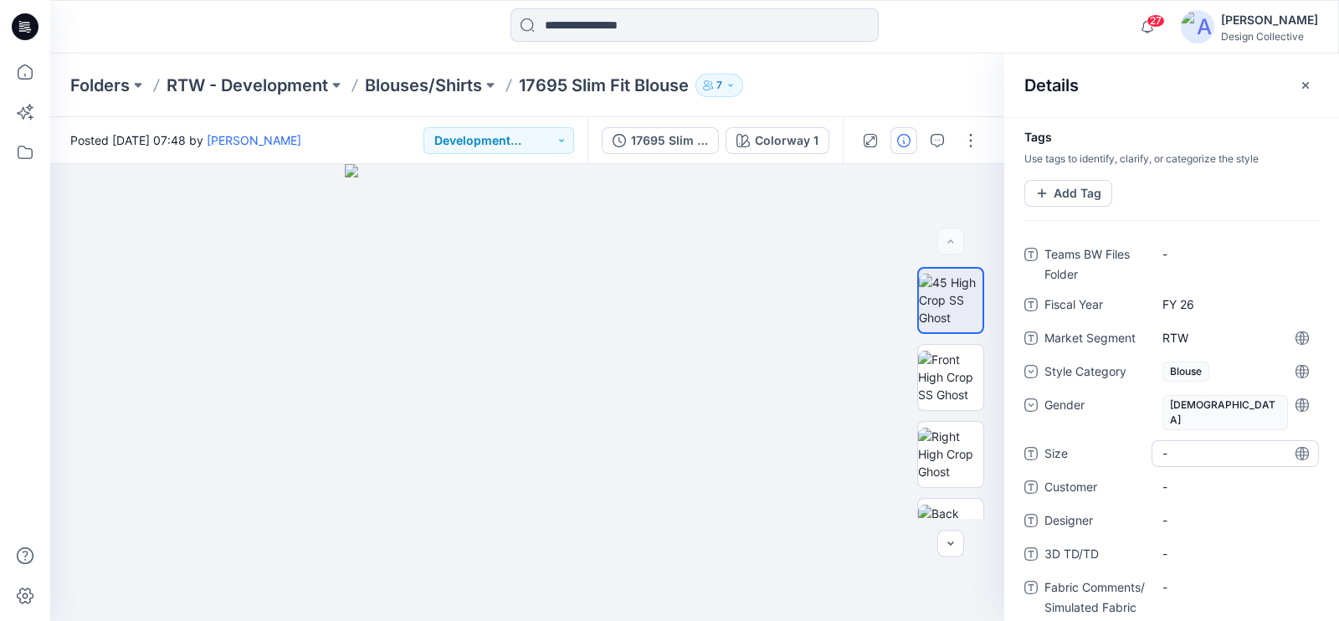
click at [1197, 444] on span "-" at bounding box center [1235, 453] width 146 height 18
type textarea "*"
click at [1192, 478] on span "-" at bounding box center [1235, 487] width 146 height 18
click at [1213, 444] on span "M" at bounding box center [1235, 453] width 146 height 18
type textarea "**********"
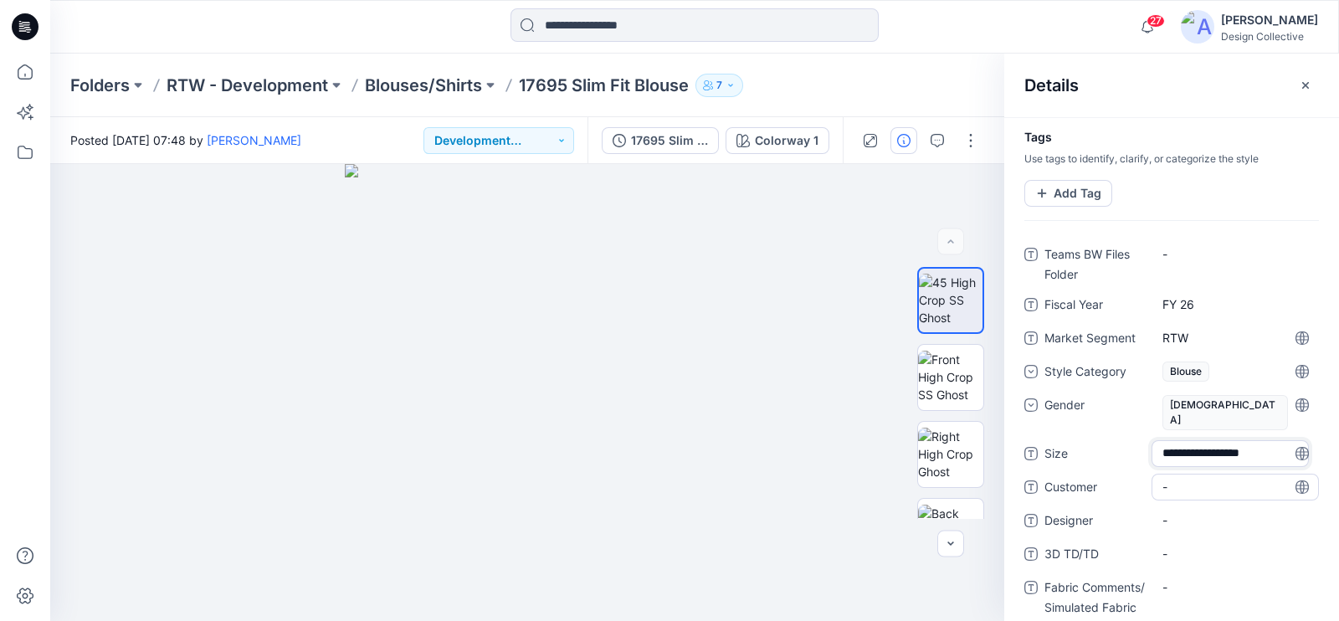
click at [1206, 478] on span "-" at bounding box center [1235, 487] width 146 height 18
click at [1188, 511] on span "-" at bounding box center [1235, 520] width 146 height 18
type textarea "*"
type textarea "**********"
click at [1194, 545] on TD\/TD "-" at bounding box center [1235, 554] width 146 height 18
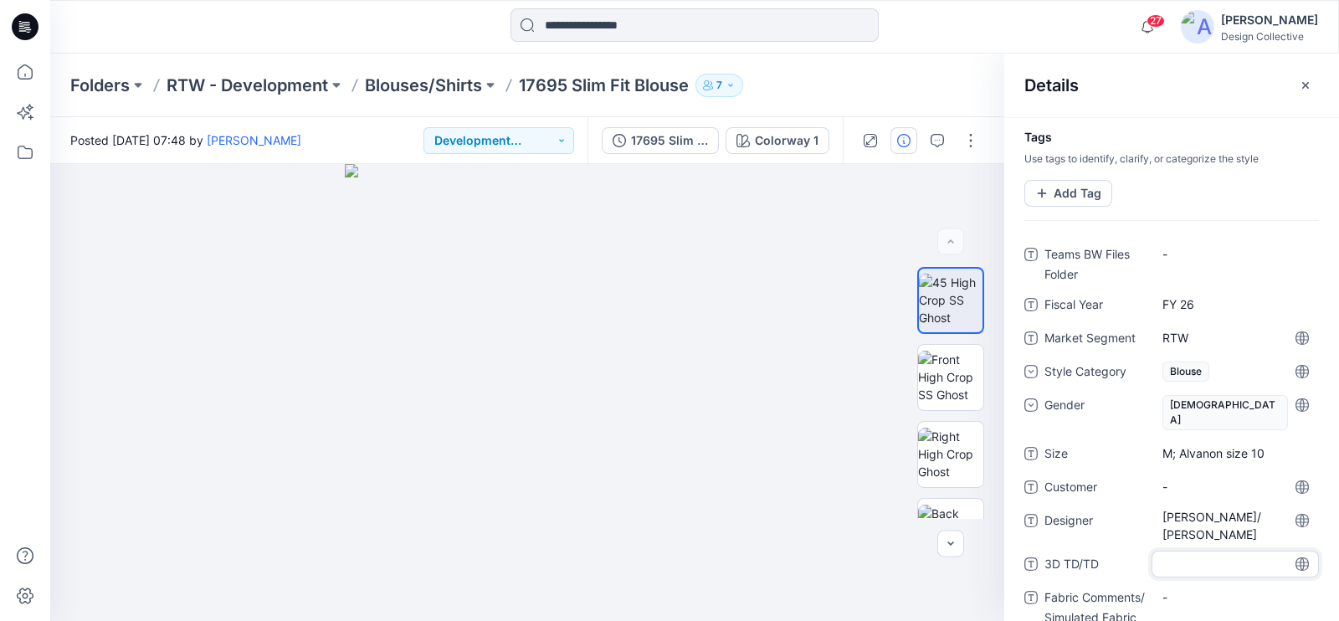
type textarea "*"
type textarea "********"
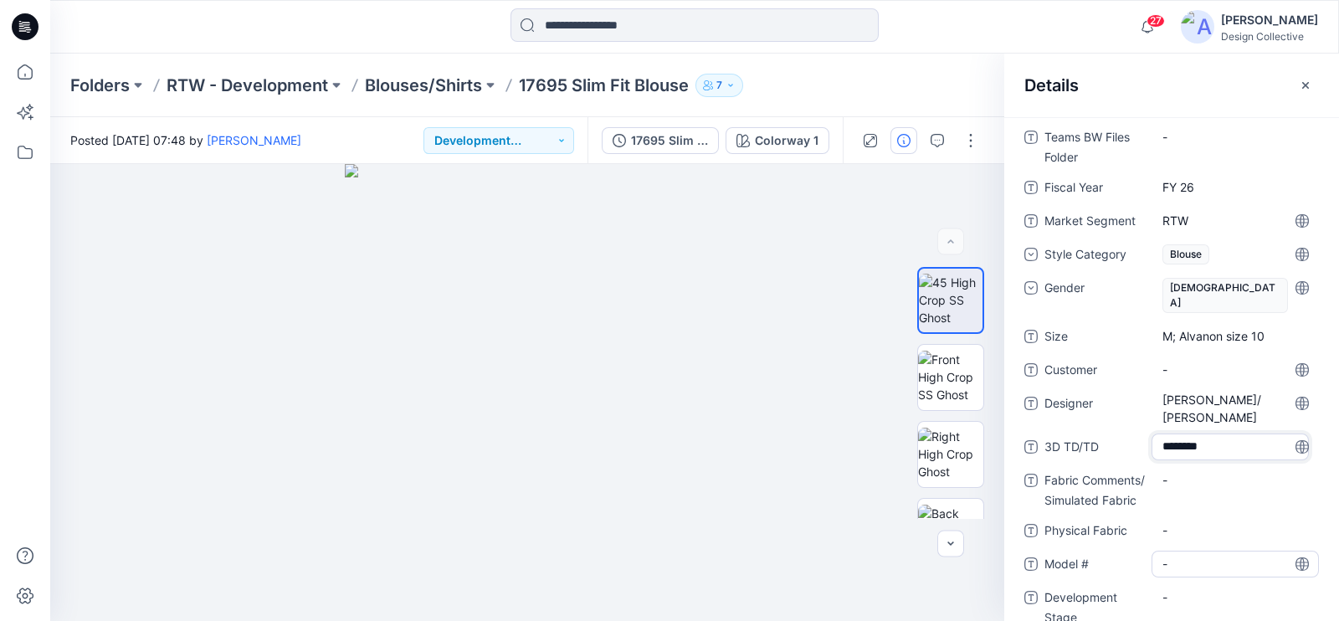
scroll to position [118, 0]
click at [1197, 470] on Fabric "-" at bounding box center [1235, 479] width 146 height 18
click at [1202, 466] on div "-" at bounding box center [1234, 479] width 167 height 27
click at [1185, 466] on textarea "**********" at bounding box center [1229, 479] width 157 height 27
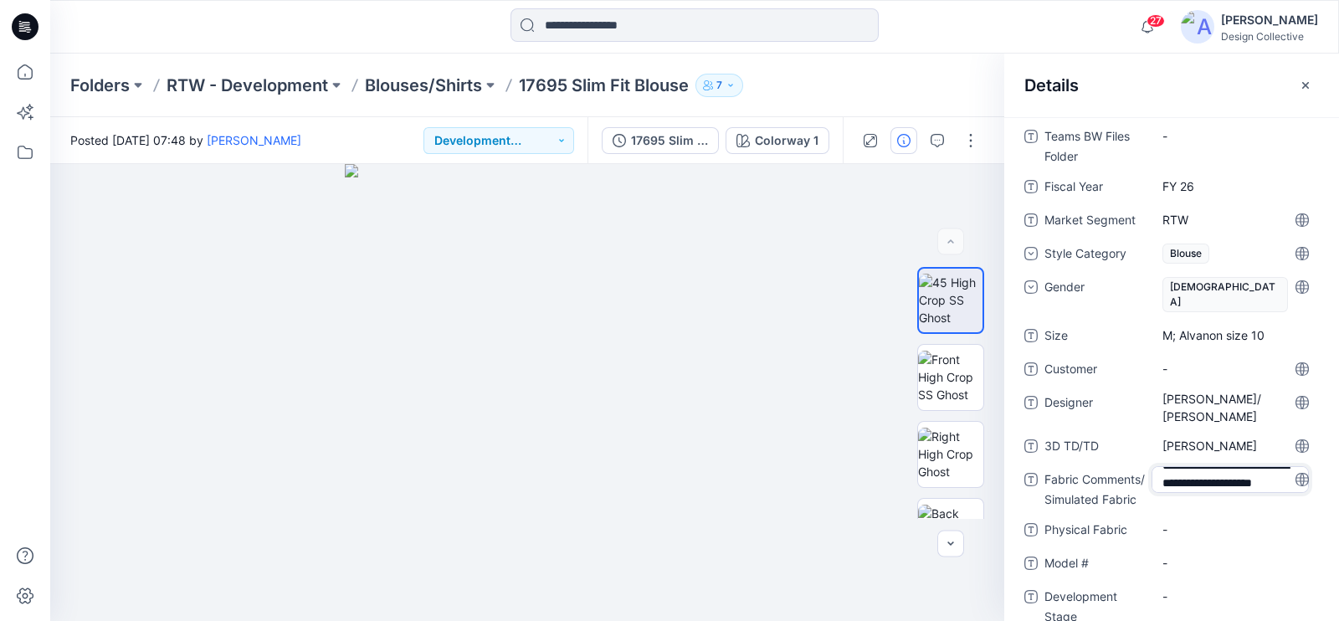
type textarea "**********"
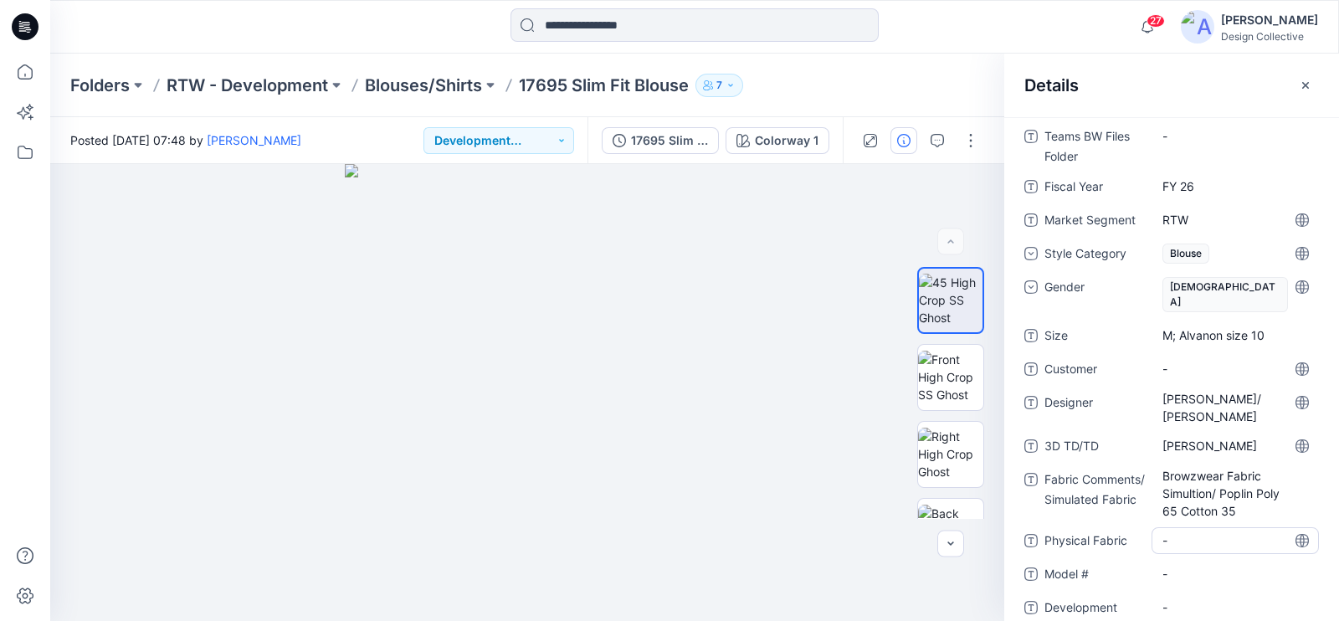
click at [1180, 490] on div "Teams BW Files Folder - Fiscal Year FY 26 Market Segment RTW Style Category Blo…" at bounding box center [1171, 390] width 295 height 535
click at [1198, 531] on Fabric "-" at bounding box center [1235, 540] width 146 height 18
type textarea "**********"
click at [1201, 531] on Fabric "-" at bounding box center [1235, 540] width 146 height 18
type textarea "*"
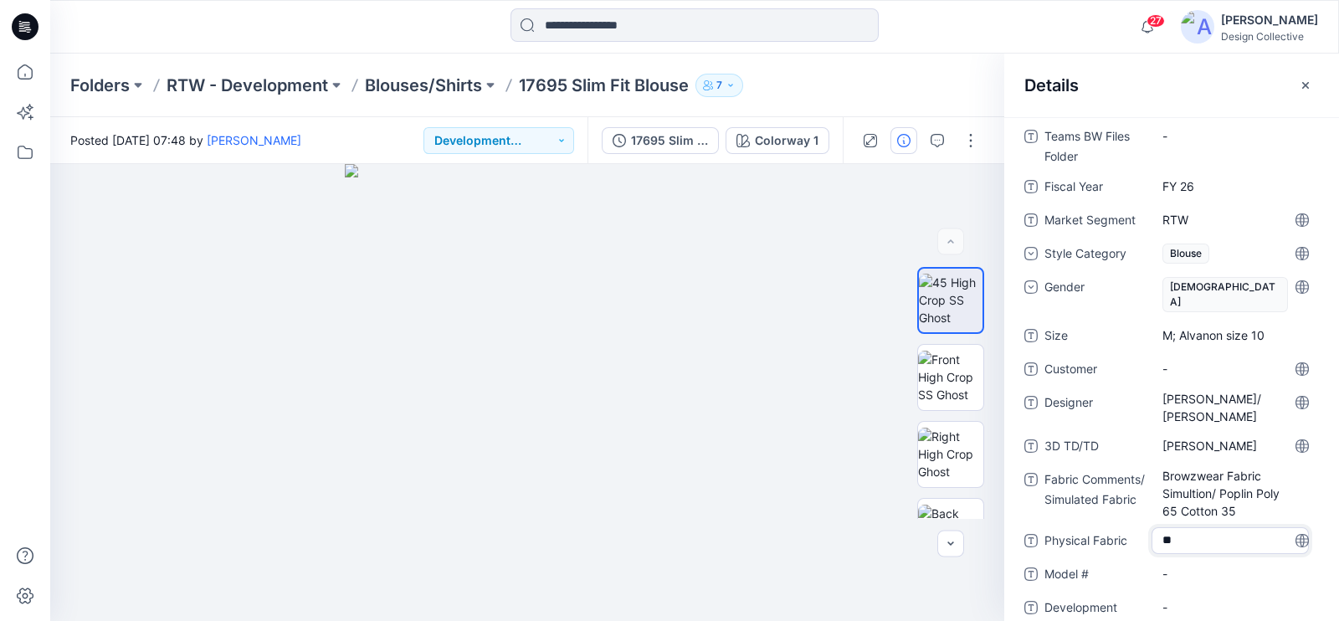
type textarea "*"
type textarea "**********"
click at [1172, 531] on Fabric "-" at bounding box center [1235, 540] width 146 height 18
click at [1192, 527] on textarea "**********" at bounding box center [1229, 540] width 157 height 27
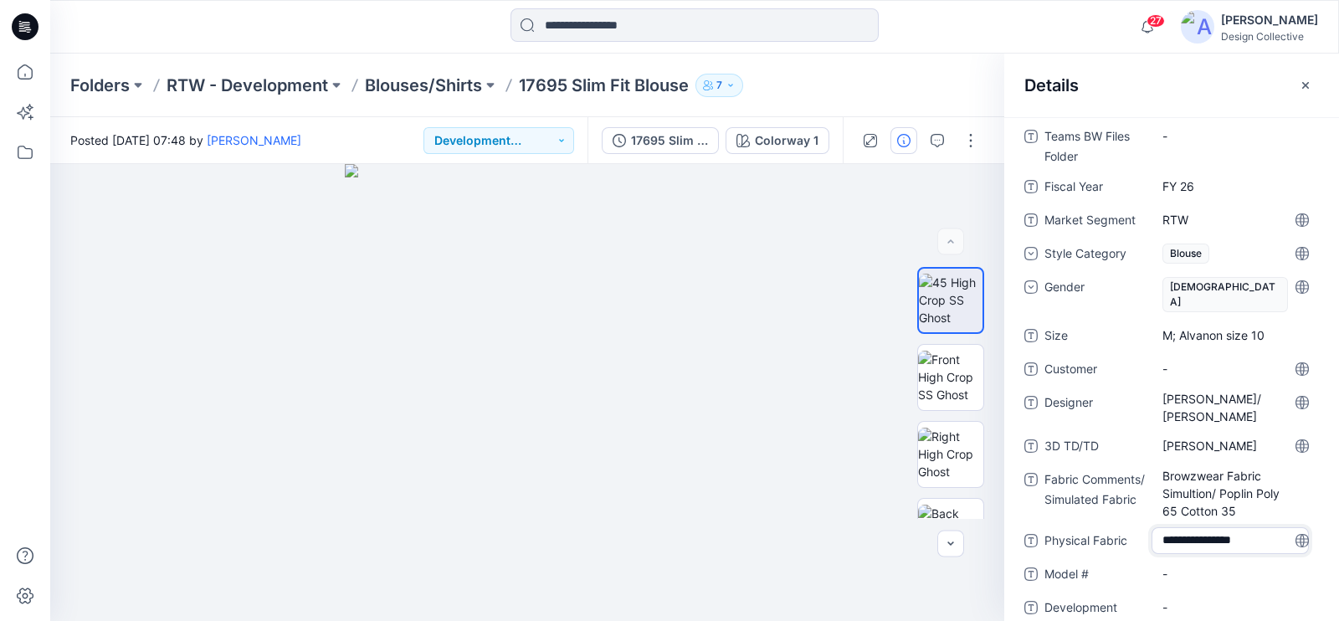
scroll to position [0, 0]
type textarea "**********"
click at [1195, 561] on div "-" at bounding box center [1234, 574] width 167 height 27
type textarea "*****"
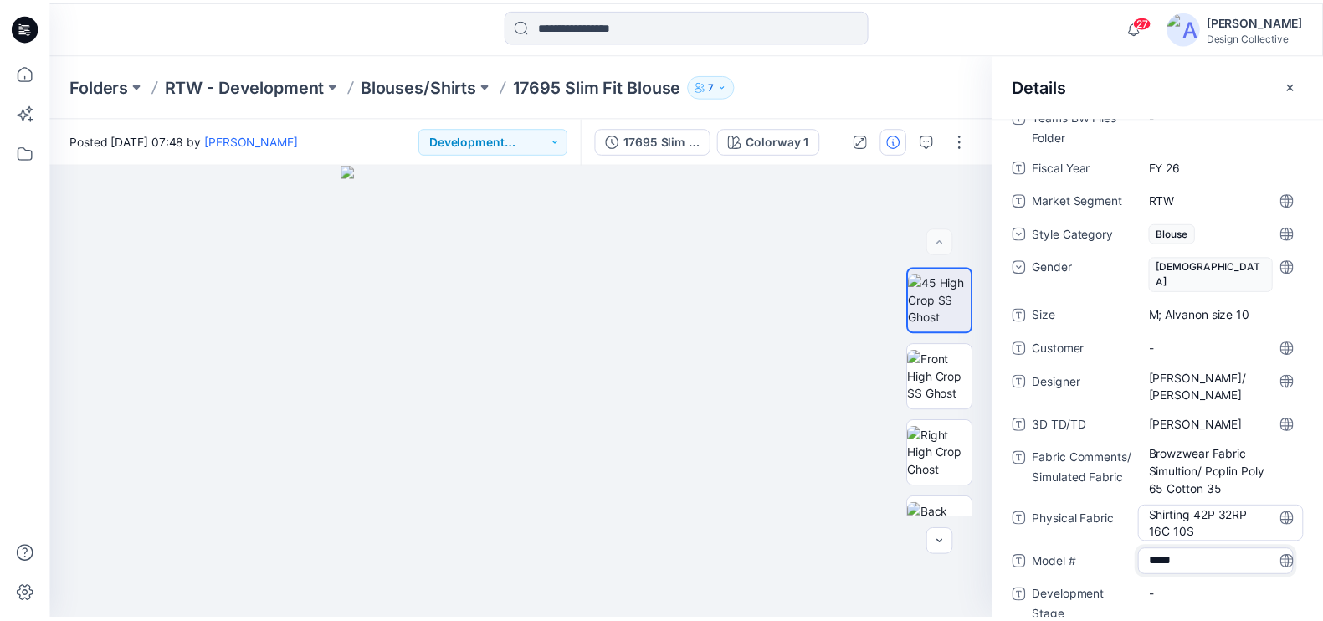
scroll to position [138, 0]
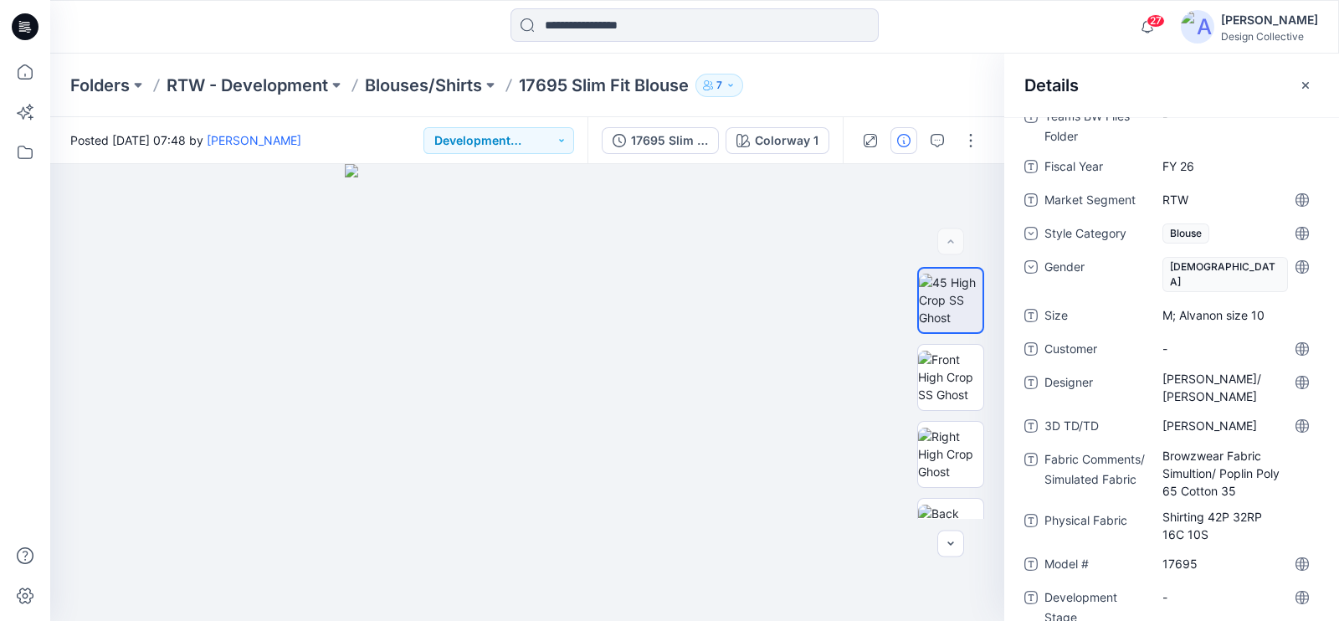
click at [1218, 592] on div "-" at bounding box center [1234, 606] width 167 height 44
click at [1217, 584] on div "-" at bounding box center [1234, 597] width 167 height 27
click at [1213, 584] on textarea at bounding box center [1234, 597] width 167 height 27
click at [1222, 584] on textarea at bounding box center [1234, 597] width 167 height 27
type textarea "**********"
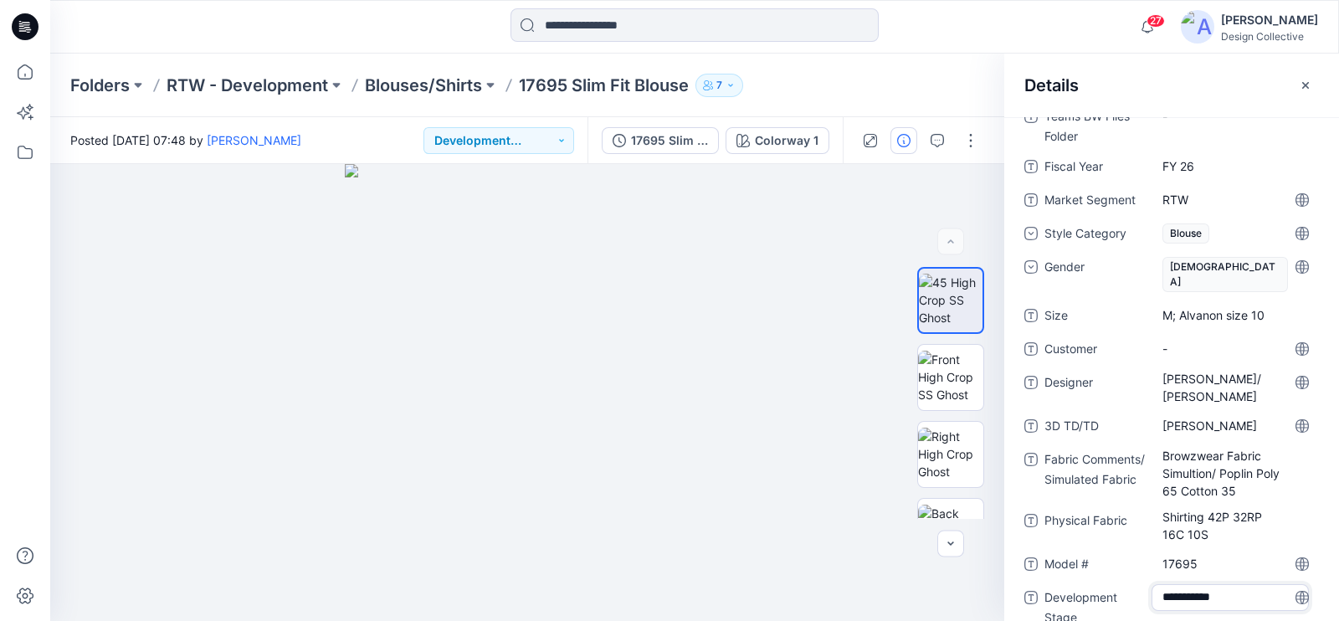
click at [954, 28] on div at bounding box center [694, 26] width 644 height 37
click at [1023, 26] on div "27 Notifications [PERSON_NAME] shared 15563 M DB Shawl Collar Jacket Fountainbl…" at bounding box center [694, 26] width 1288 height 37
click at [1299, 80] on icon "button" at bounding box center [1305, 85] width 13 height 13
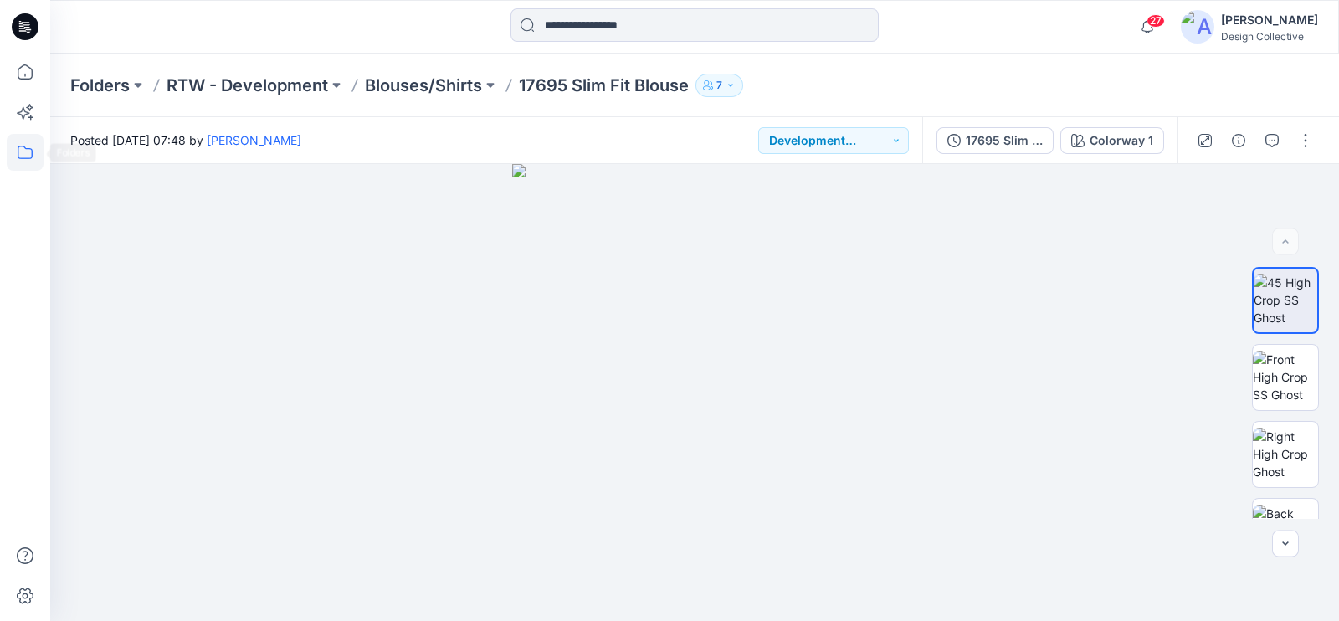
click at [16, 165] on icon at bounding box center [25, 152] width 37 height 37
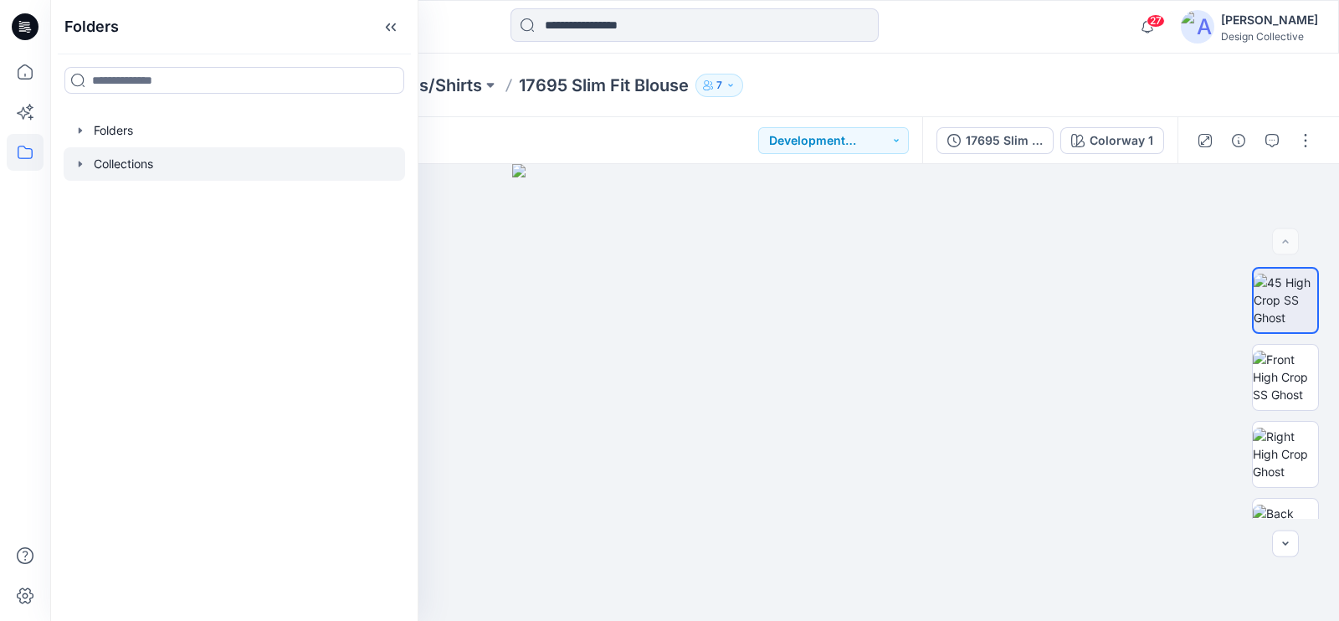
click at [121, 171] on div at bounding box center [234, 163] width 341 height 33
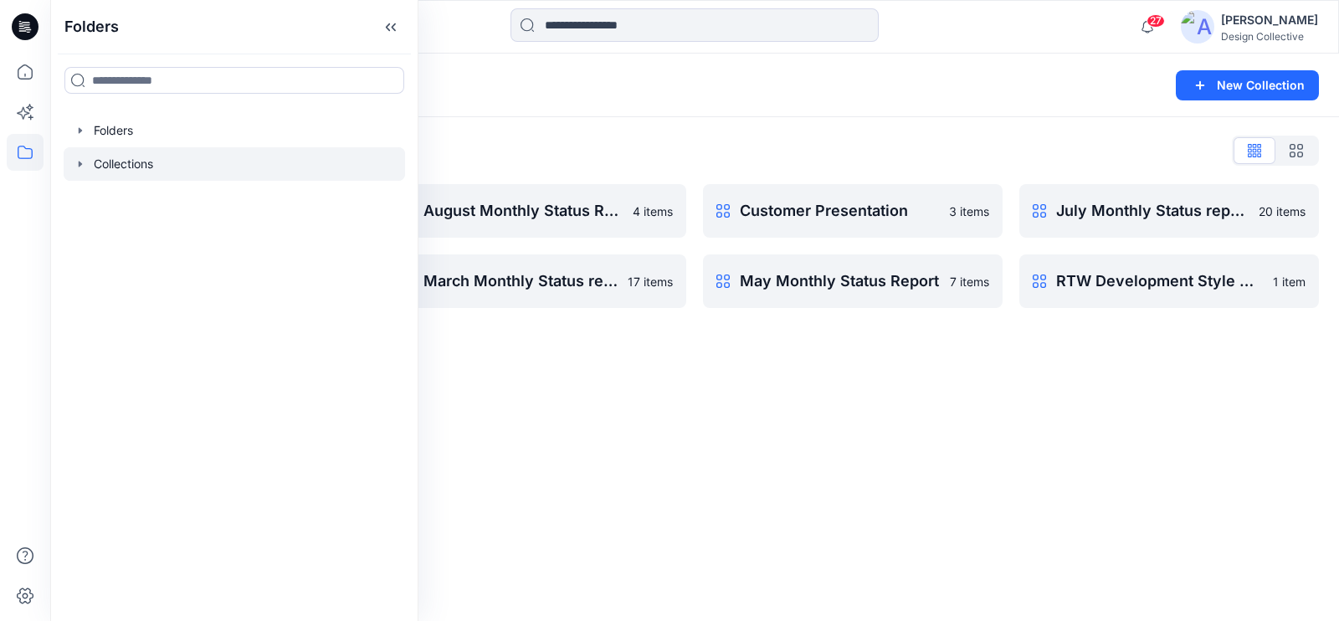
click at [758, 133] on div "Collections List April Monthly Status Report 15 items June Monthly Status Repor…" at bounding box center [694, 222] width 1289 height 211
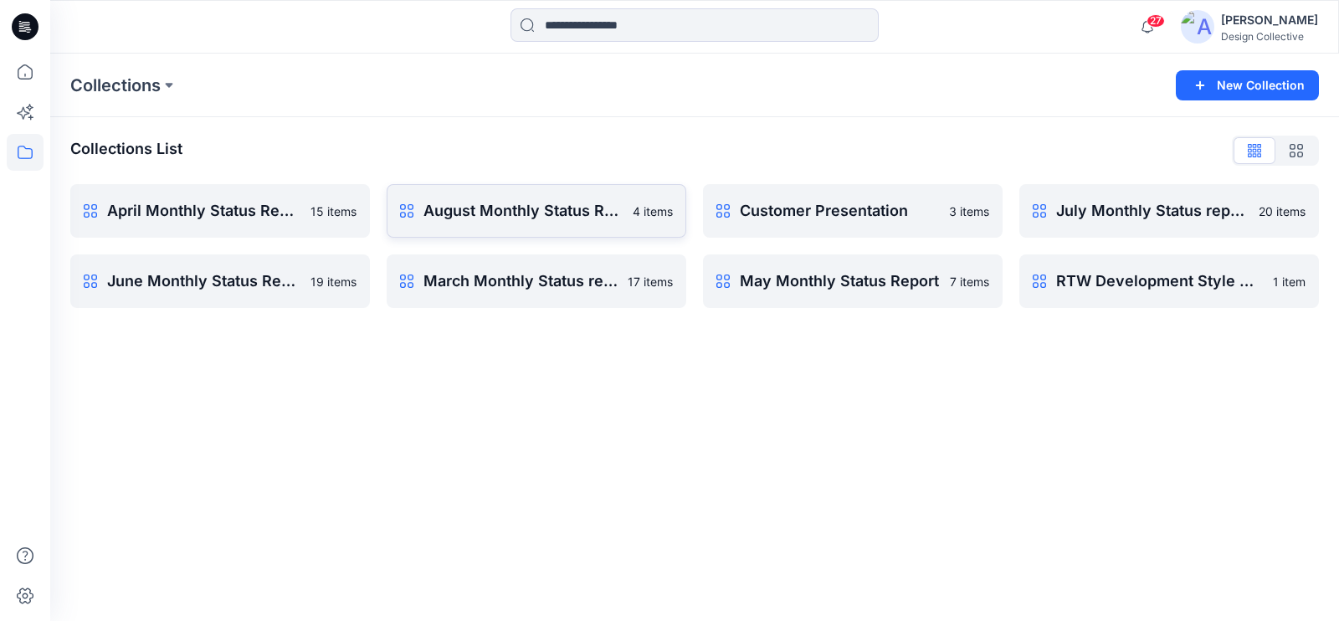
click at [513, 215] on p "August Monthly Status Report" at bounding box center [522, 210] width 199 height 23
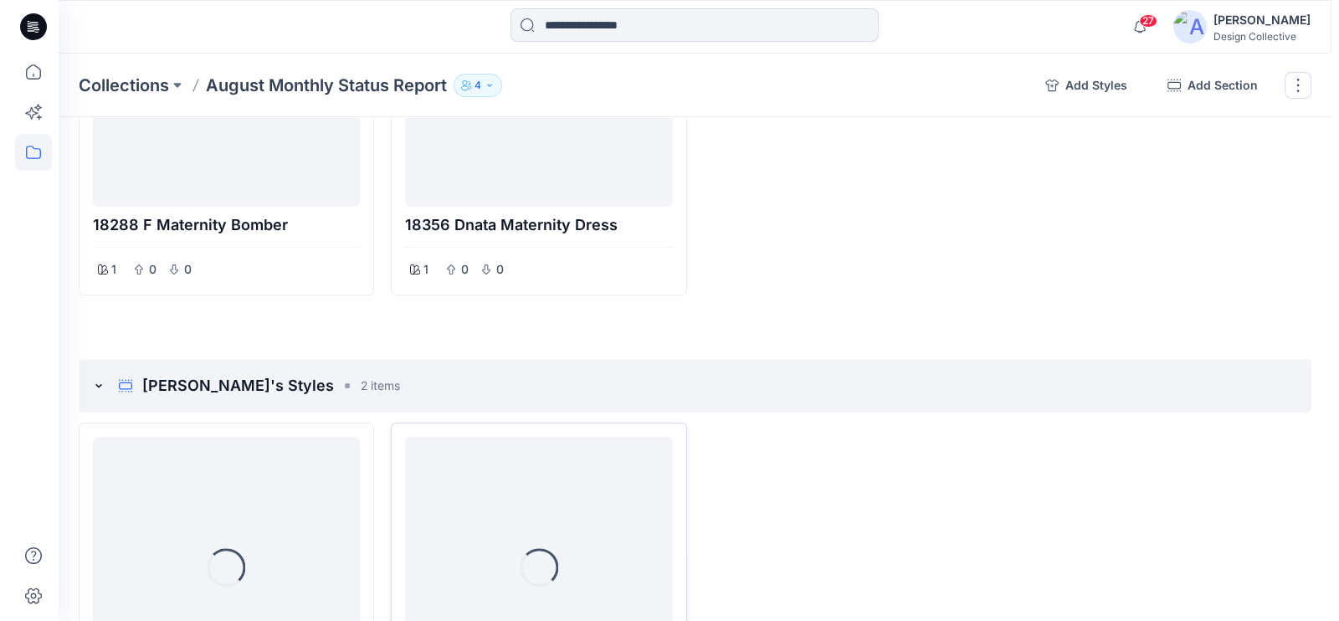
scroll to position [697, 0]
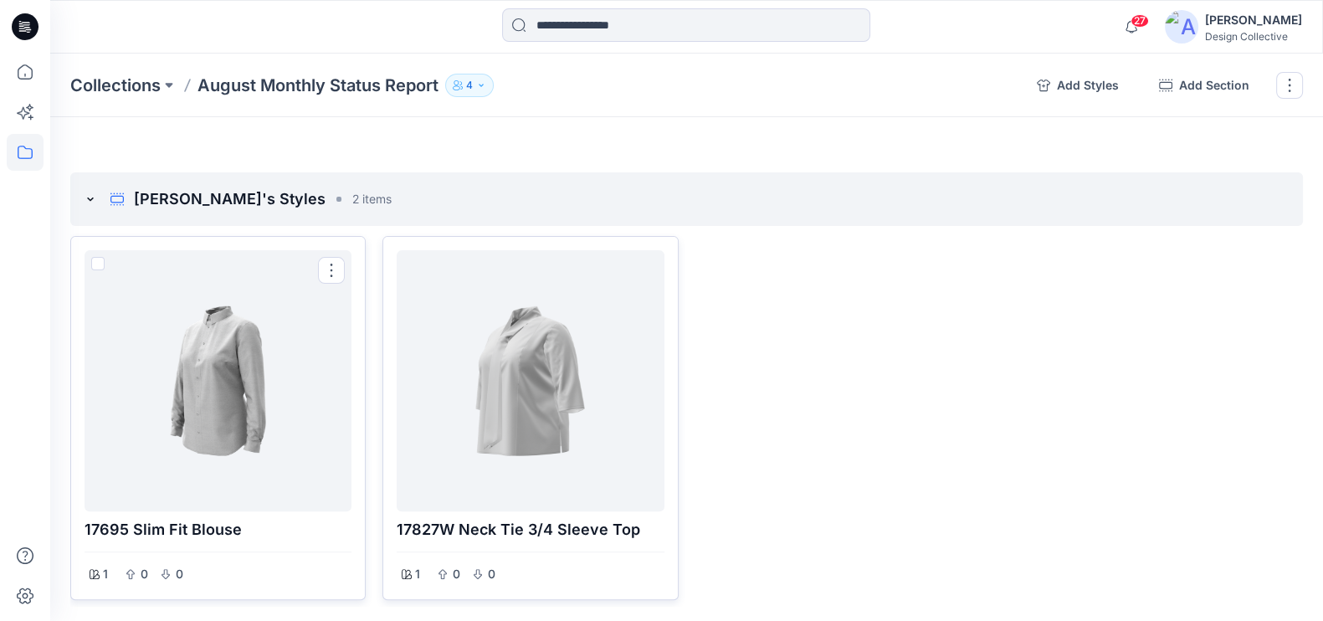
click at [249, 429] on div at bounding box center [218, 381] width 254 height 248
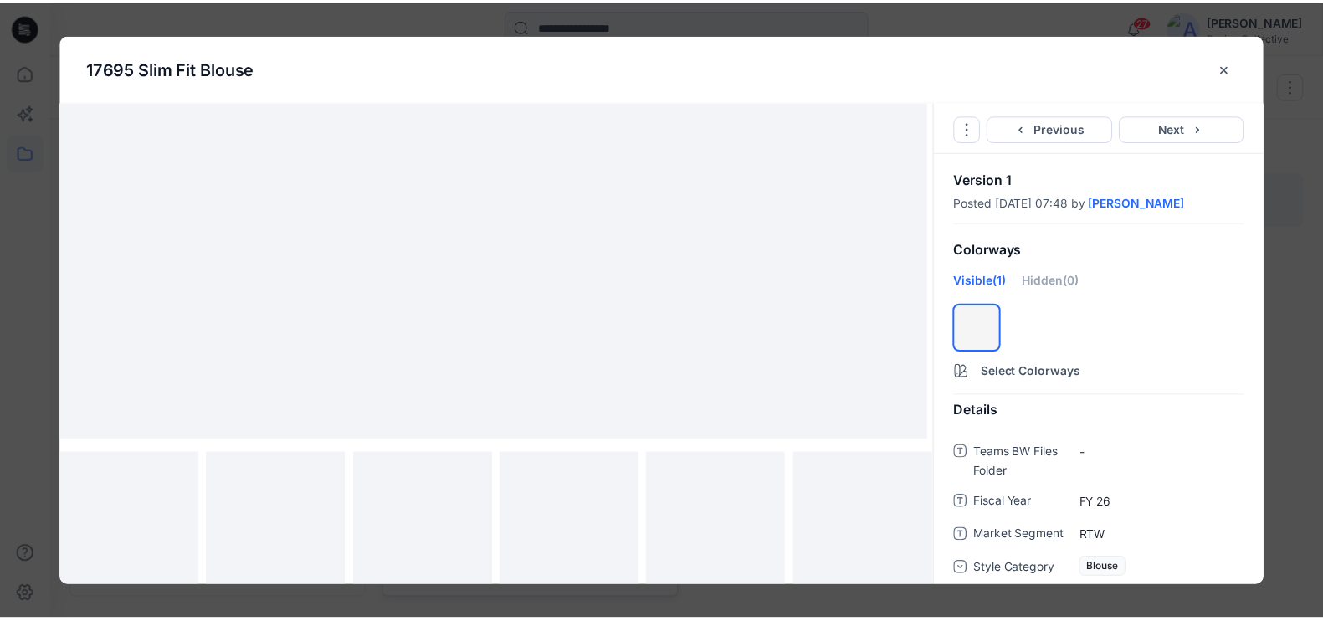
scroll to position [0, 0]
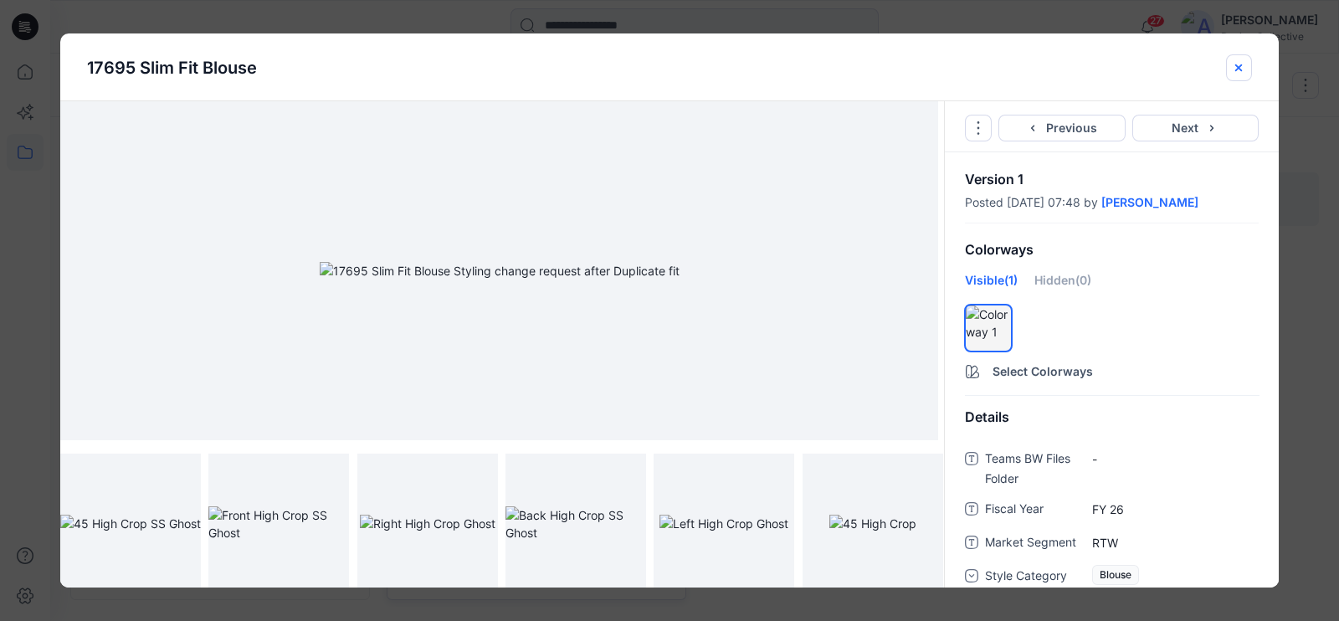
click at [1243, 64] on icon "close-btn" at bounding box center [1238, 67] width 13 height 13
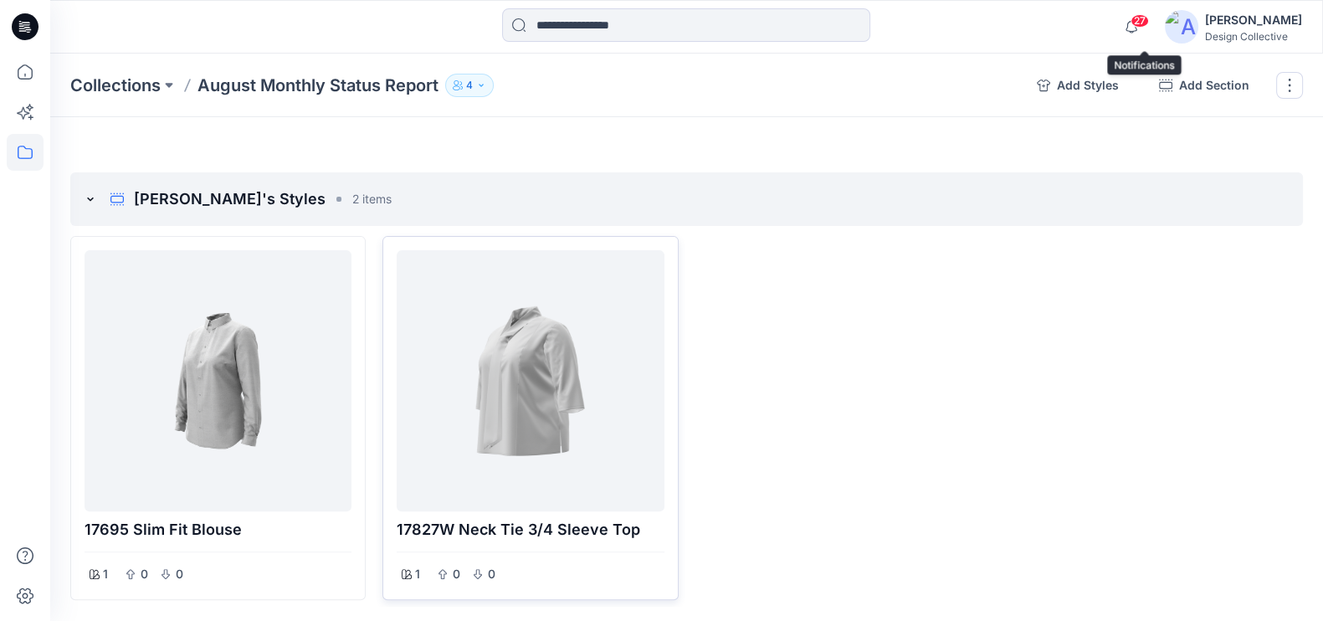
click at [1149, 19] on span "27" at bounding box center [1140, 20] width 18 height 13
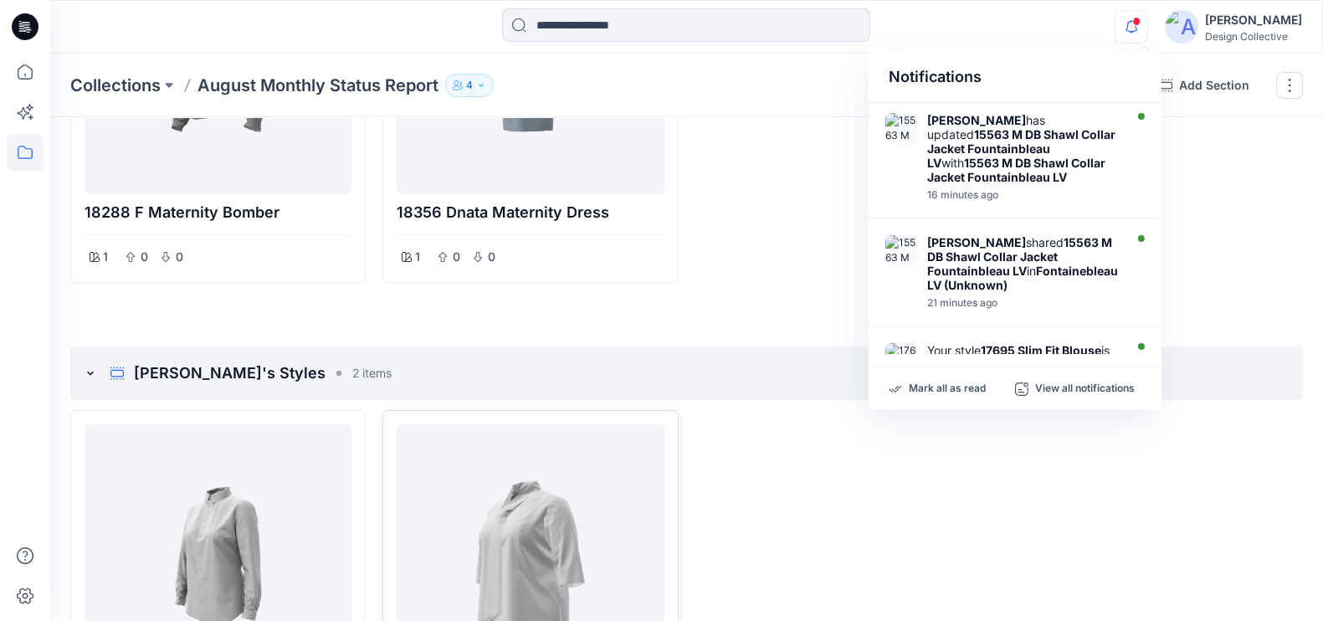
scroll to position [886, 0]
